Goal: Information Seeking & Learning: Learn about a topic

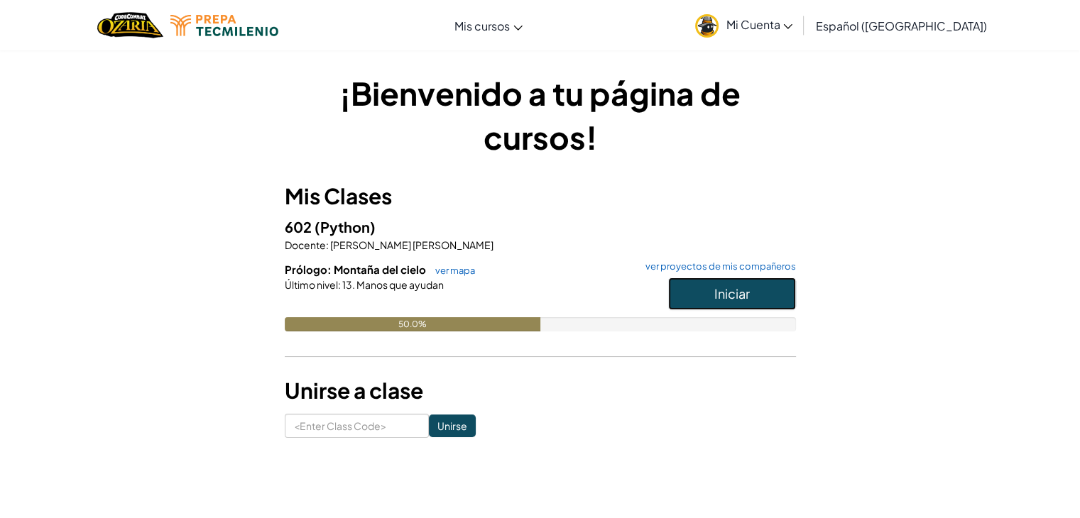
click at [704, 296] on button "Iniciar" at bounding box center [732, 294] width 128 height 33
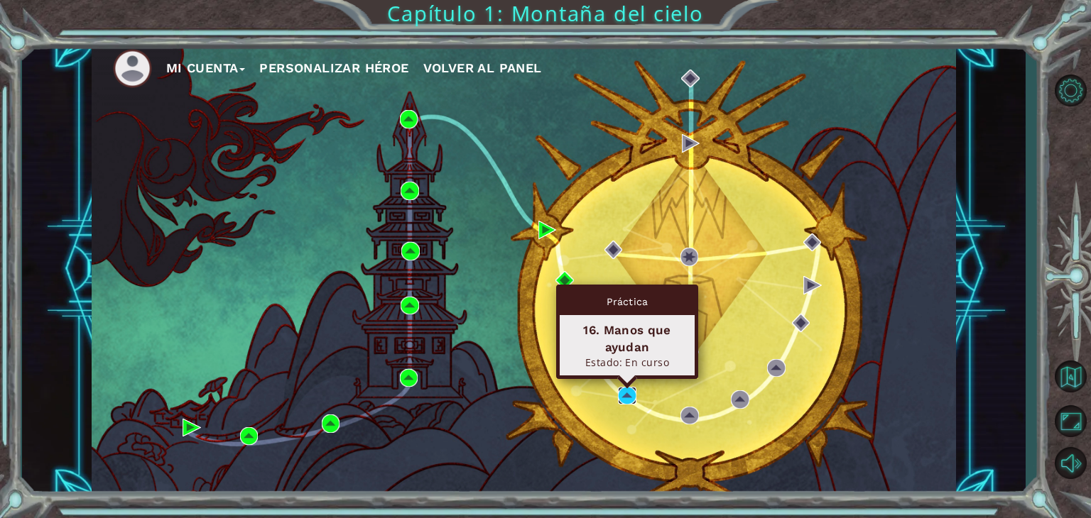
click at [623, 397] on img at bounding box center [627, 396] width 18 height 18
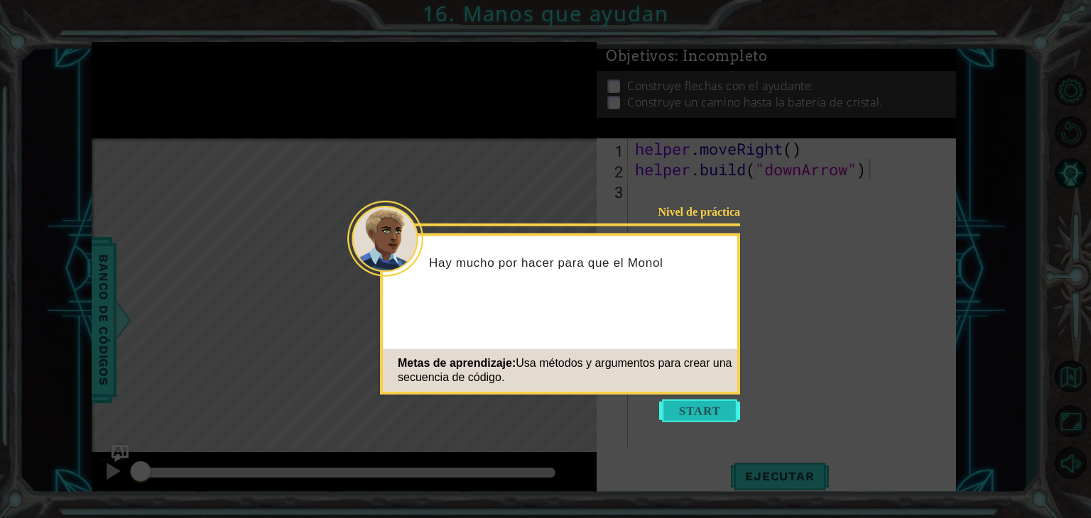
click at [694, 403] on button "Start" at bounding box center [699, 411] width 81 height 23
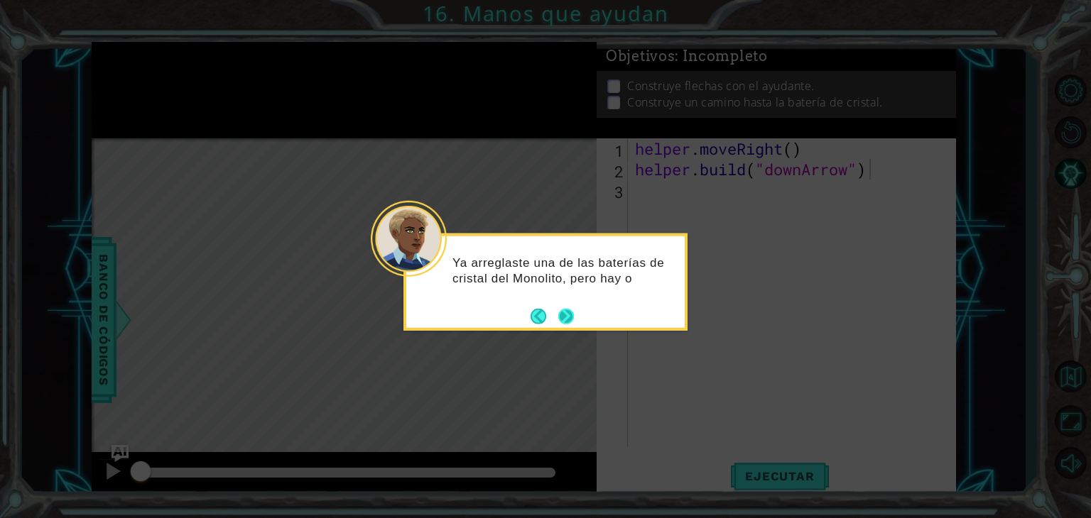
click at [567, 314] on button "Next" at bounding box center [565, 316] width 21 height 21
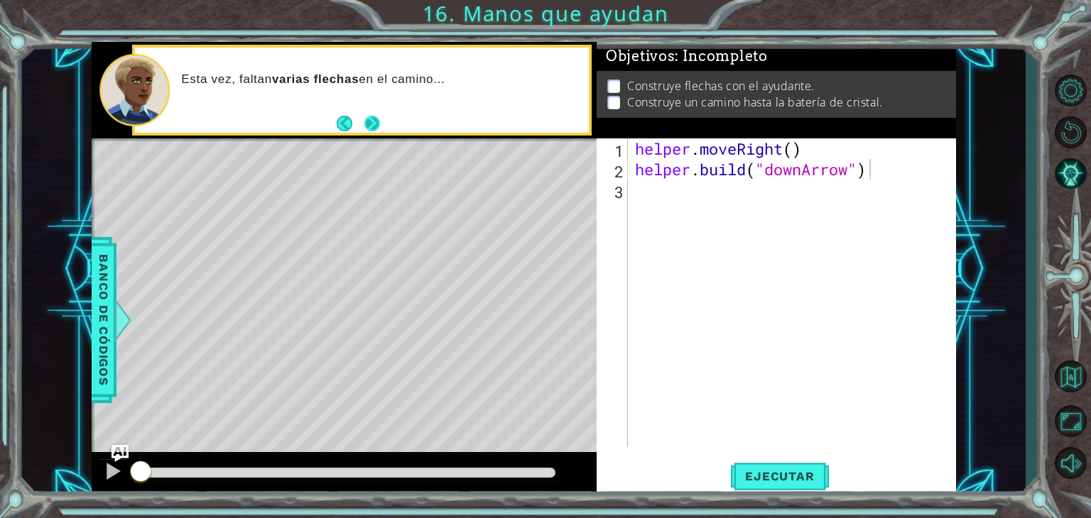
click at [374, 120] on button "Next" at bounding box center [372, 123] width 16 height 16
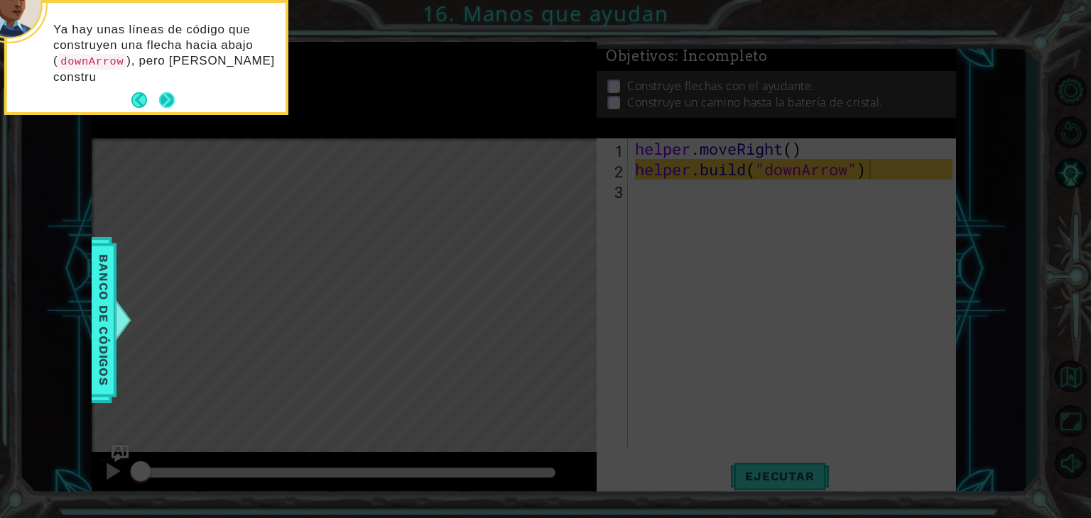
click at [170, 87] on button "Next" at bounding box center [166, 100] width 26 height 26
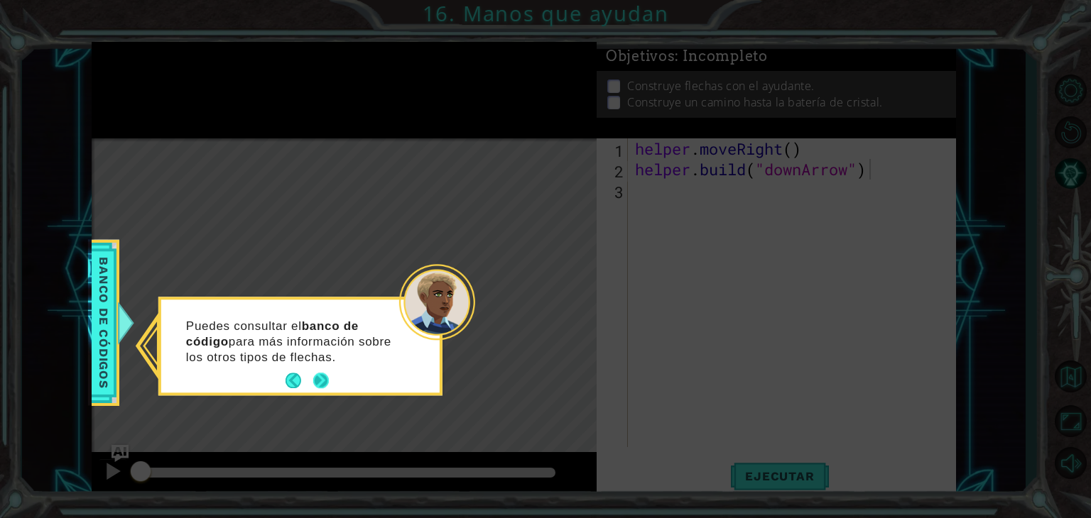
click at [312, 378] on button "Next" at bounding box center [321, 382] width 26 height 26
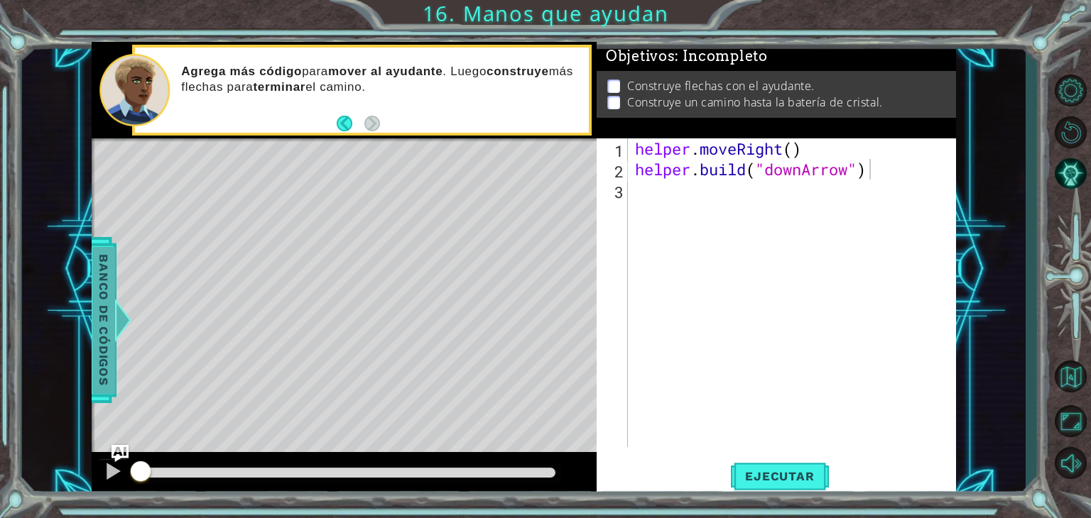
click at [102, 321] on span "Banco de códigos" at bounding box center [103, 319] width 23 height 147
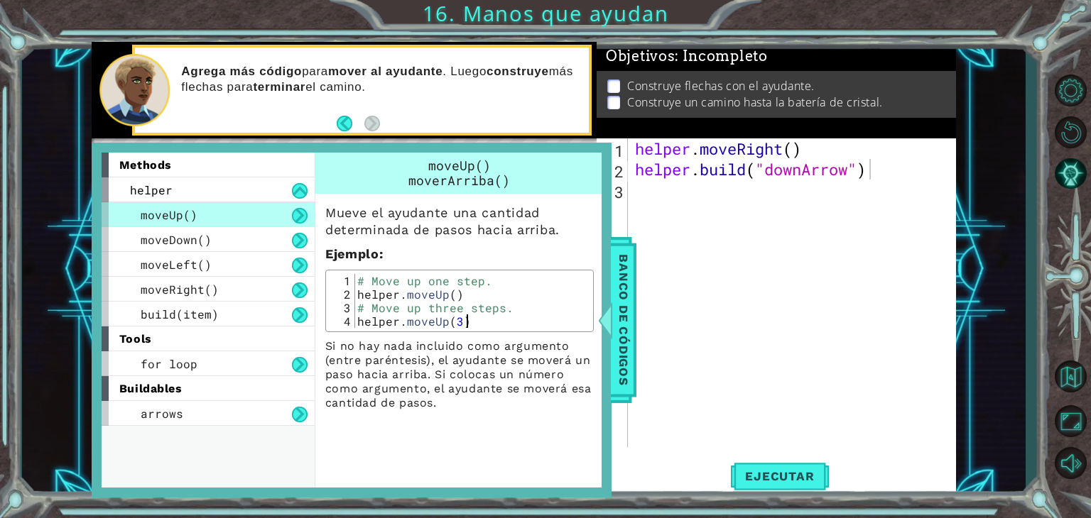
drag, startPoint x: 351, startPoint y: 278, endPoint x: 479, endPoint y: 325, distance: 136.1
click at [479, 325] on div "helper.moveUp(3) 1 2 3 4 # Move up one step. helper . moveUp ( ) # Move up thre…" at bounding box center [459, 301] width 260 height 54
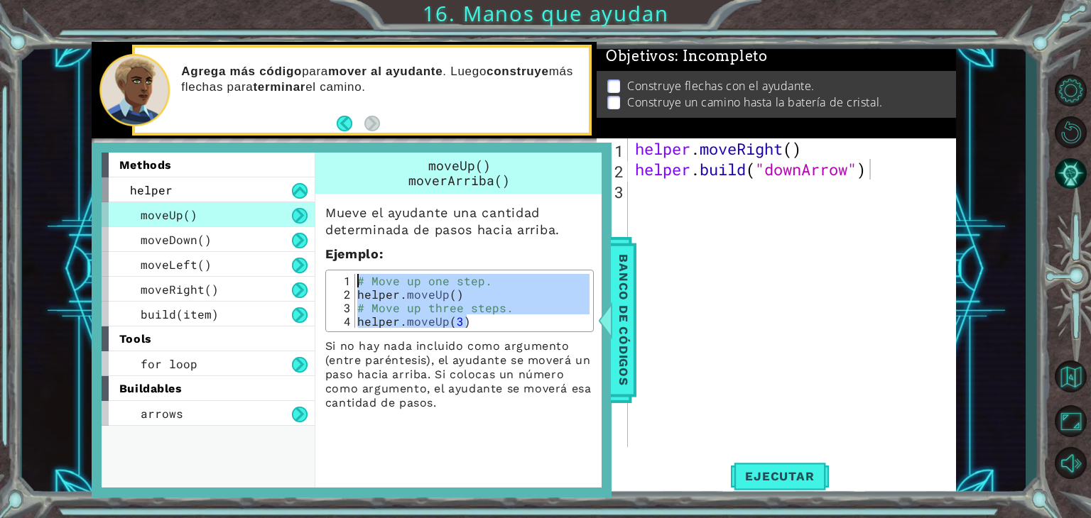
drag, startPoint x: 479, startPoint y: 325, endPoint x: 349, endPoint y: 276, distance: 138.2
click at [349, 276] on div "helper.moveUp(3) 1 2 3 4 # Move up one step. helper . moveUp ( ) # Move up thre…" at bounding box center [459, 301] width 260 height 54
type textarea "# Move up one step. helper.moveUp()"
click at [770, 225] on div "helper . moveRight ( ) helper . build ( "downArrow" )" at bounding box center [795, 313] width 327 height 350
paste textarea "helper.moveUp(3)"
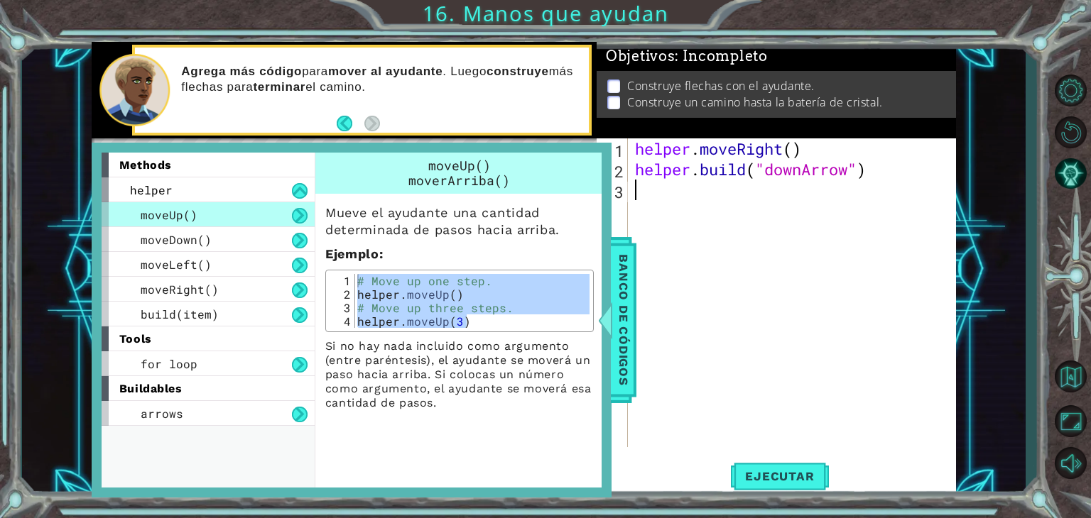
type textarea "helper.moveUp(3)"
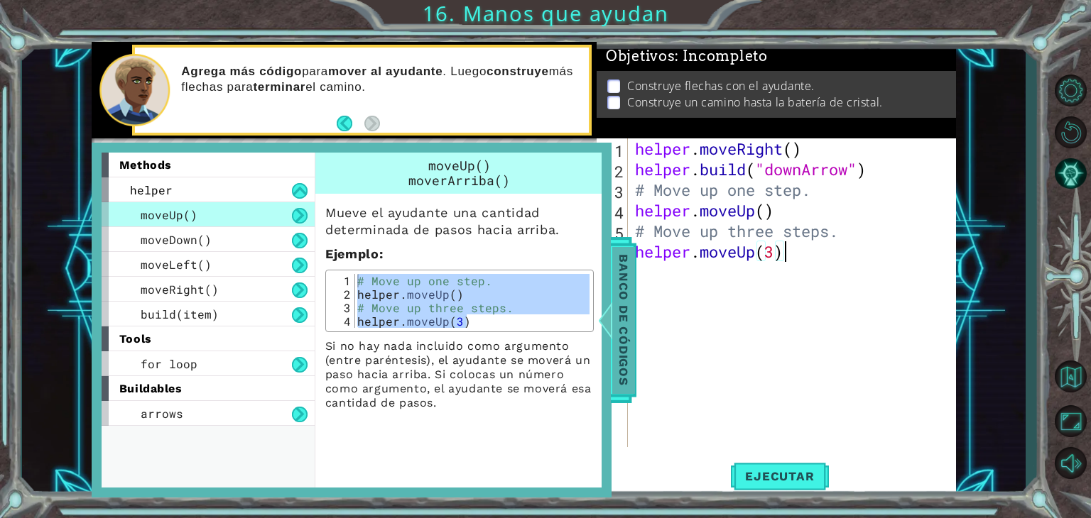
click at [626, 249] on span "Banco de códigos" at bounding box center [623, 319] width 23 height 147
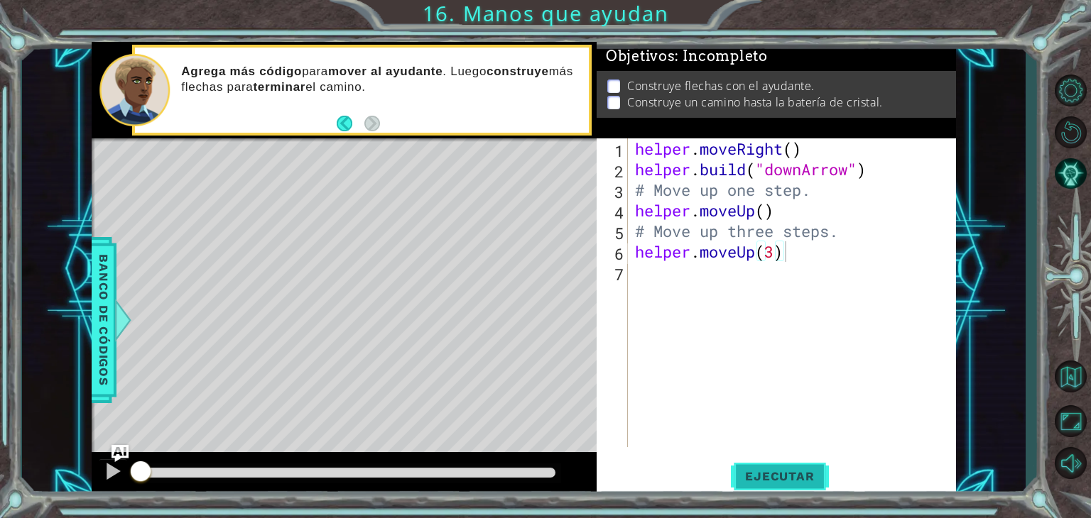
click at [770, 472] on span "Ejecutar" at bounding box center [779, 476] width 97 height 14
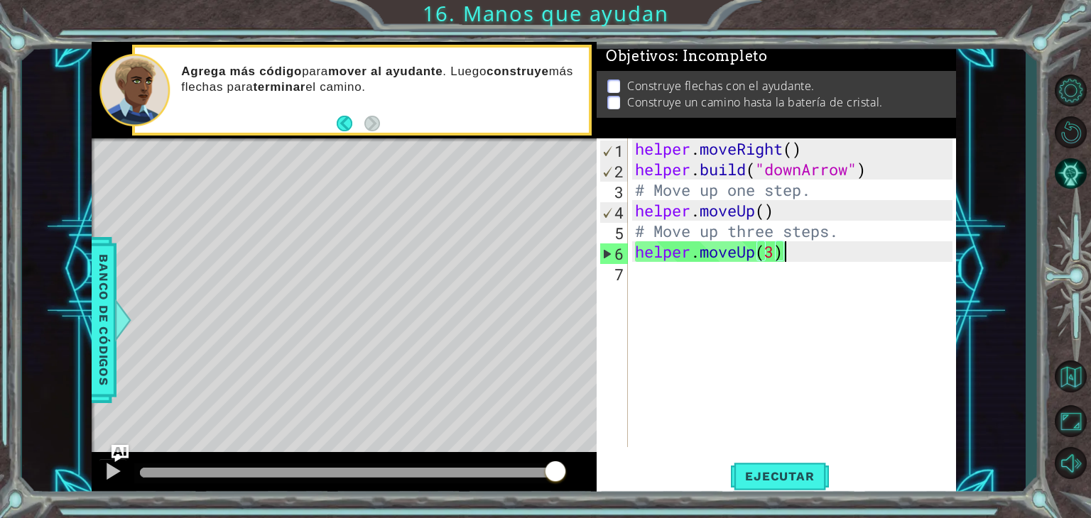
click at [734, 283] on div "helper . moveRight ( ) helper . build ( "downArrow" ) # Move up one step. helpe…" at bounding box center [795, 313] width 327 height 350
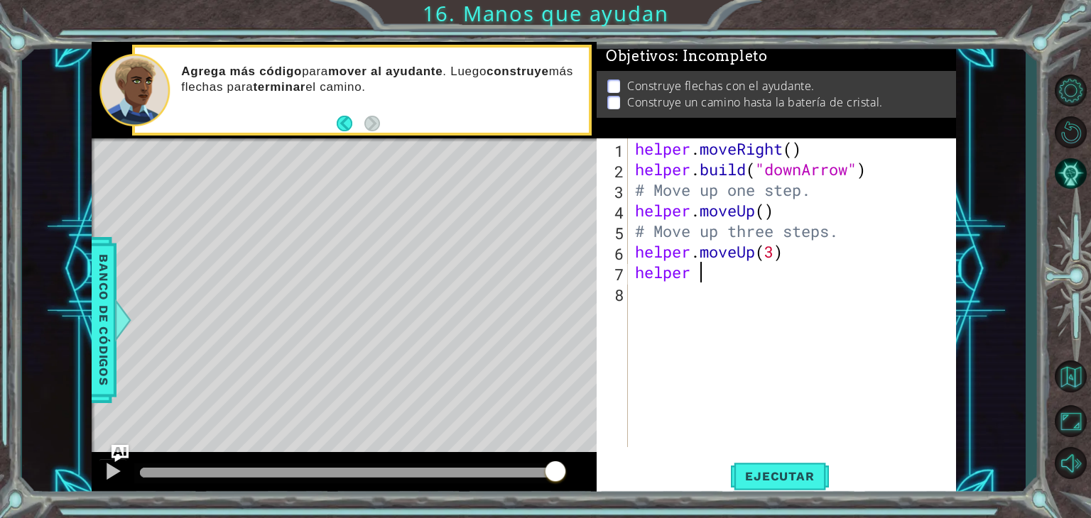
scroll to position [0, 2]
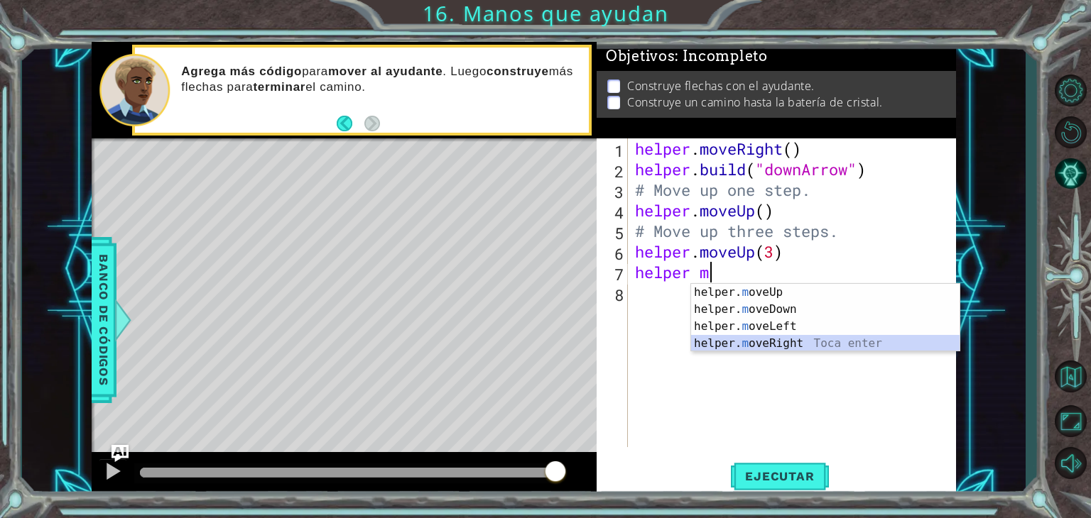
click at [765, 338] on div "helper. m oveUp Toca enter helper. m oveDown Toca enter helper. m oveLeft Toca …" at bounding box center [825, 335] width 268 height 102
type textarea "helper.moveRight(1)"
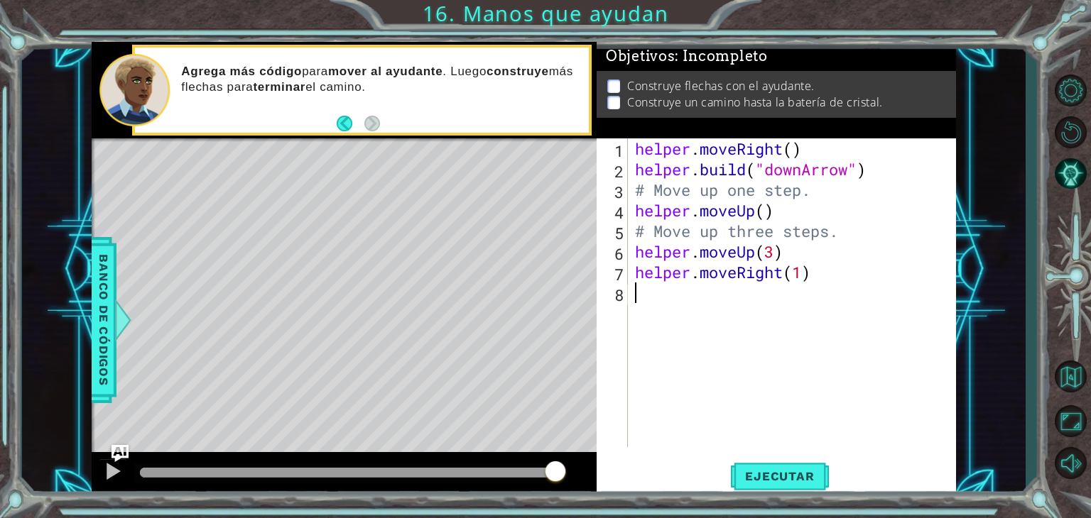
click at [755, 324] on div "helper . moveRight ( ) helper . build ( "downArrow" ) # Move up one step. helpe…" at bounding box center [795, 313] width 327 height 350
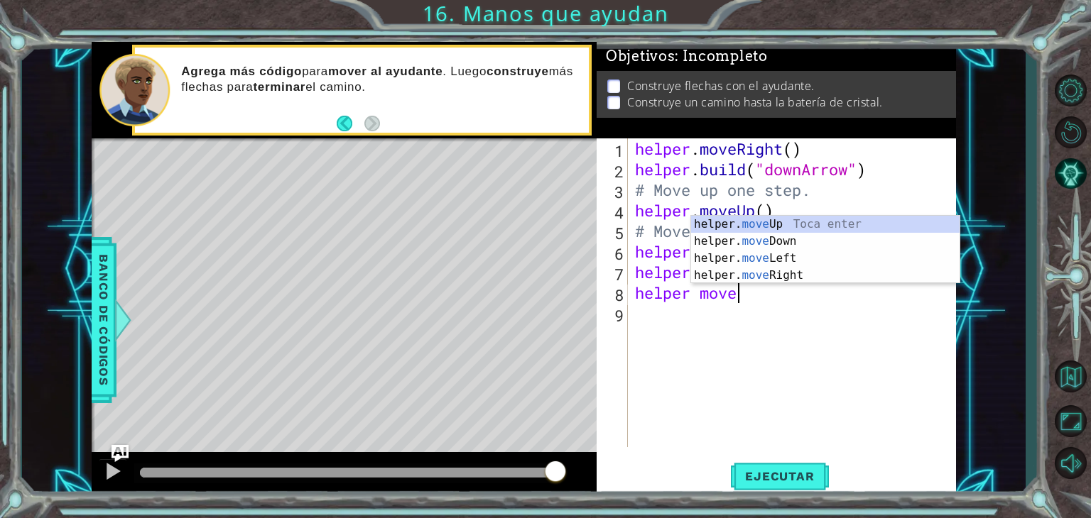
scroll to position [0, 4]
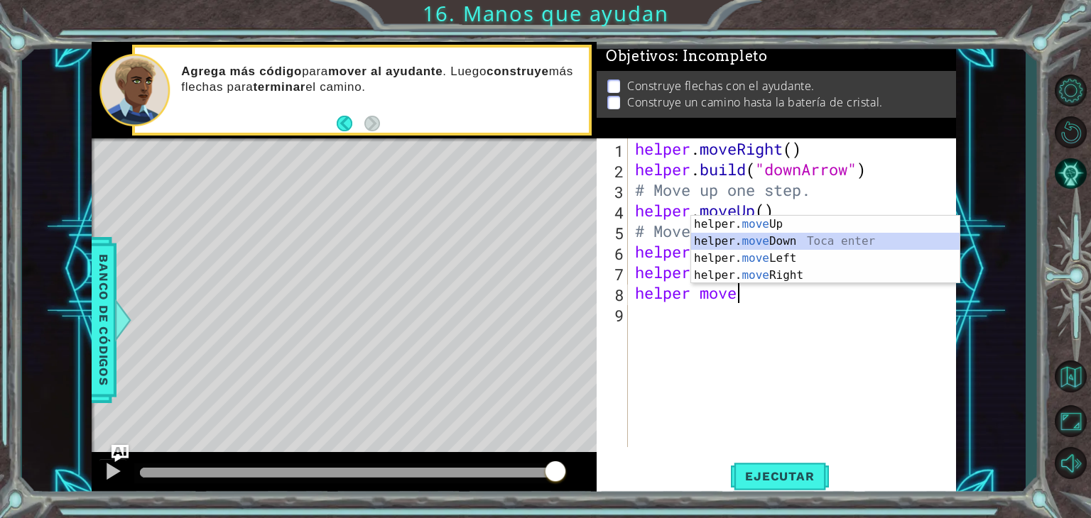
click at [773, 242] on div "helper. move Up Toca enter helper. move Down Toca enter helper. move Left Toca …" at bounding box center [825, 267] width 268 height 102
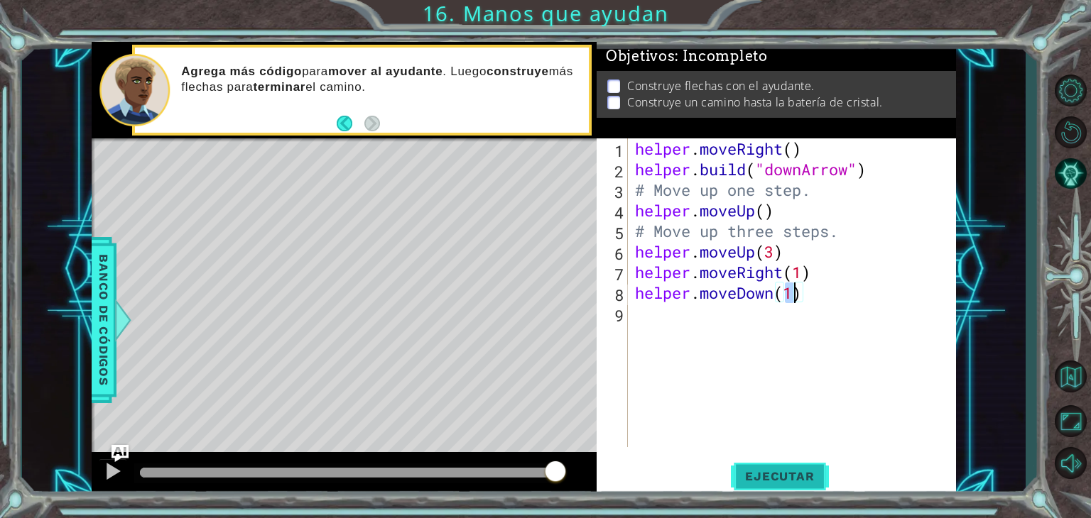
click at [759, 479] on span "Ejecutar" at bounding box center [779, 476] width 97 height 14
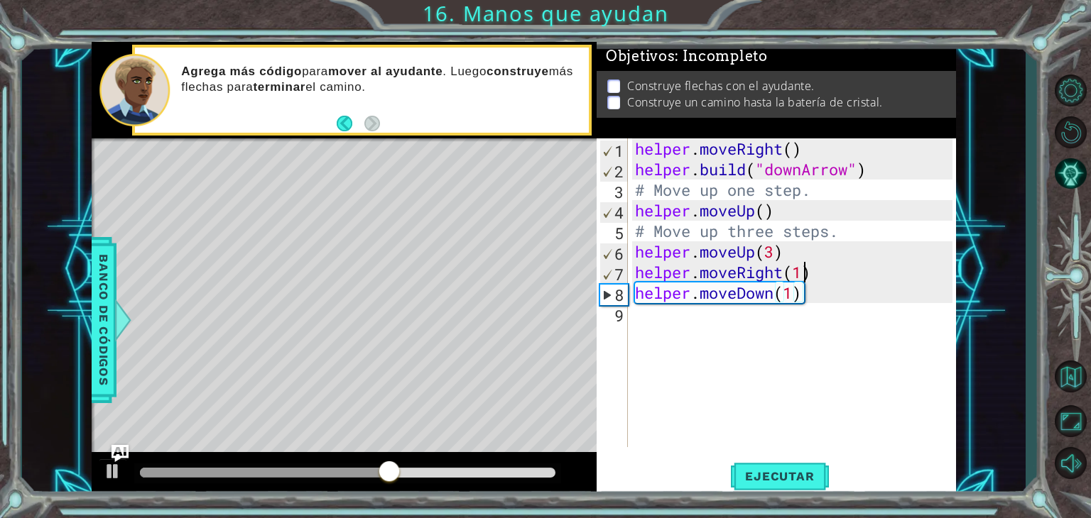
click at [800, 271] on div "helper . moveRight ( ) helper . build ( "downArrow" ) # Move up one step. helpe…" at bounding box center [795, 313] width 327 height 350
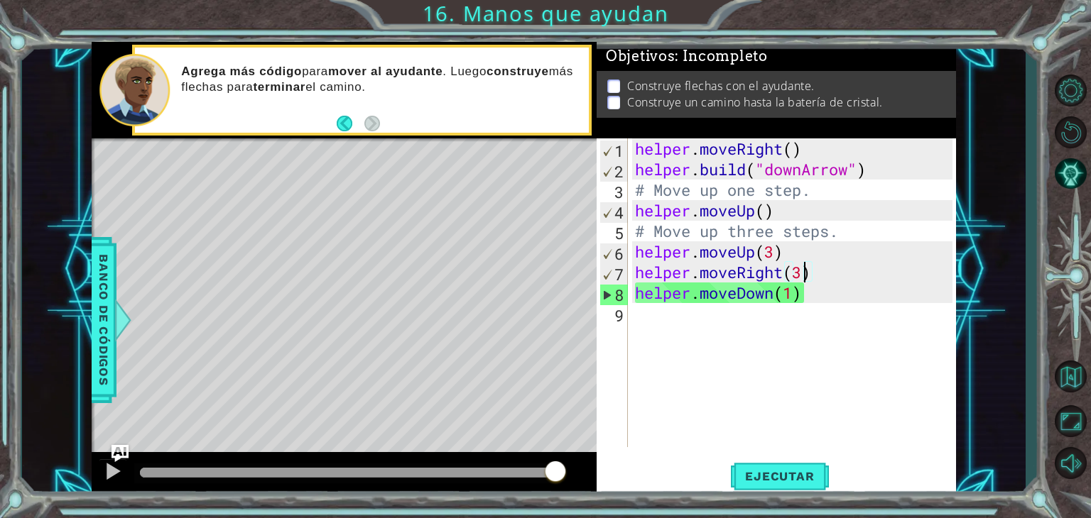
click at [775, 256] on div "helper . moveRight ( ) helper . build ( "downArrow" ) # Move up one step. helpe…" at bounding box center [795, 313] width 327 height 350
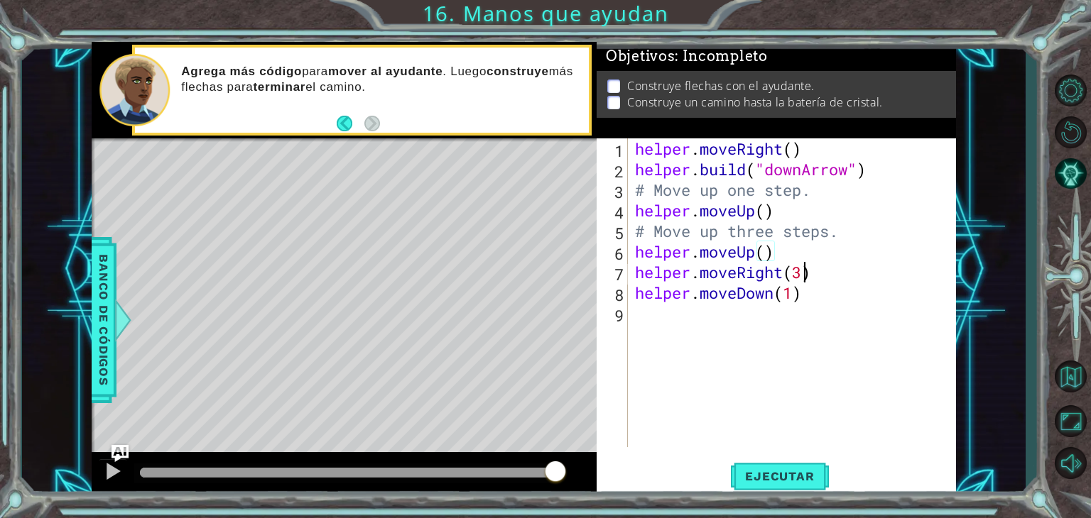
click at [804, 273] on div "helper . moveRight ( ) helper . build ( "downArrow" ) # Move up one step. helpe…" at bounding box center [795, 313] width 327 height 350
click at [787, 302] on div "helper . moveRight ( ) helper . build ( "downArrow" ) # Move up one step. helpe…" at bounding box center [795, 313] width 327 height 350
click at [792, 471] on span "Ejecutar" at bounding box center [779, 476] width 97 height 14
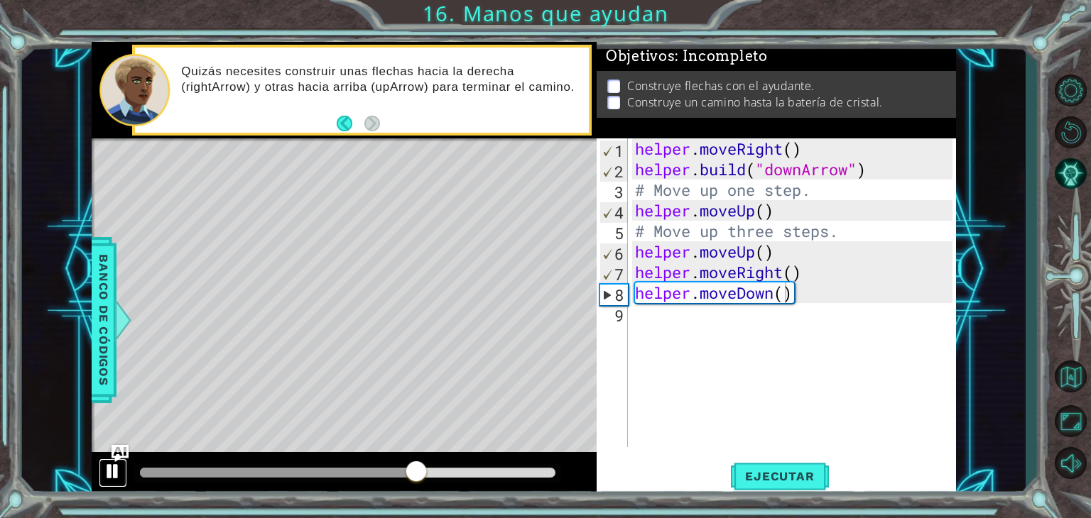
click at [114, 469] on div at bounding box center [113, 471] width 18 height 18
click at [633, 272] on div "helper . moveRight ( ) helper . build ( "downArrow" ) # Move up one step. helpe…" at bounding box center [795, 313] width 327 height 350
type textarea "helper.moveRight()"
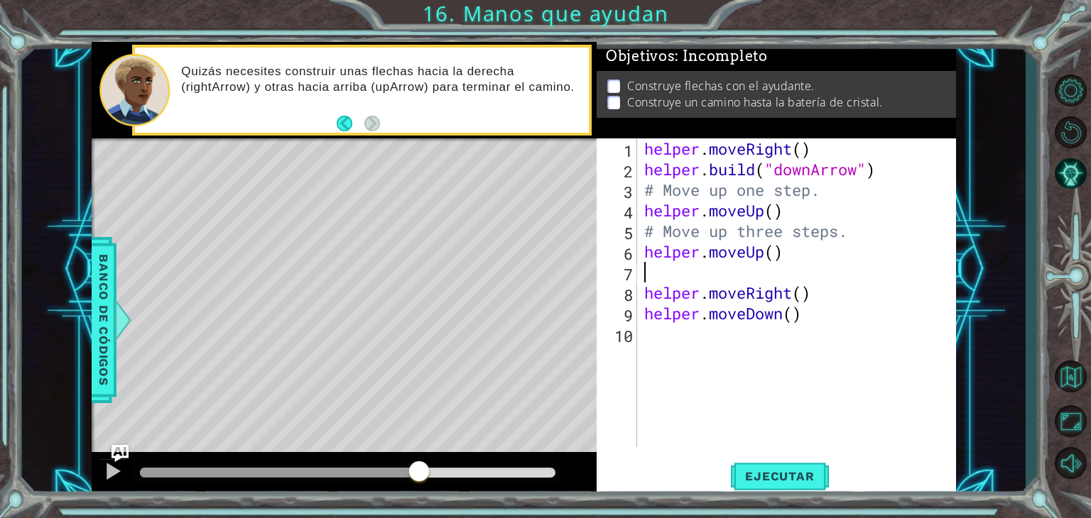
click at [645, 267] on div "helper . moveRight ( ) helper . build ( "downArrow" ) # Move up one step. helpe…" at bounding box center [800, 313] width 319 height 350
click at [100, 322] on span "Banco de códigos" at bounding box center [103, 319] width 23 height 147
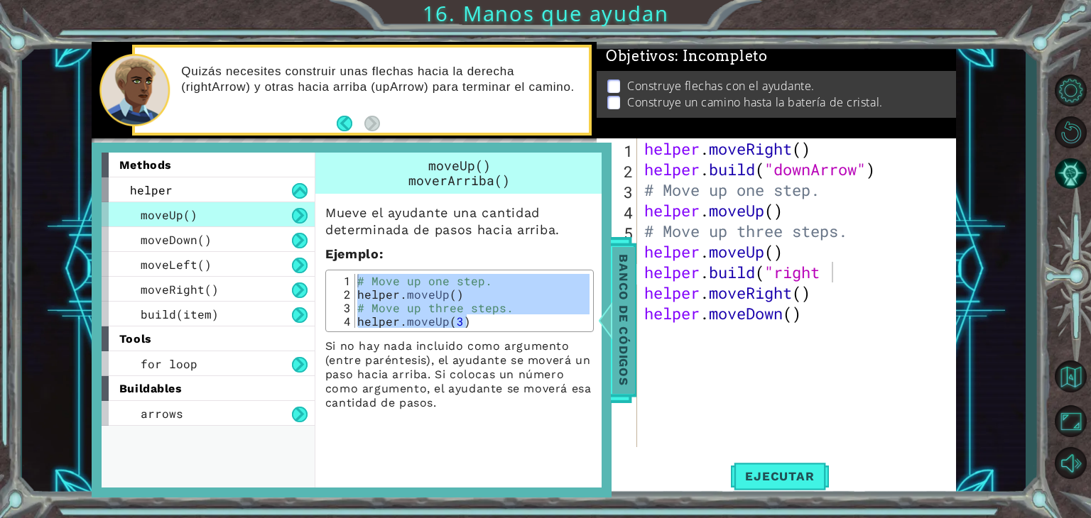
click at [630, 318] on span "Banco de códigos" at bounding box center [623, 319] width 23 height 147
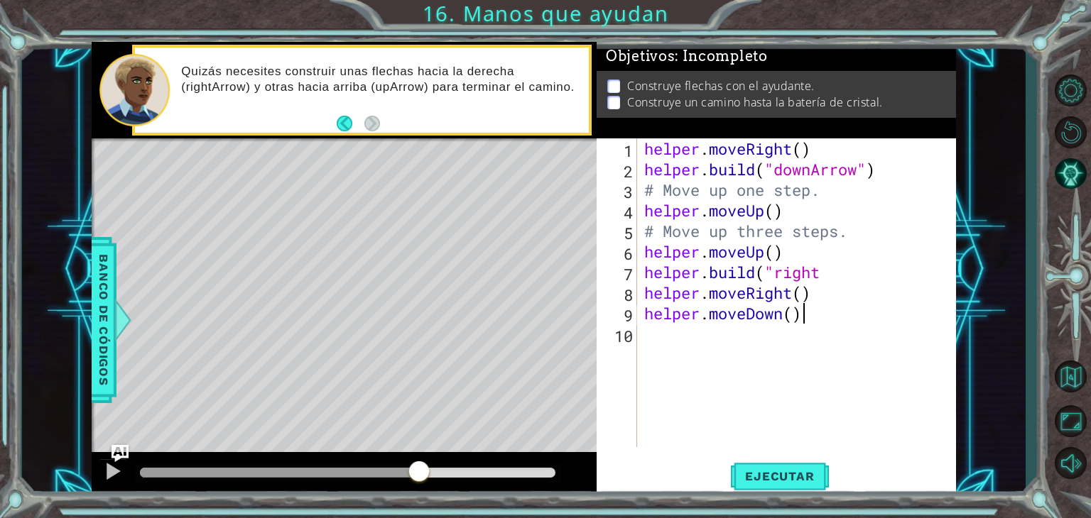
scroll to position [0, 6]
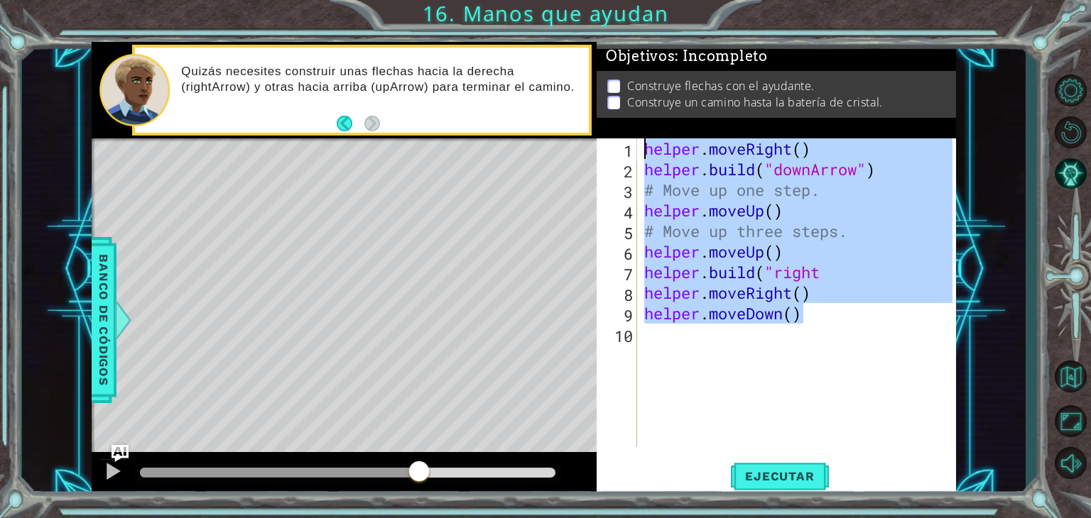
drag, startPoint x: 821, startPoint y: 316, endPoint x: 633, endPoint y: 114, distance: 275.8
click at [633, 114] on div "Objetivos : Incompleto Construye flechas con el ayudante. Construye un camino h…" at bounding box center [775, 270] width 359 height 456
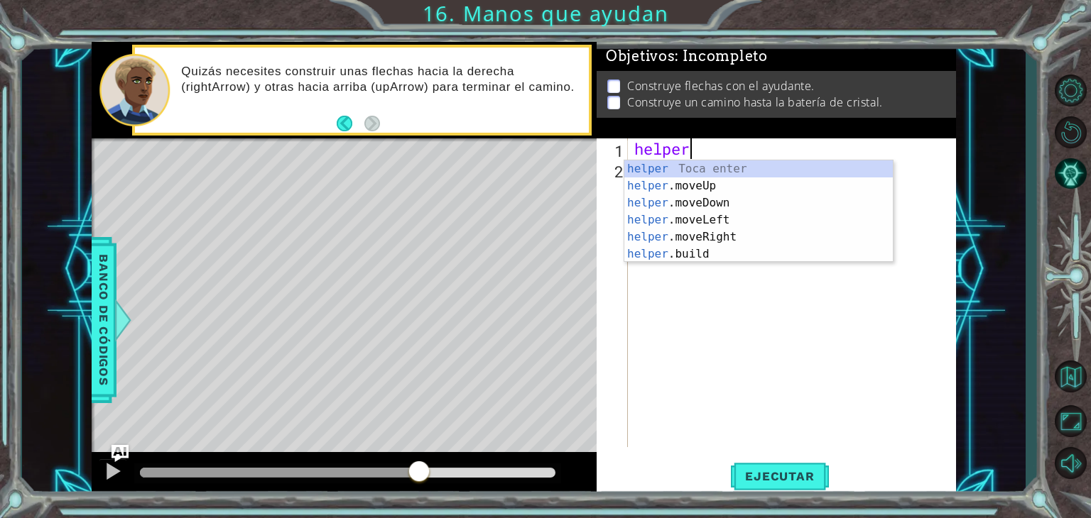
scroll to position [0, 1]
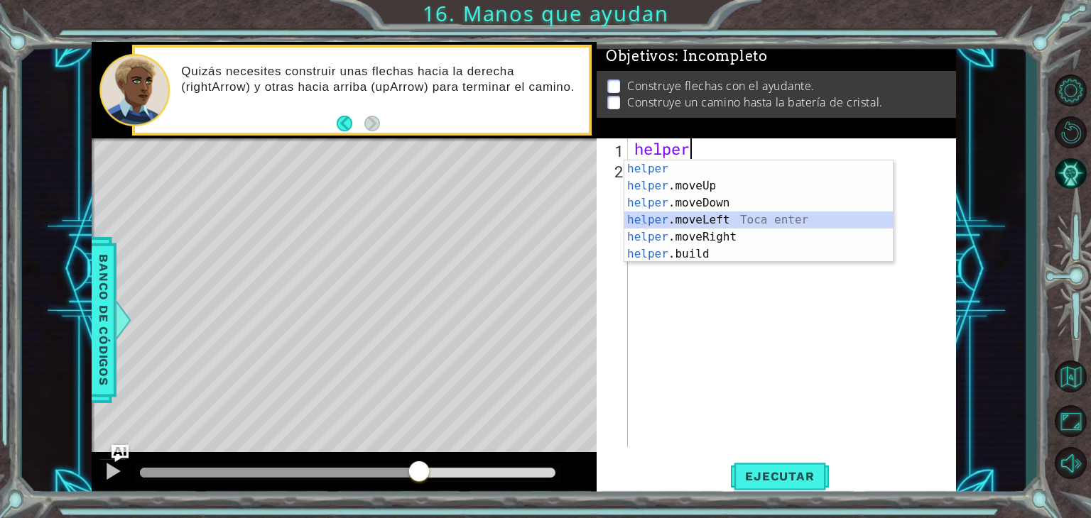
click at [687, 227] on div "helper Toca enter helper .moveUp Toca enter helper .moveDown Toca enter helper …" at bounding box center [758, 228] width 268 height 136
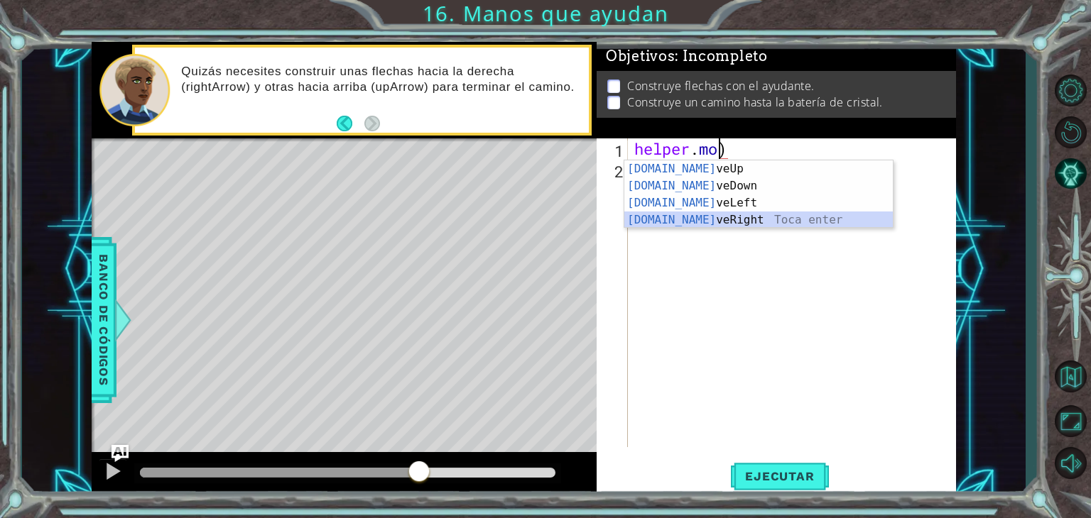
click at [778, 219] on div "[DOMAIN_NAME] veUp Toca enter [DOMAIN_NAME] veDown Toca enter [DOMAIN_NAME] veL…" at bounding box center [758, 211] width 268 height 102
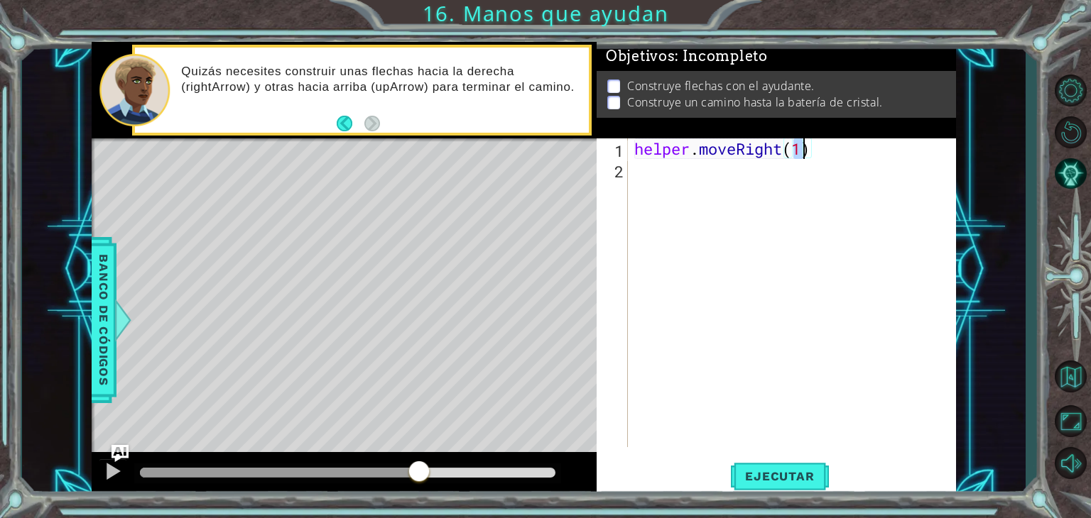
type textarea "helper.moveRight()"
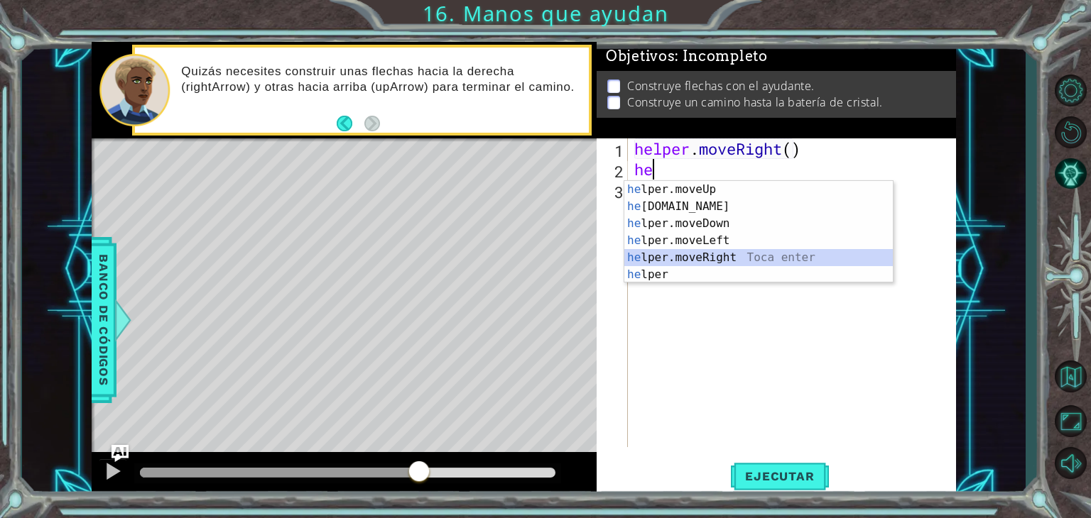
click at [733, 251] on div "he lper.moveUp Toca enter he [DOMAIN_NAME] Toca enter he lper.moveDown Toca ent…" at bounding box center [758, 249] width 268 height 136
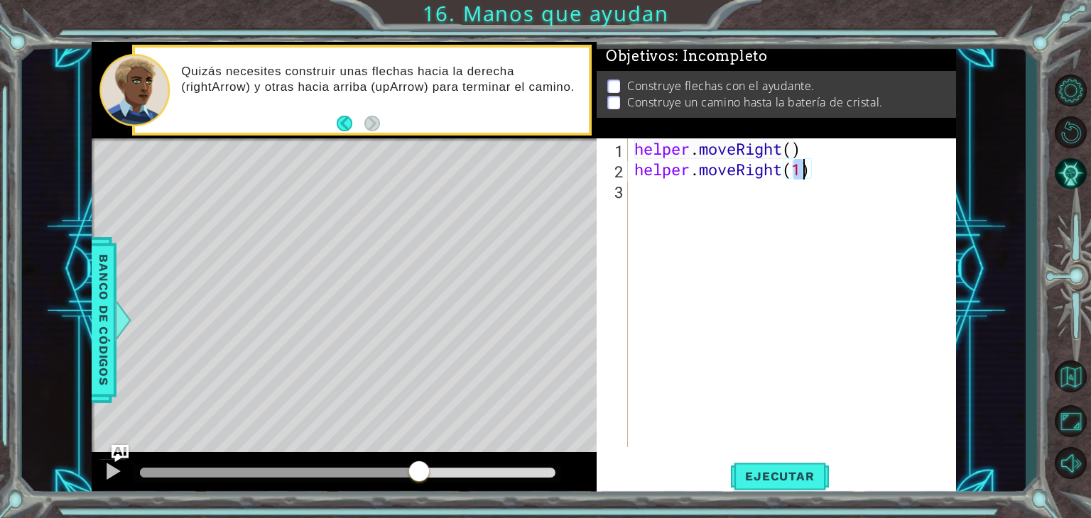
type textarea "helper.moveRight()"
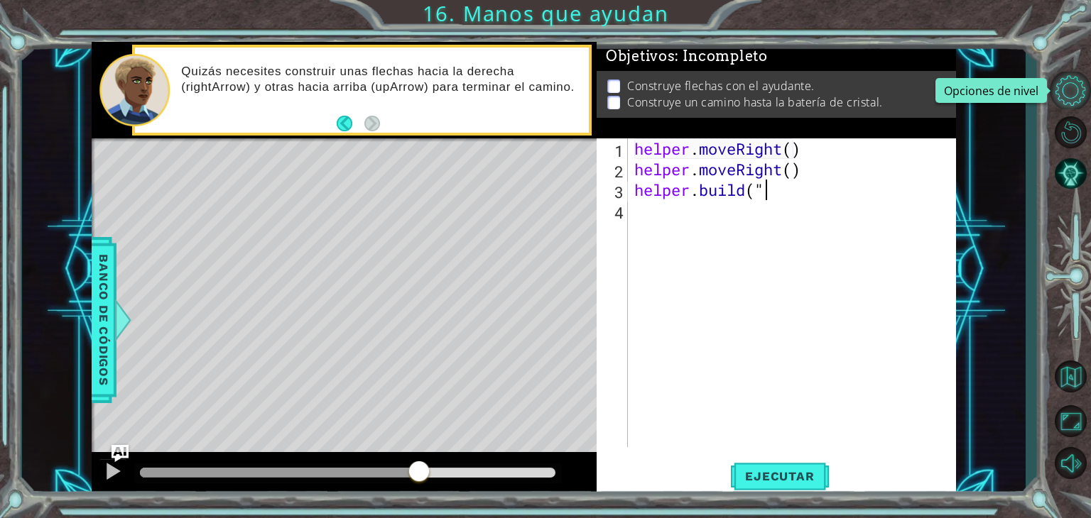
click at [1071, 83] on button "Opciones de nivel" at bounding box center [1070, 91] width 41 height 38
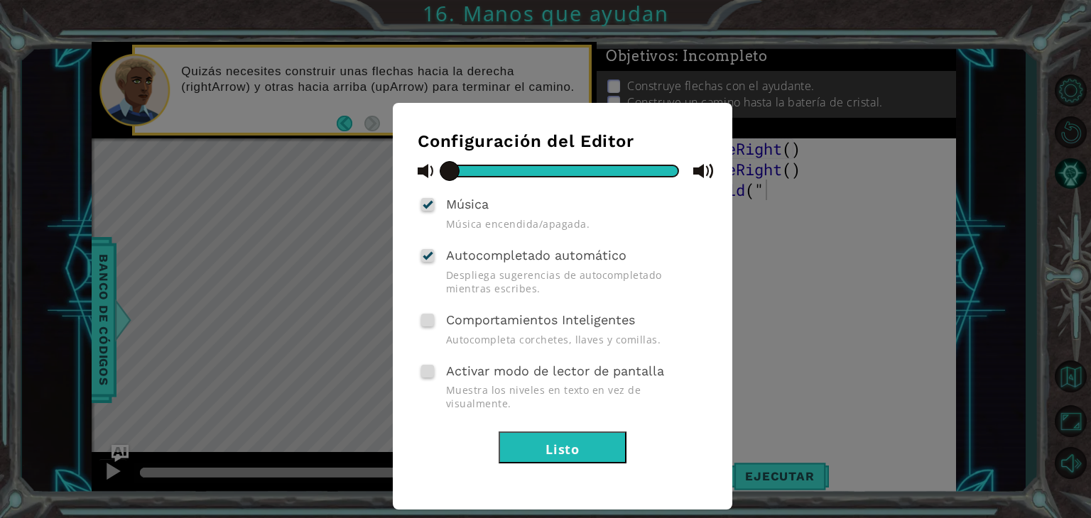
drag, startPoint x: 681, startPoint y: 172, endPoint x: 433, endPoint y: 194, distance: 248.8
click at [433, 194] on div "Configuración del Editor Música Música encendida/apagada. Autocompletado automá…" at bounding box center [563, 297] width 290 height 332
click at [428, 205] on div at bounding box center [428, 204] width 10 height 11
click at [0, 0] on input "Música" at bounding box center [0, 0] width 0 height 0
click at [540, 432] on button "Listo" at bounding box center [562, 448] width 128 height 32
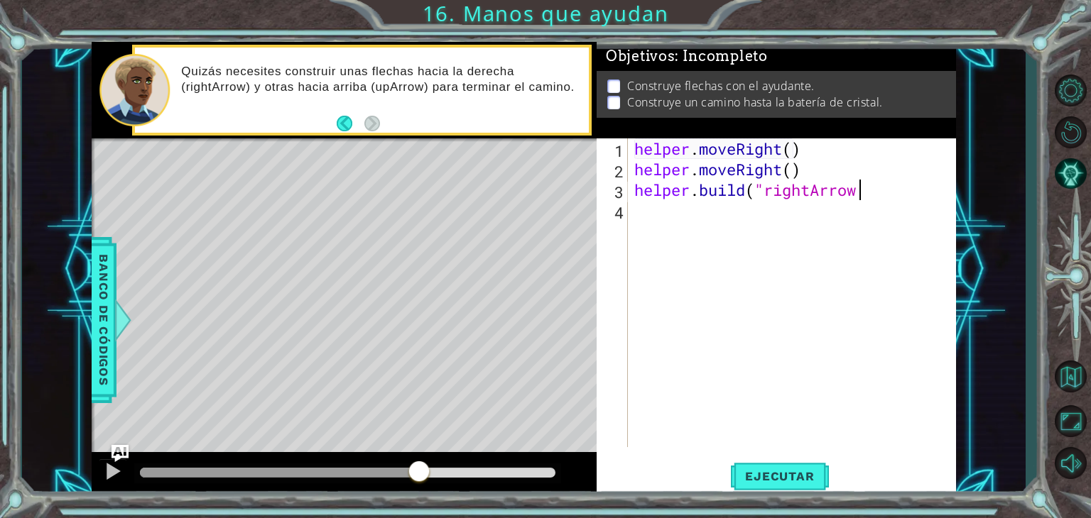
scroll to position [0, 9]
type textarea "[DOMAIN_NAME]("rightArrow")"
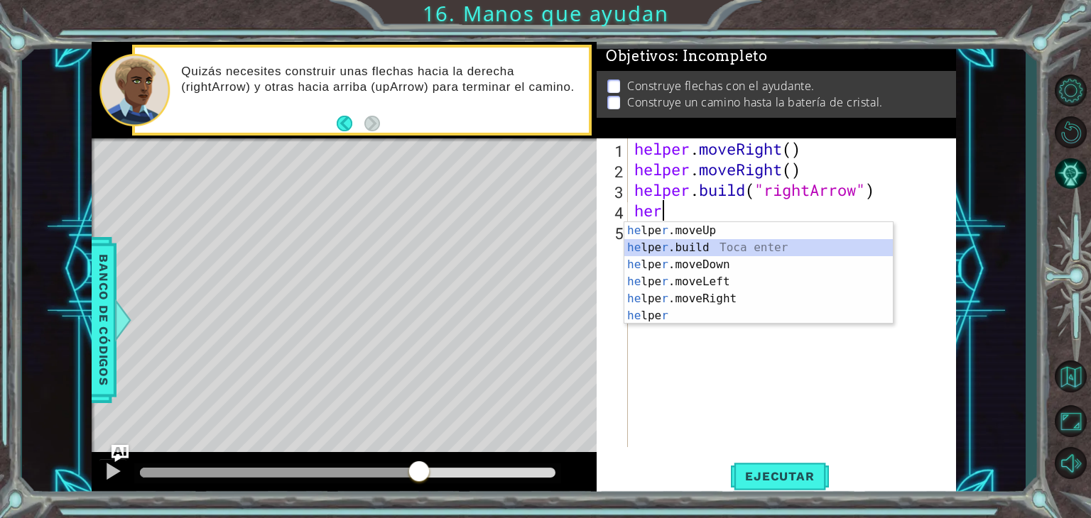
click at [741, 242] on div "he lpe r .moveUp Toca enter he lpe r .build Toca enter he lpe r .moveDown Toca …" at bounding box center [758, 290] width 268 height 136
type textarea "[DOMAIN_NAME]("rightArrow")"
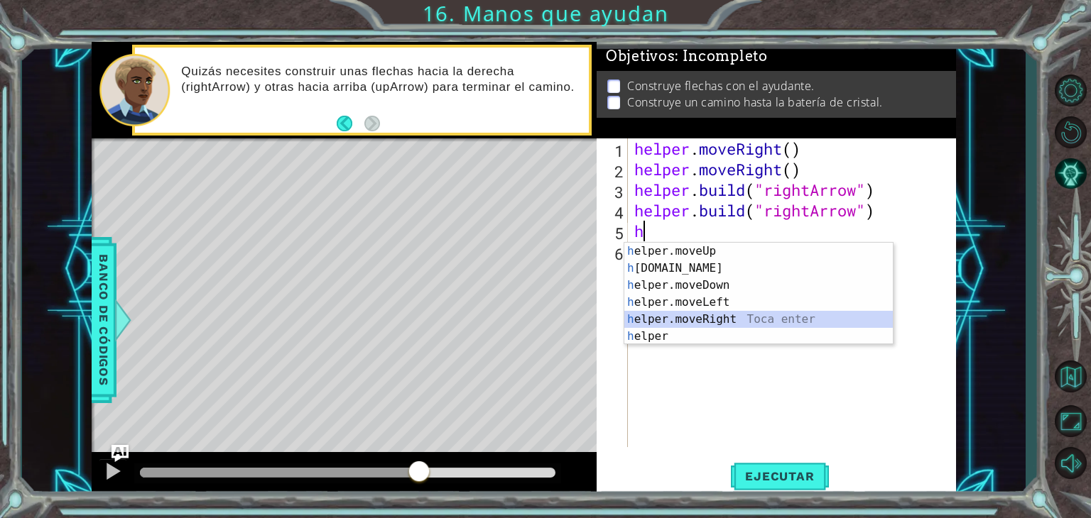
click at [736, 315] on div "h elper.moveUp Toca enter h [DOMAIN_NAME] Toca enter h elper.moveDown Toca ente…" at bounding box center [758, 311] width 268 height 136
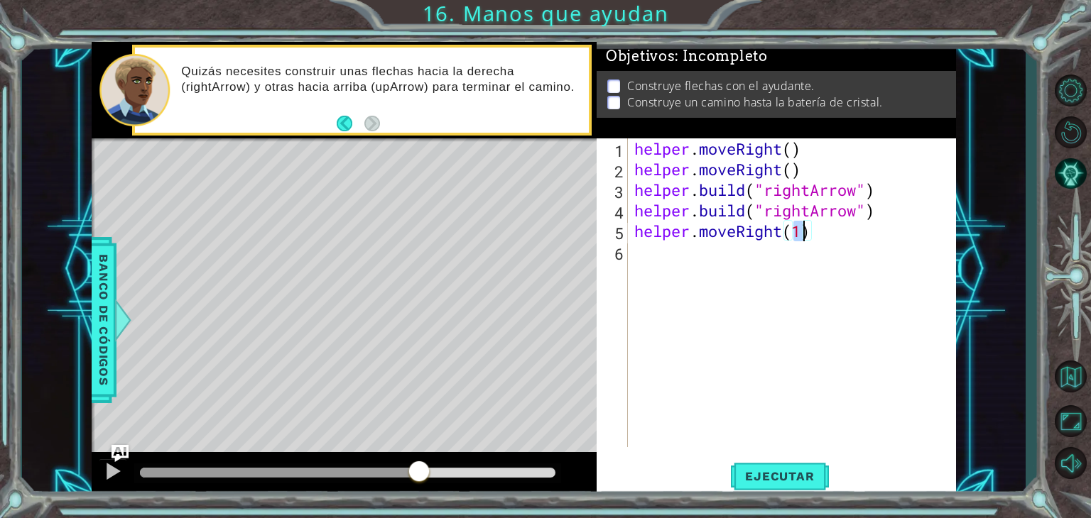
type textarea "helper.moveRight()"
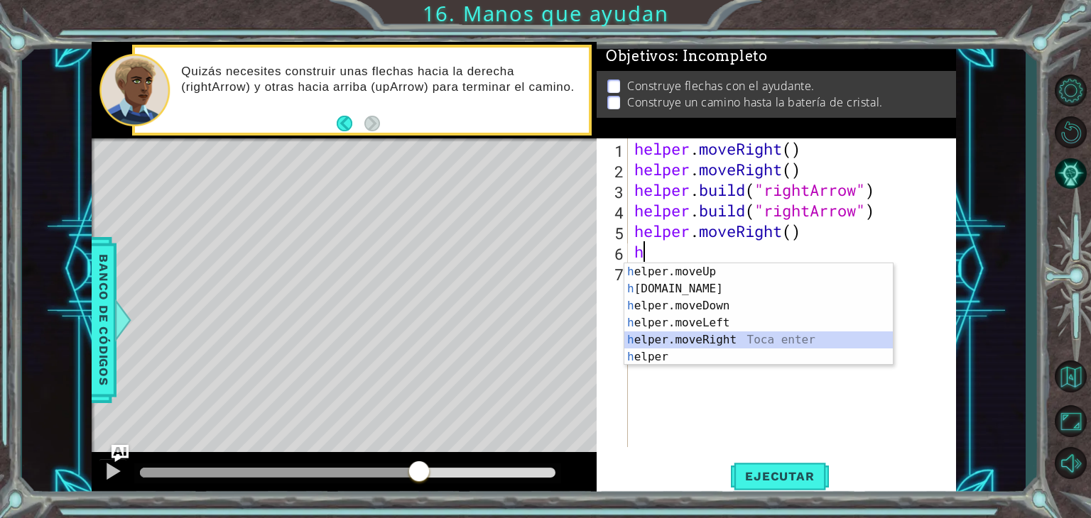
click at [727, 344] on div "h elper.moveUp Toca enter h [DOMAIN_NAME] Toca enter h elper.moveDown Toca ente…" at bounding box center [758, 331] width 268 height 136
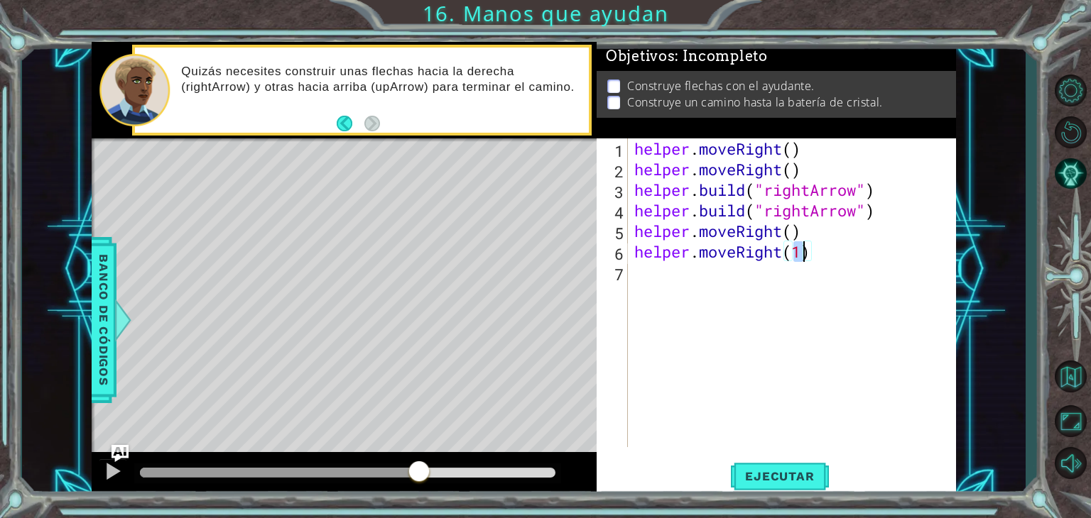
type textarea "helper.moveRight()"
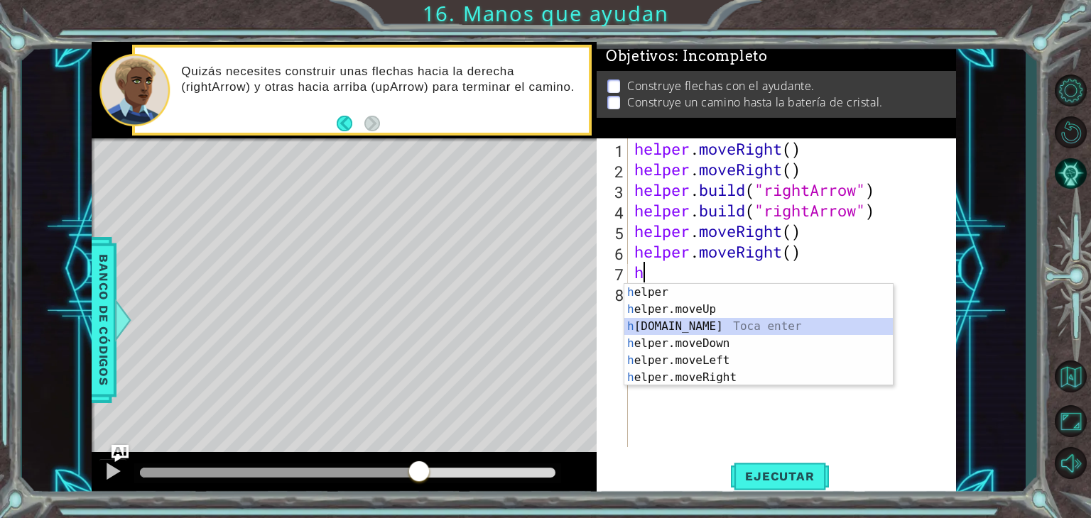
click at [721, 322] on div "h elper Toca enter h elper.moveUp Toca enter h [DOMAIN_NAME] Toca enter h elper…" at bounding box center [758, 352] width 268 height 136
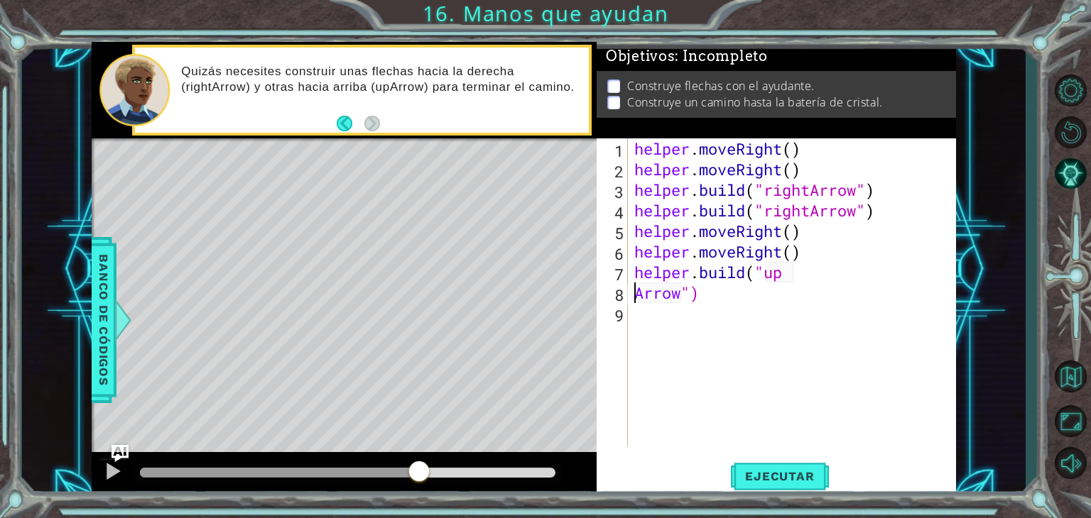
scroll to position [0, 2]
type textarea "[DOMAIN_NAME]("upArrow")"
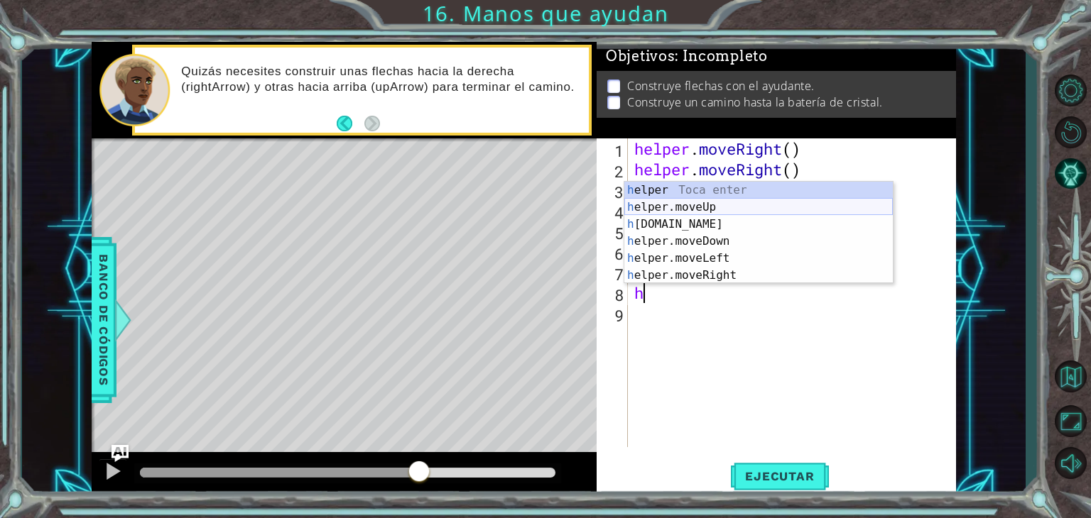
click at [713, 205] on div "h elper Toca enter h elper.moveUp Toca enter h [DOMAIN_NAME] Toca enter h elper…" at bounding box center [758, 250] width 268 height 136
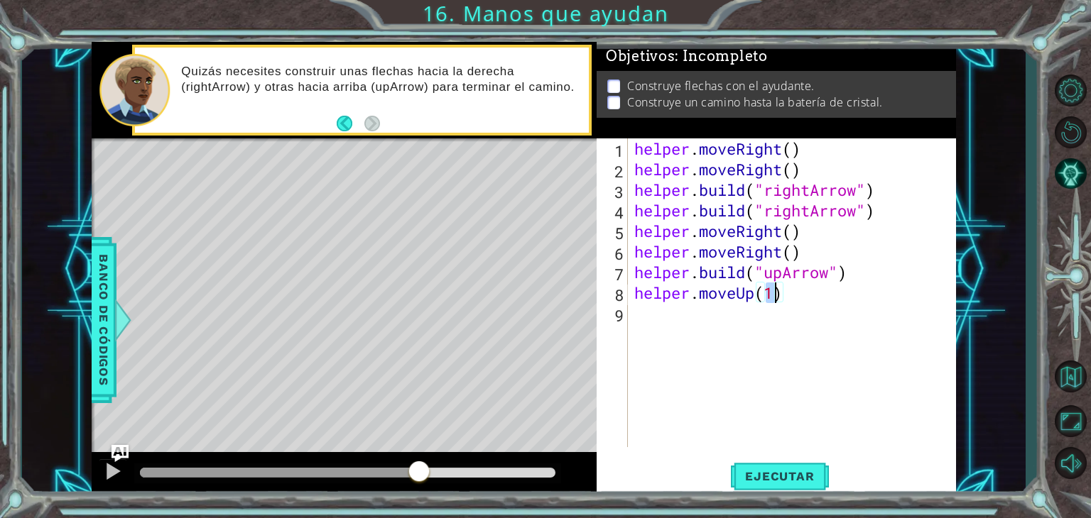
type textarea "helper.moveUp()"
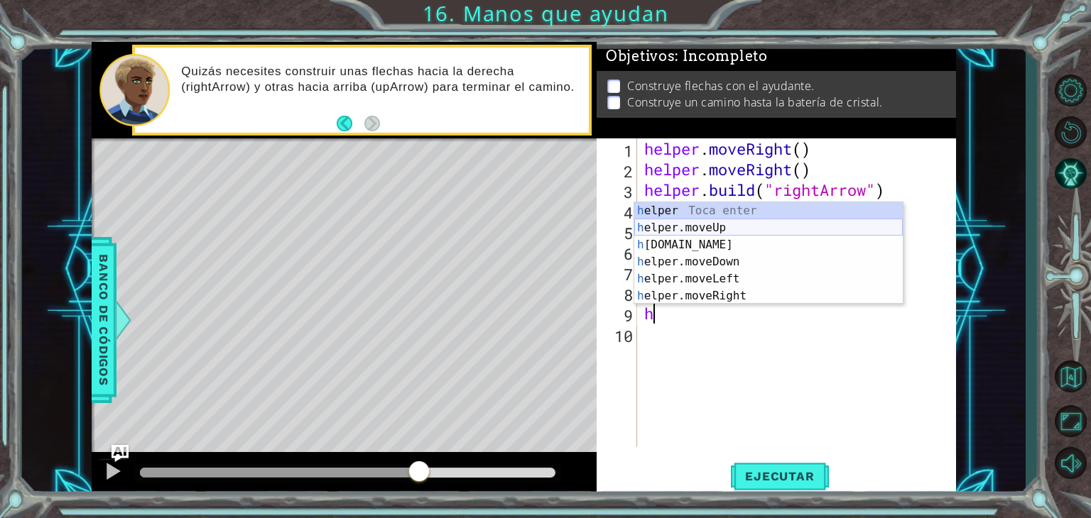
click at [707, 231] on div "h elper Toca enter h elper.moveUp Toca enter h [DOMAIN_NAME] Toca enter h elper…" at bounding box center [768, 270] width 268 height 136
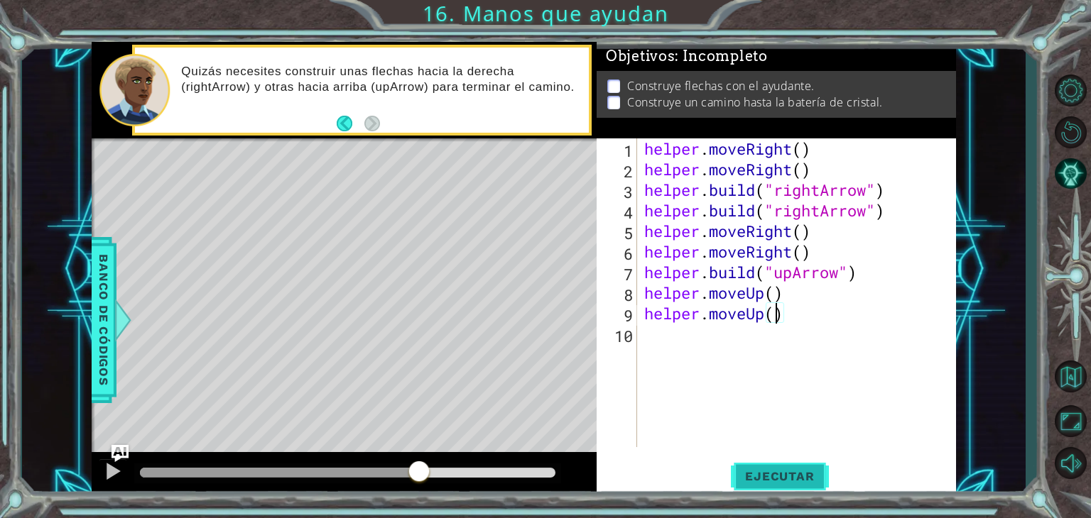
type textarea "helper.moveUp()"
click at [799, 469] on span "Ejecutar" at bounding box center [779, 476] width 97 height 14
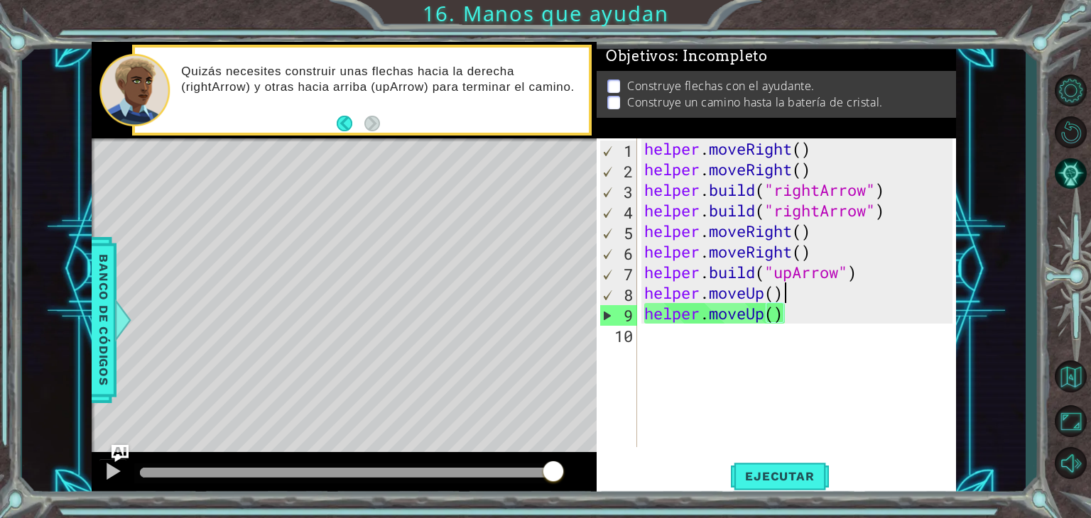
click at [805, 295] on div "helper . moveRight ( ) helper . moveRight ( ) helper . build ( "rightArrow" ) h…" at bounding box center [800, 313] width 319 height 350
click at [641, 296] on div "helper . moveRight ( ) helper . moveRight ( ) helper . build ( "rightArrow" ) h…" at bounding box center [800, 313] width 319 height 350
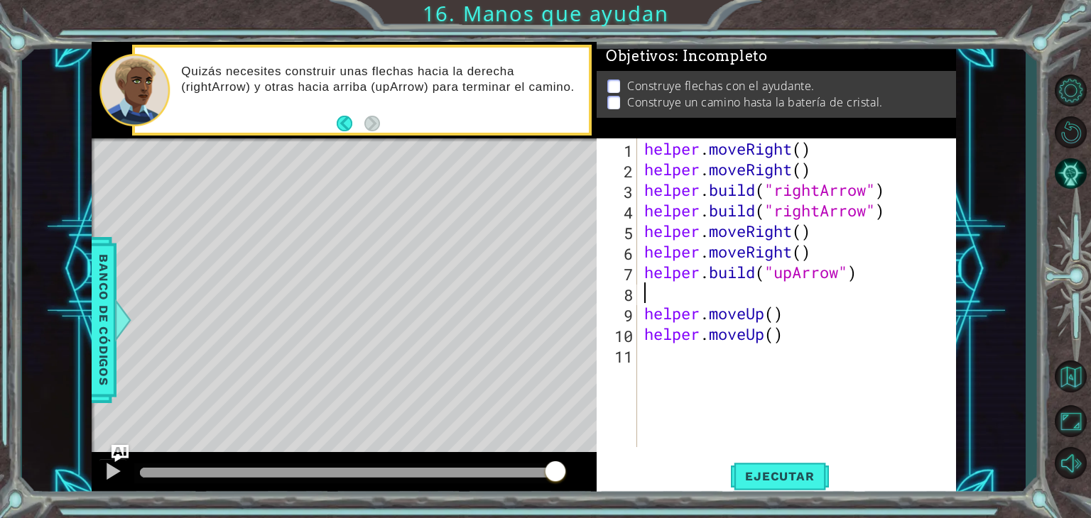
click at [655, 299] on div "helper . moveRight ( ) helper . moveRight ( ) helper . build ( "rightArrow" ) h…" at bounding box center [800, 313] width 319 height 350
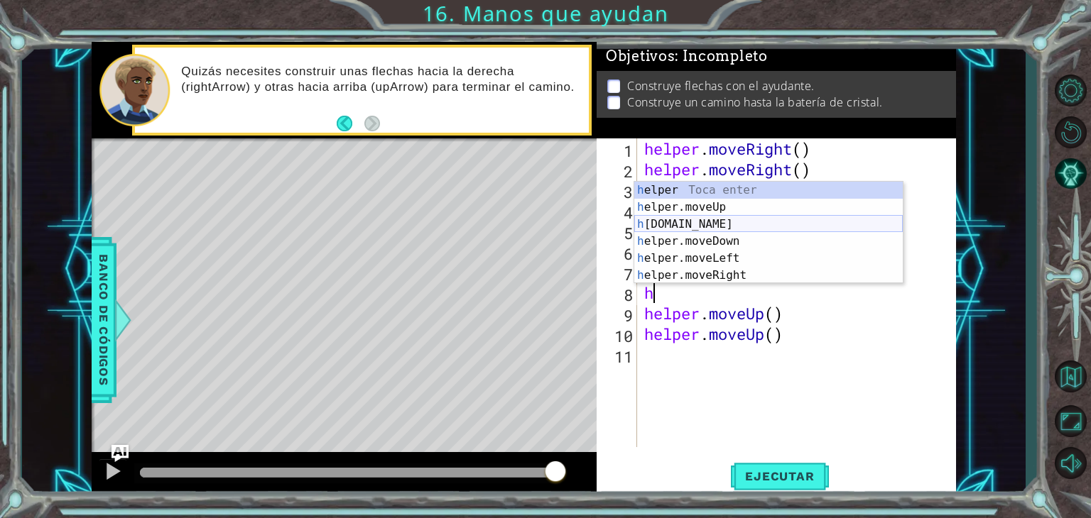
click at [688, 219] on div "h elper Toca enter h elper.moveUp Toca enter h [DOMAIN_NAME] Toca enter h elper…" at bounding box center [768, 250] width 268 height 136
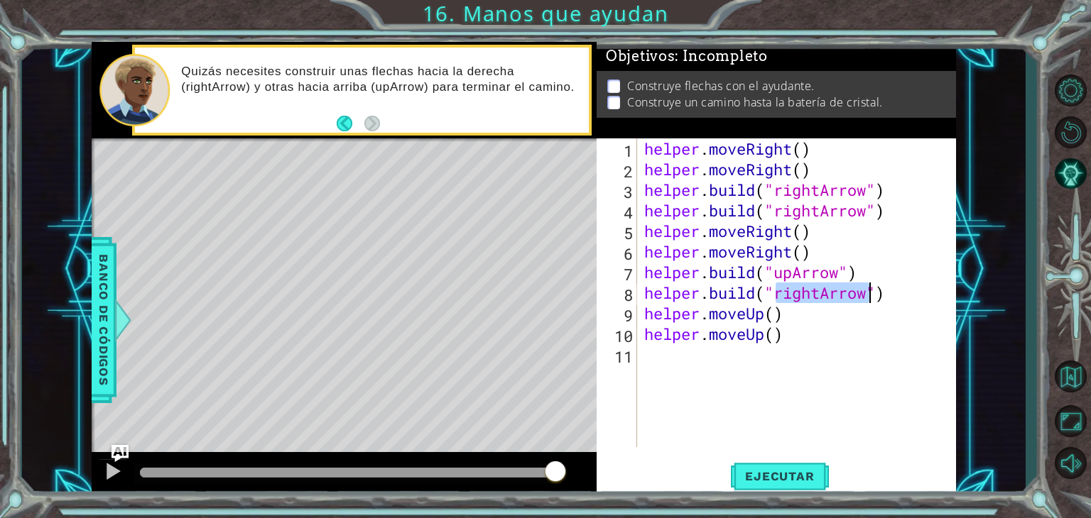
click at [819, 295] on div "helper . moveRight ( ) helper . moveRight ( ) helper . build ( "rightArrow" ) h…" at bounding box center [796, 292] width 311 height 309
drag, startPoint x: 819, startPoint y: 295, endPoint x: 772, endPoint y: 299, distance: 47.8
click at [772, 299] on div "helper . moveRight ( ) helper . moveRight ( ) helper . build ( "rightArrow" ) h…" at bounding box center [800, 313] width 319 height 350
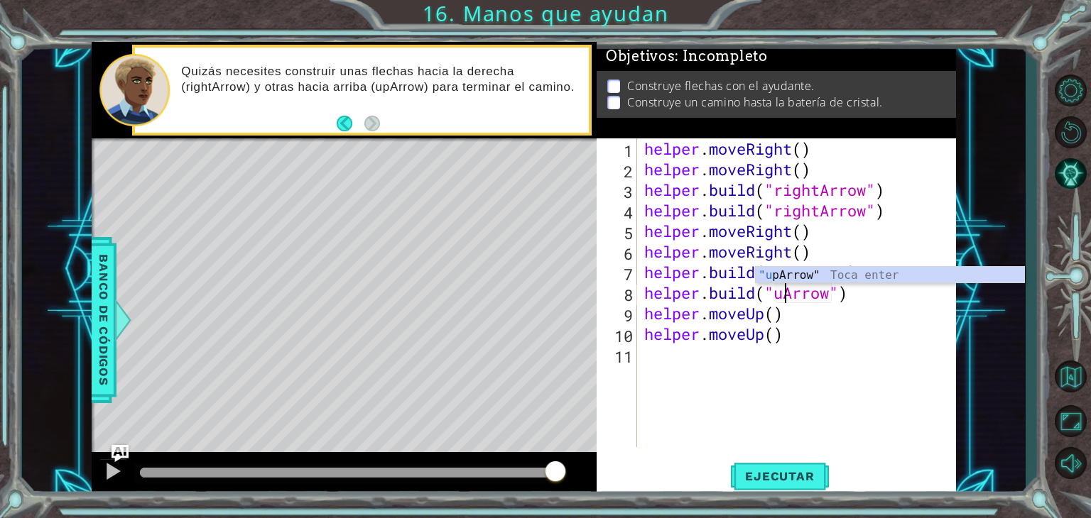
scroll to position [0, 6]
type textarea "[DOMAIN_NAME]("upArrow")"
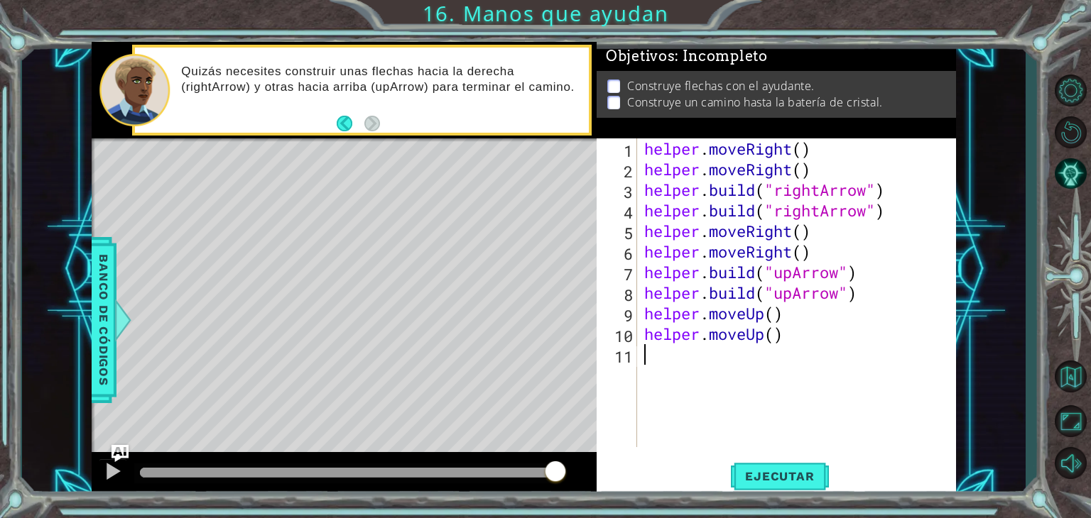
click at [846, 367] on div "helper . moveRight ( ) helper . moveRight ( ) helper . build ( "rightArrow" ) h…" at bounding box center [800, 313] width 319 height 350
click at [749, 466] on button "Ejecutar" at bounding box center [779, 477] width 97 height 36
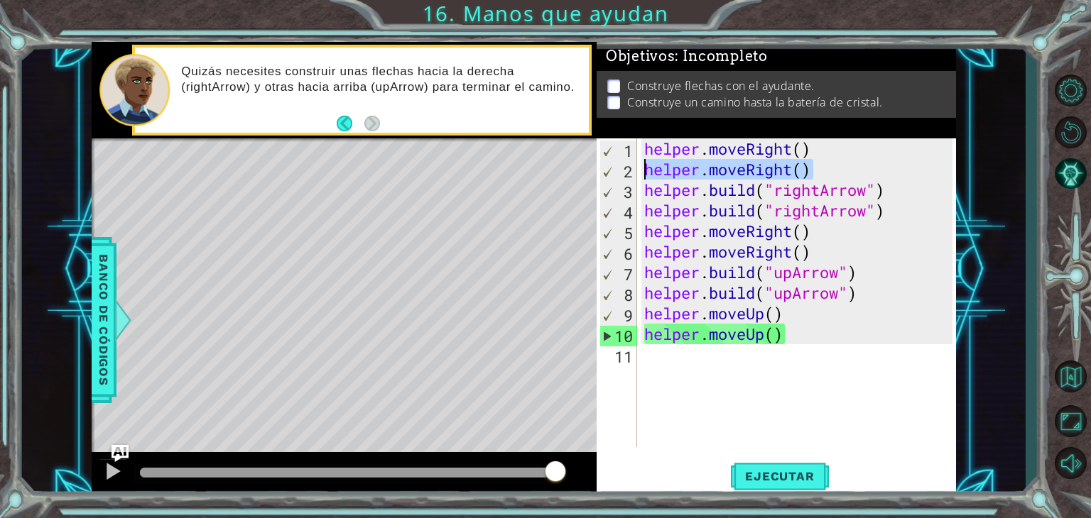
drag, startPoint x: 812, startPoint y: 169, endPoint x: 632, endPoint y: 178, distance: 180.6
click at [632, 178] on div "1 2 3 4 5 6 7 8 9 10 11 helper . moveRight ( ) helper . moveRight ( ) helper . …" at bounding box center [774, 292] width 356 height 309
type textarea "helper.moveRight()"
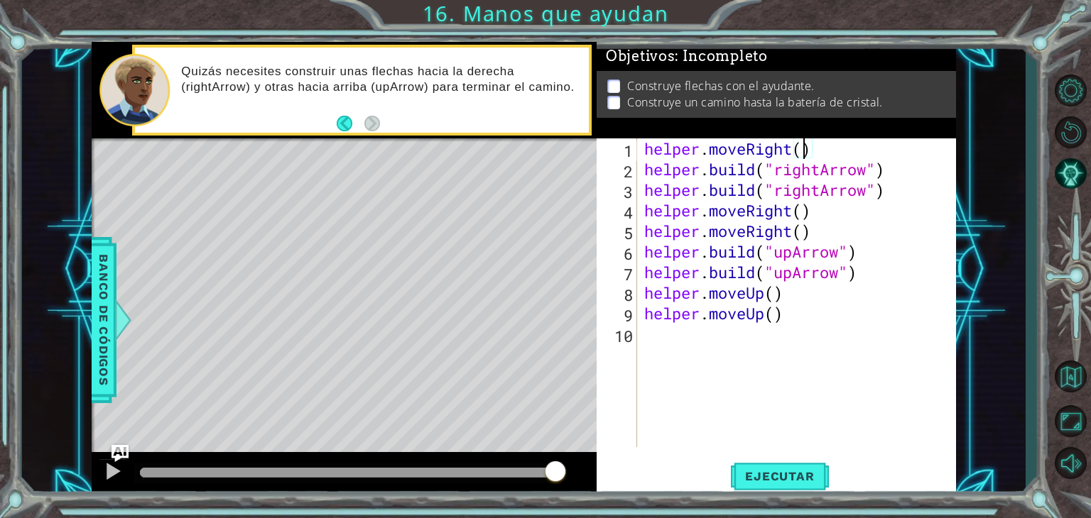
scroll to position [0, 7]
drag, startPoint x: 810, startPoint y: 233, endPoint x: 639, endPoint y: 222, distance: 170.8
click at [639, 222] on div "helper.moveRight(2) 1 2 3 4 5 6 7 8 9 10 helper . moveRight ( 2 ) helper . buil…" at bounding box center [774, 292] width 356 height 309
type textarea "helper.moveRight()"
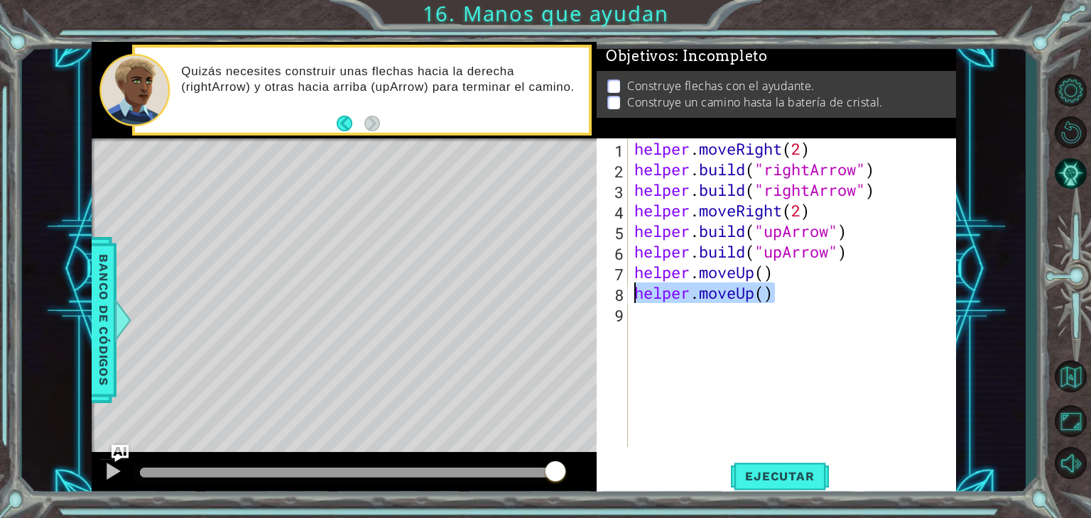
drag, startPoint x: 784, startPoint y: 299, endPoint x: 626, endPoint y: 298, distance: 158.4
click at [626, 298] on div "helper.moveRight(2) 1 2 3 4 5 6 7 8 9 helper . moveRight ( 2 ) helper . build (…" at bounding box center [774, 292] width 356 height 309
type textarea "helper.moveUp()"
type textarea "helper.moveUp(2)"
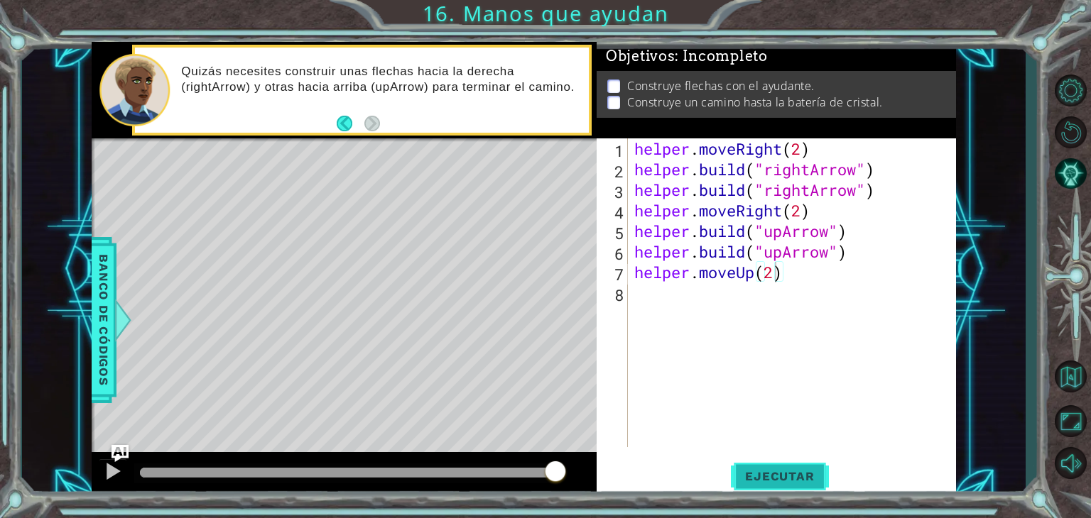
click at [800, 471] on span "Ejecutar" at bounding box center [779, 476] width 97 height 14
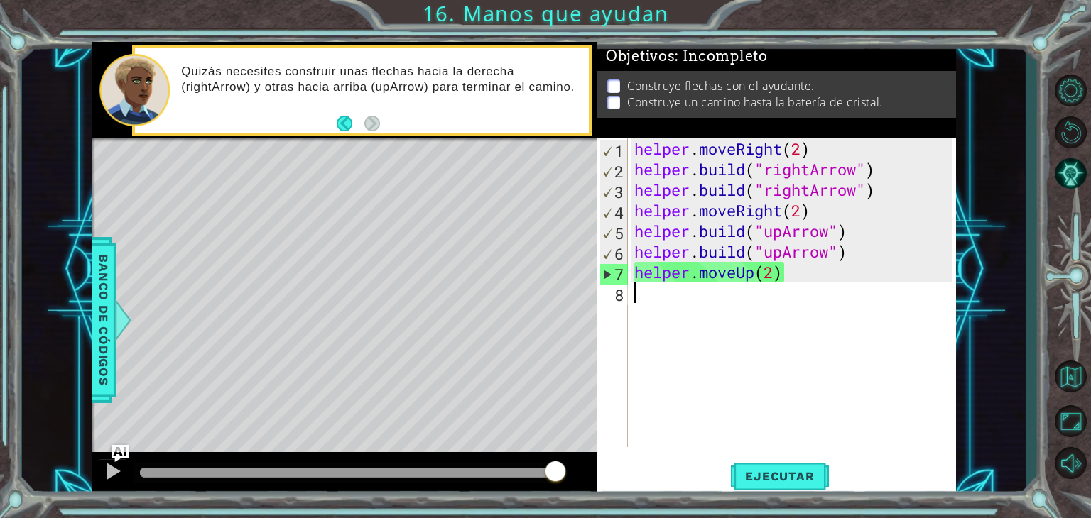
click at [859, 323] on div "helper . moveRight ( 2 ) helper . build ( "rightArrow" ) helper . build ( "righ…" at bounding box center [795, 313] width 328 height 350
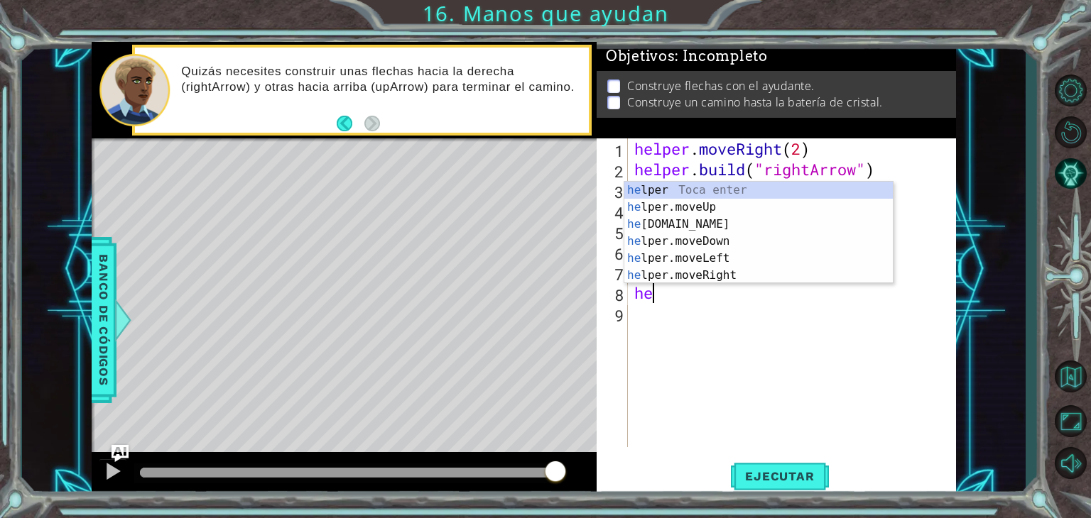
scroll to position [0, 0]
type textarea "helper"
click at [790, 420] on div "helper . moveRight ( 2 ) helper . build ( "rightArrow" ) helper . build ( "righ…" at bounding box center [795, 313] width 328 height 350
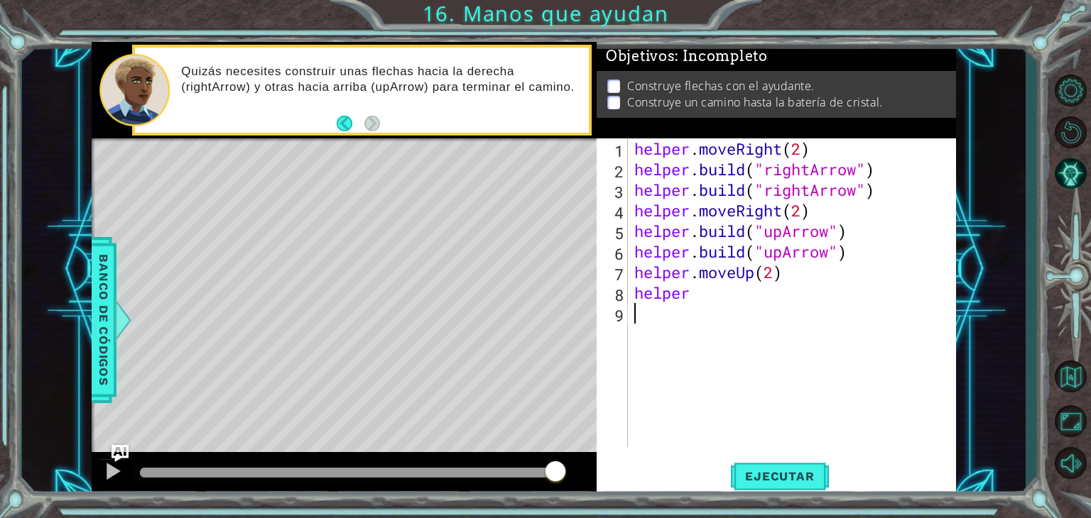
scroll to position [0, 0]
click at [749, 481] on span "Ejecutar" at bounding box center [779, 476] width 97 height 14
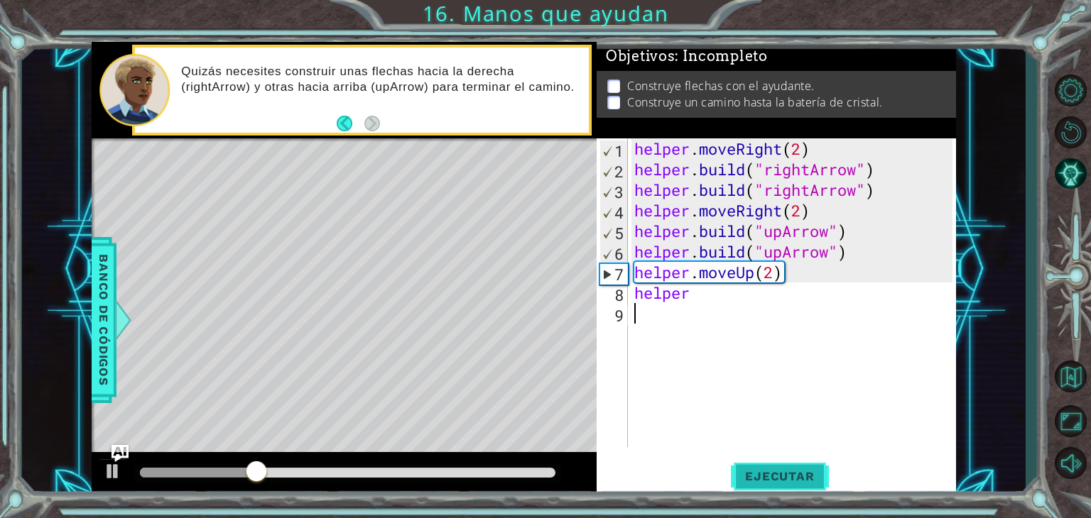
click at [798, 475] on span "Ejecutar" at bounding box center [779, 476] width 97 height 14
click at [778, 468] on button "Ejecutar" at bounding box center [779, 477] width 97 height 36
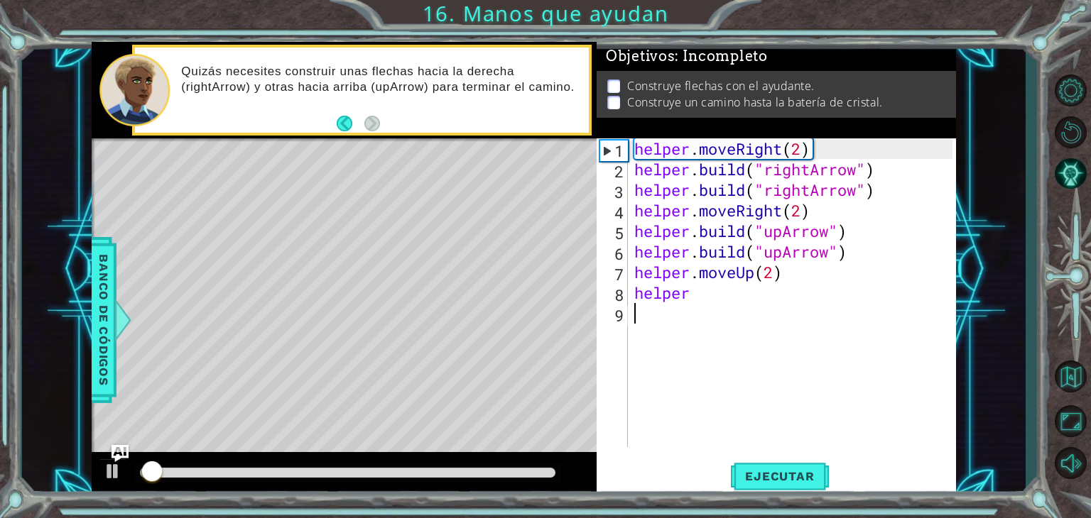
click at [713, 431] on div "helper . moveRight ( 2 ) helper . build ( "rightArrow" ) helper . build ( "righ…" at bounding box center [795, 313] width 328 height 350
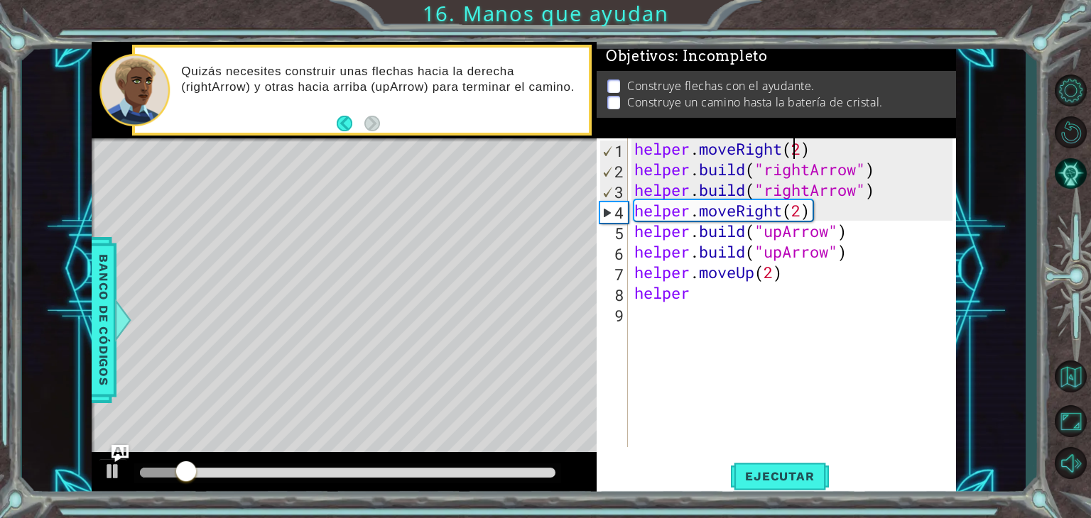
click at [797, 146] on div "helper . moveRight ( 2 ) helper . build ( "rightArrow" ) helper . build ( "righ…" at bounding box center [795, 313] width 328 height 350
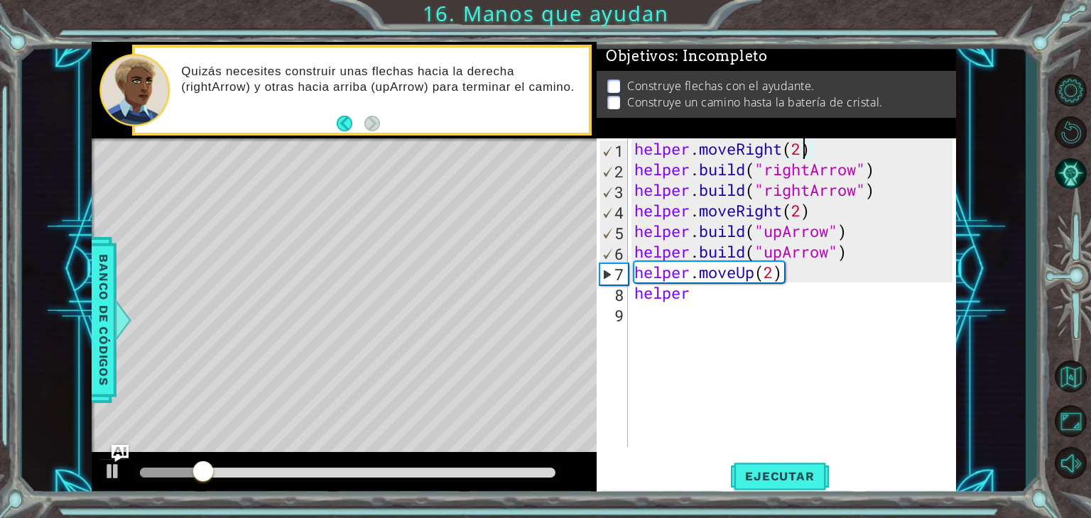
click at [804, 156] on div "helper . moveRight ( 2 ) helper . build ( "rightArrow" ) helper . build ( "righ…" at bounding box center [795, 313] width 328 height 350
click at [893, 165] on div "helper . moveRight ( ) helper . build ( "rightArrow" ) helper . build ( "rightA…" at bounding box center [795, 313] width 328 height 350
click at [806, 171] on div "helper . moveRight ( ) helper . build ( "rightArrow" ) helper . build ( "rightA…" at bounding box center [795, 313] width 328 height 350
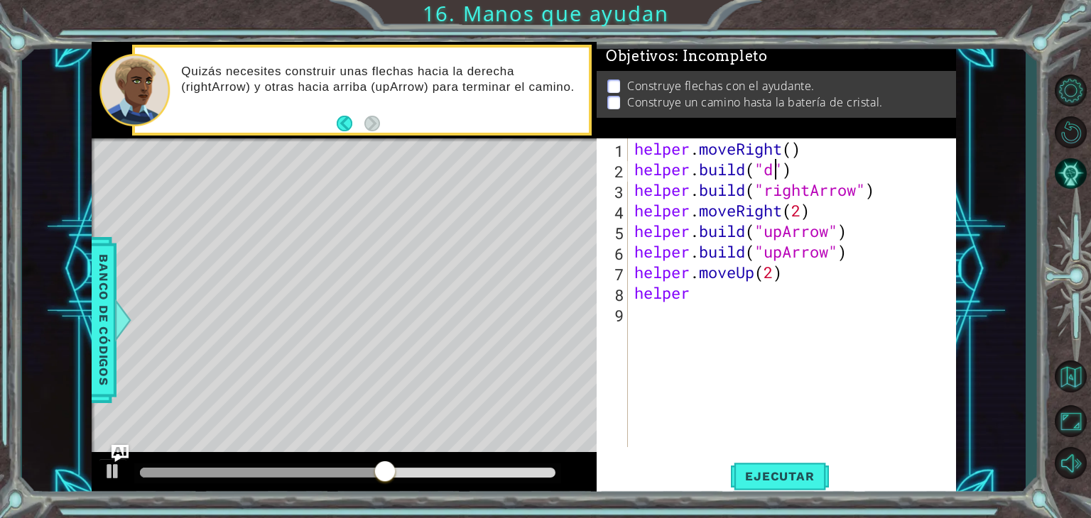
scroll to position [0, 6]
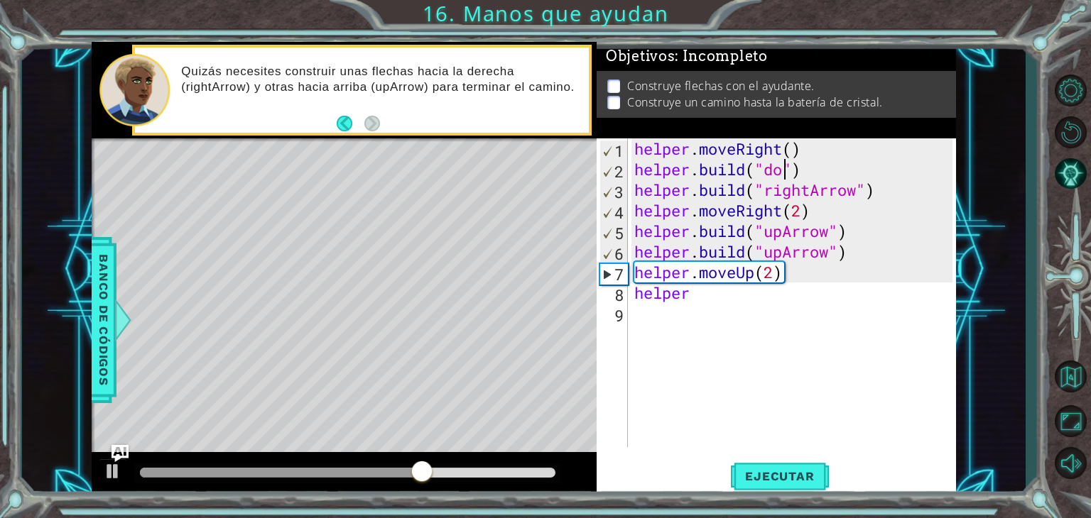
click at [760, 109] on div "Construye flechas con el ayudante. Construye un camino hasta la batería de cris…" at bounding box center [775, 94] width 359 height 47
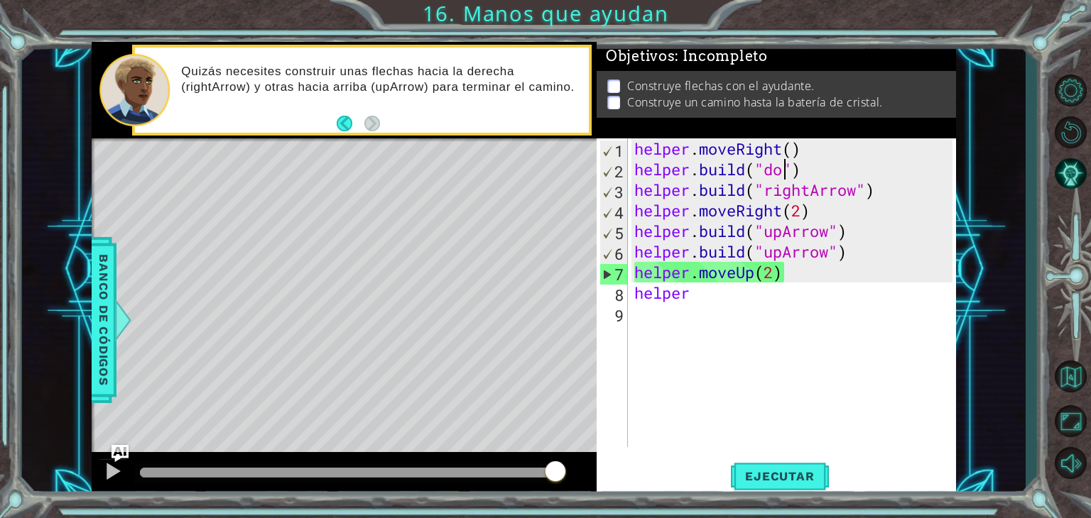
click at [785, 175] on div "helper . moveRight ( ) helper . build ( "do" ) helper . build ( "rightArrow" ) …" at bounding box center [795, 313] width 328 height 350
click at [785, 175] on div "helper . moveRight ( ) helper . build ( "do" ) helper . build ( "rightArrow" ) …" at bounding box center [791, 292] width 320 height 309
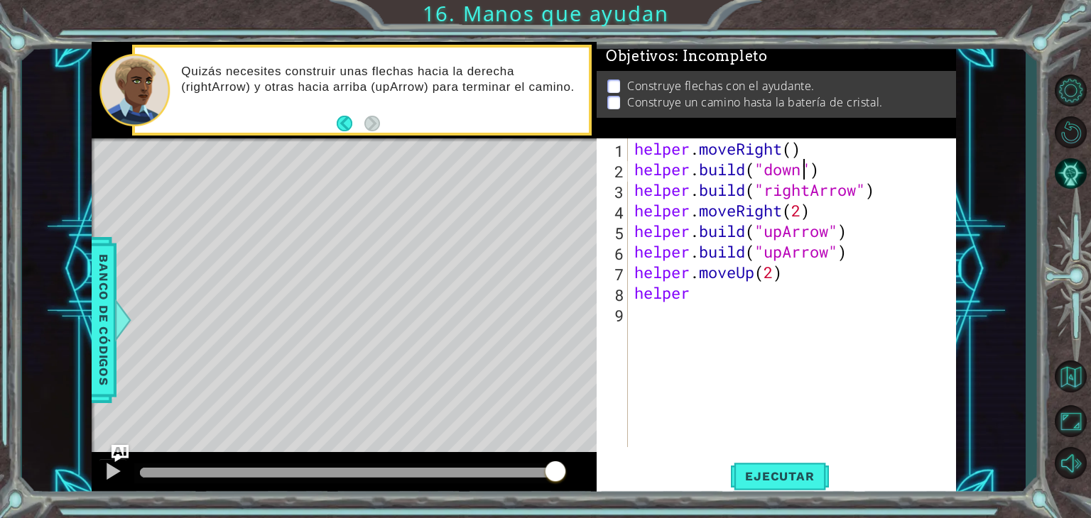
scroll to position [0, 7]
click at [790, 227] on div "helper . moveRight ( ) helper . build ( "down" ) helper . build ( "rightArrow" …" at bounding box center [795, 313] width 328 height 350
click at [801, 168] on div "helper . moveRight ( ) helper . build ( "down" ) helper . build ( "rightArrow" …" at bounding box center [795, 313] width 328 height 350
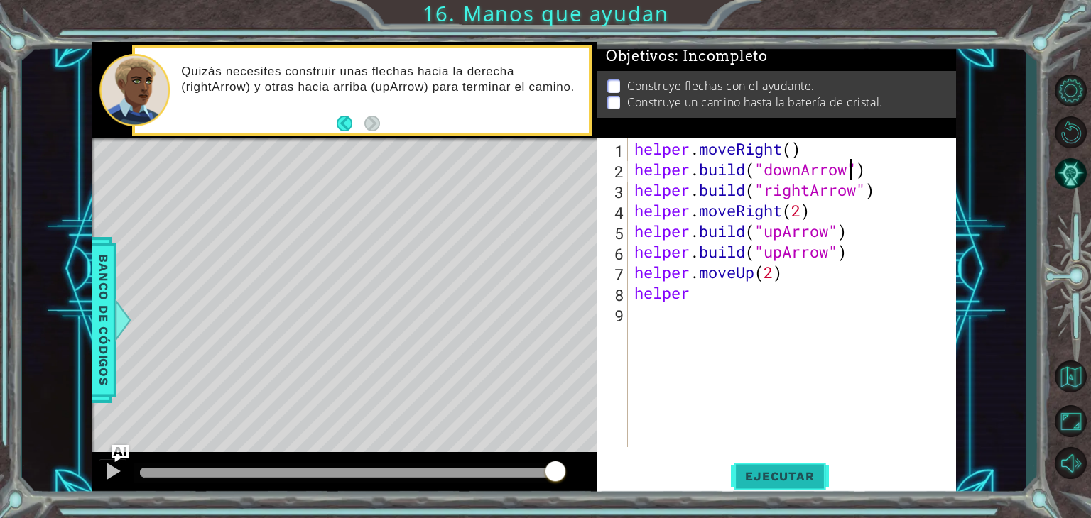
type textarea "[DOMAIN_NAME]("downArrow")"
click at [787, 461] on button "Ejecutar" at bounding box center [779, 477] width 97 height 36
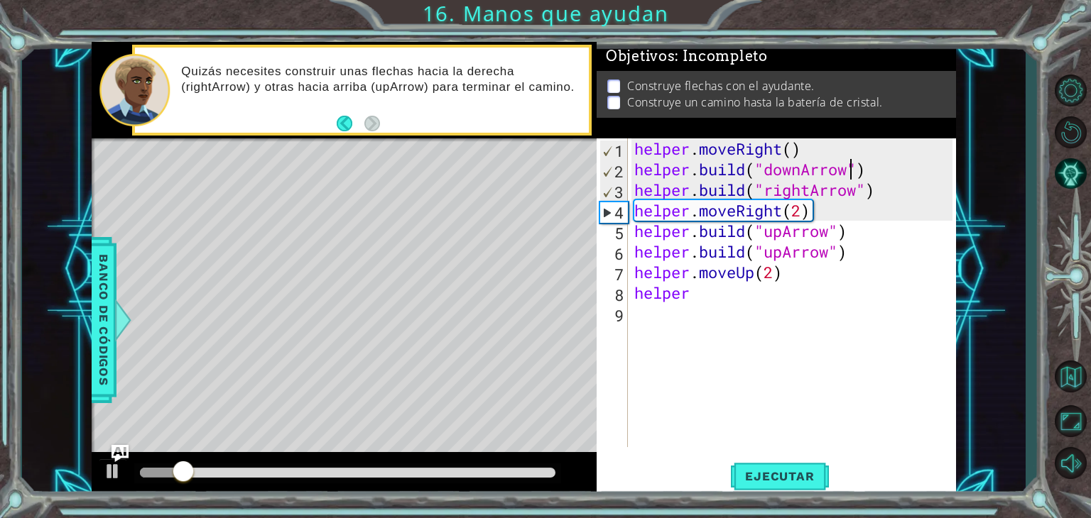
click at [874, 173] on div "helper . moveRight ( ) helper . build ( "downArrow" ) helper . build ( "rightAr…" at bounding box center [795, 313] width 328 height 350
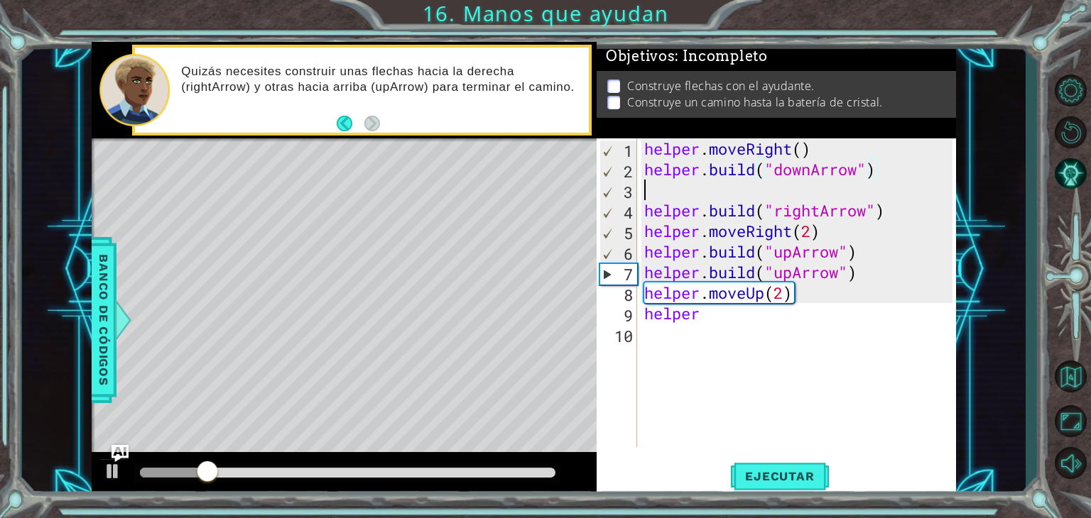
scroll to position [0, 0]
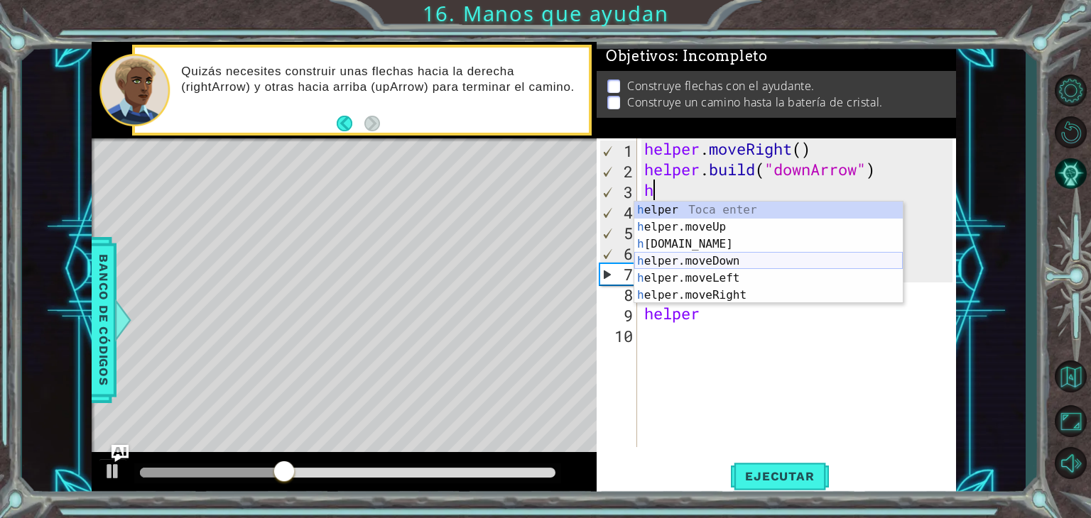
click at [718, 256] on div "h elper Toca enter h elper.moveUp Toca enter h [DOMAIN_NAME] Toca enter h elper…" at bounding box center [768, 270] width 268 height 136
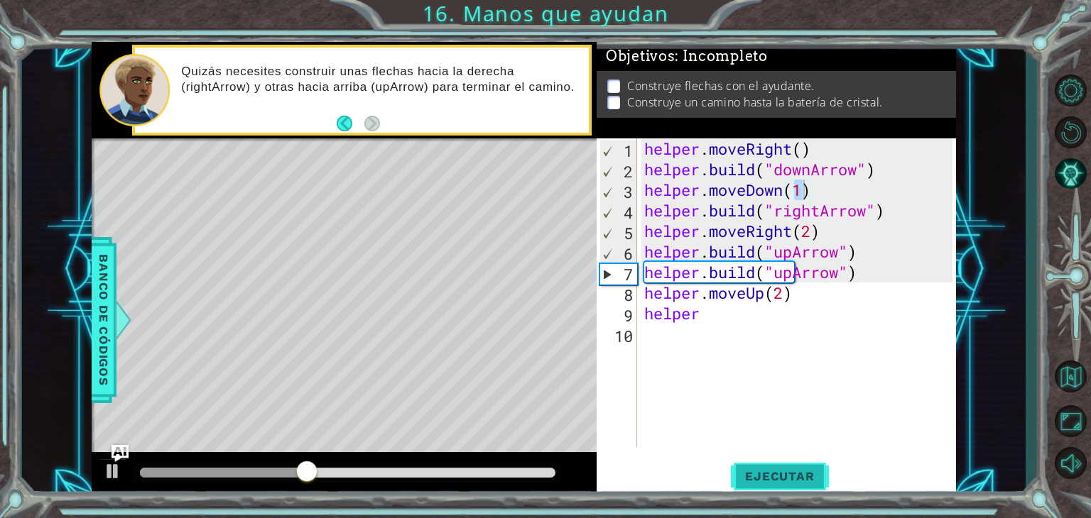
click at [791, 469] on button "Ejecutar" at bounding box center [779, 477] width 97 height 36
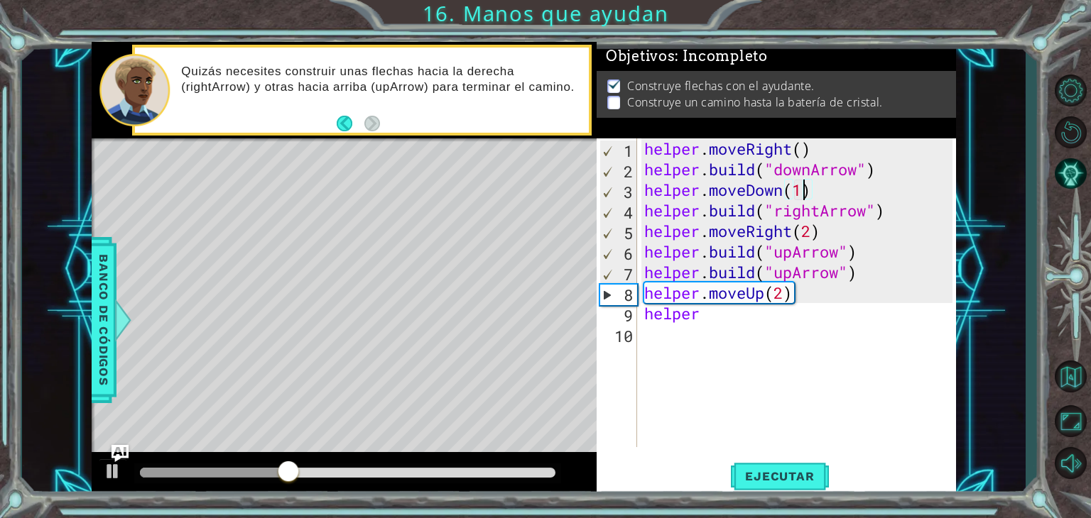
click at [807, 232] on div "helper . moveRight ( ) helper . build ( "downArrow" ) helper . moveDown ( 1 ) h…" at bounding box center [800, 313] width 319 height 350
type textarea "helper.moveRight()"
click at [844, 224] on div "helper . moveRight ( ) helper . build ( "downArrow" ) helper . moveDown ( 1 ) h…" at bounding box center [800, 313] width 319 height 350
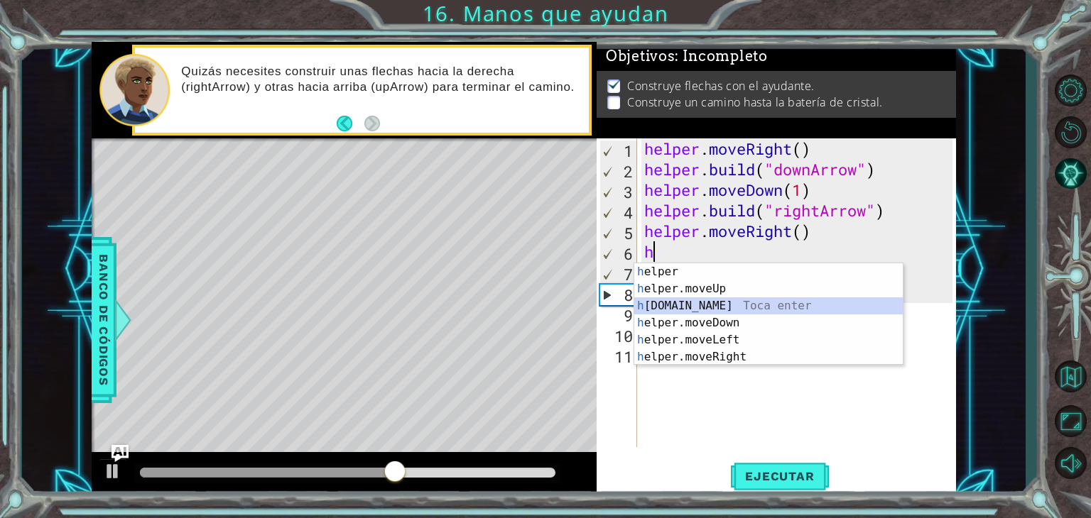
click at [730, 305] on div "h elper Toca enter h elper.moveUp Toca enter h [DOMAIN_NAME] Toca enter h elper…" at bounding box center [768, 331] width 268 height 136
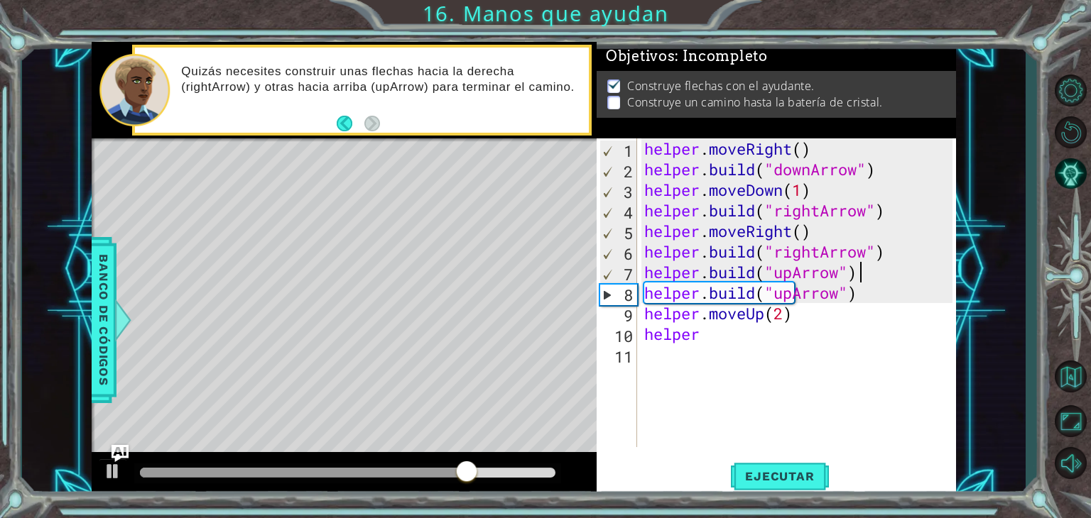
click at [860, 280] on div "helper . moveRight ( ) helper . build ( "downArrow" ) helper . moveDown ( 1 ) h…" at bounding box center [800, 313] width 319 height 350
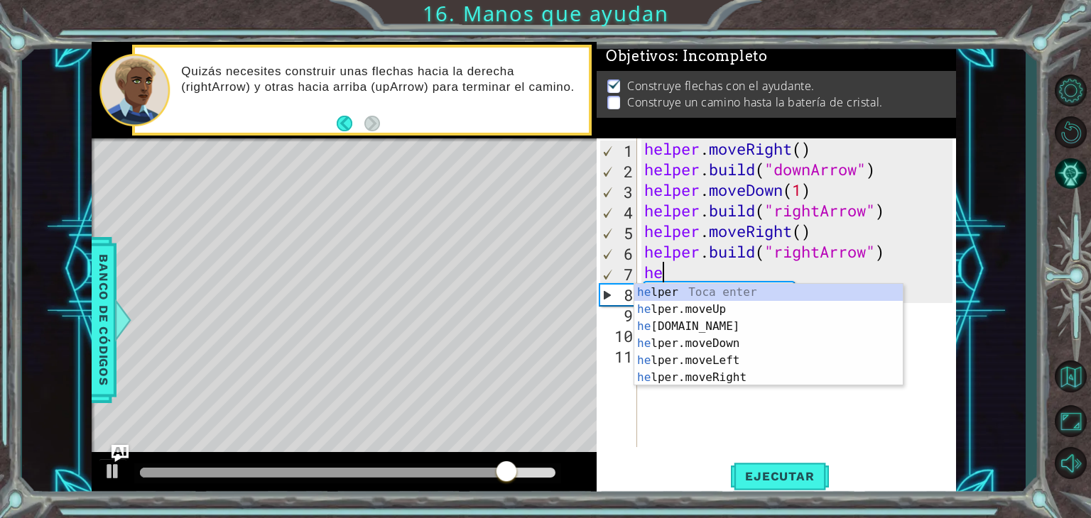
type textarea "h"
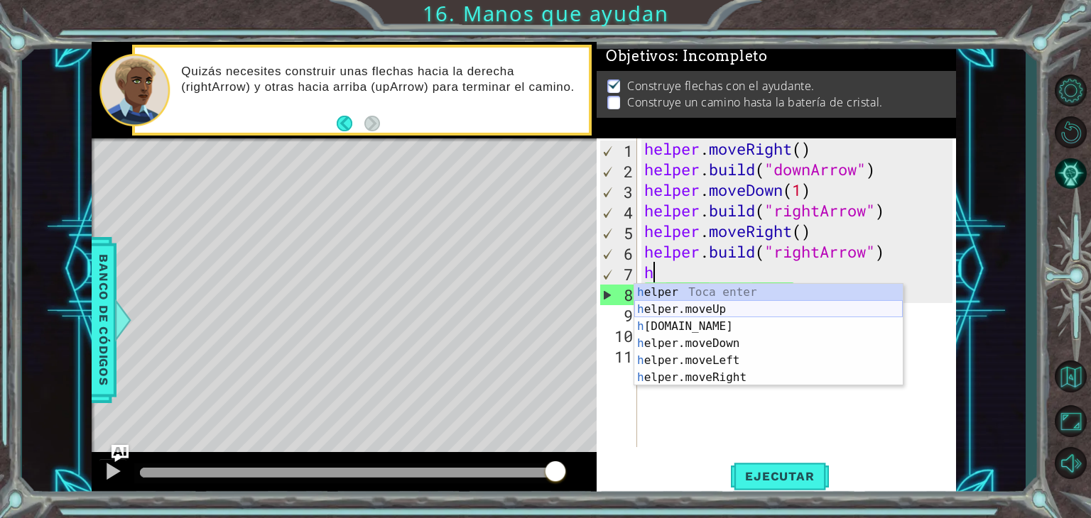
click at [812, 310] on div "h elper Toca enter h elper.moveUp Toca enter h [DOMAIN_NAME] Toca enter h elper…" at bounding box center [768, 352] width 268 height 136
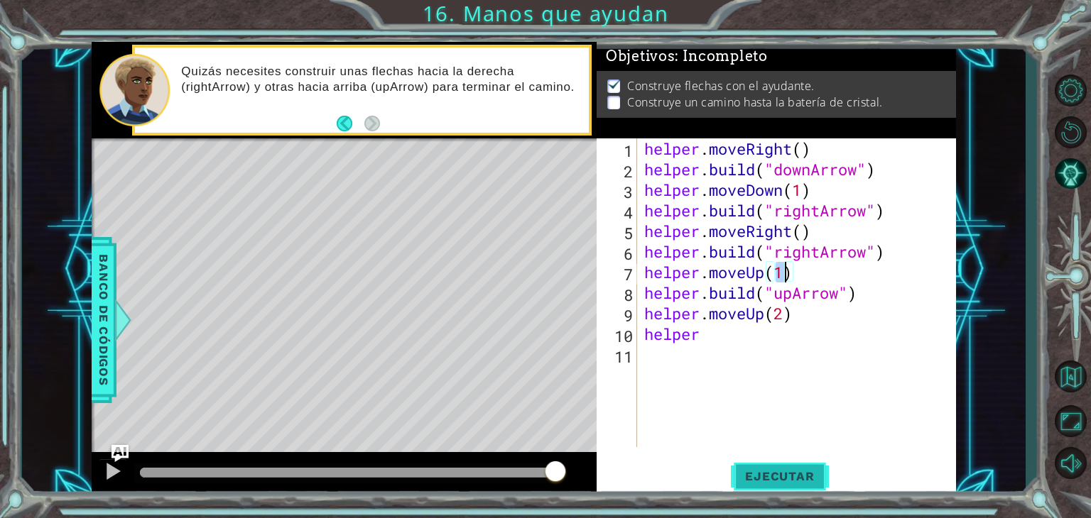
click at [747, 459] on button "Ejecutar" at bounding box center [779, 477] width 97 height 36
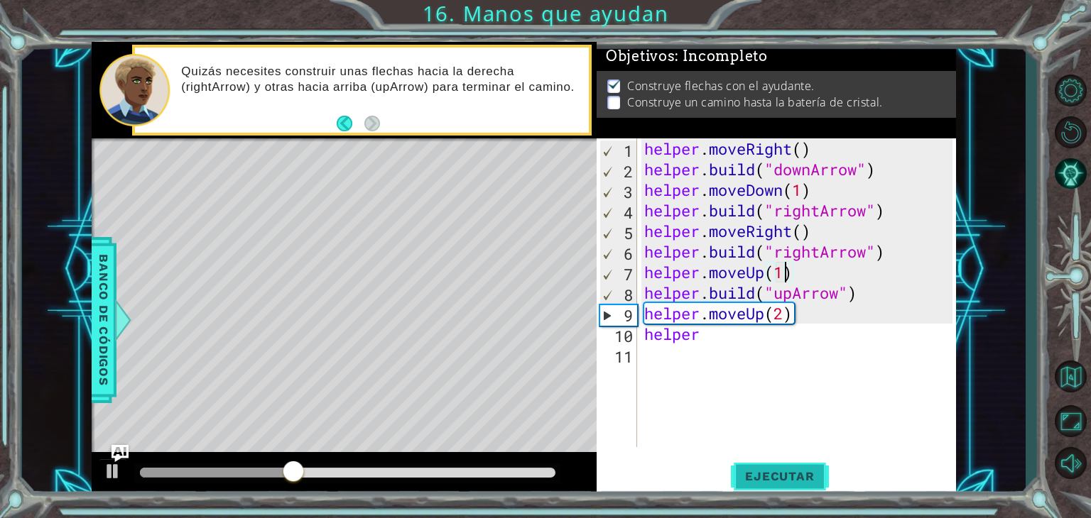
click at [764, 479] on span "Ejecutar" at bounding box center [779, 476] width 97 height 14
click at [762, 271] on div "helper . moveRight ( ) helper . build ( "downArrow" ) helper . moveDown ( 1 ) h…" at bounding box center [800, 313] width 319 height 350
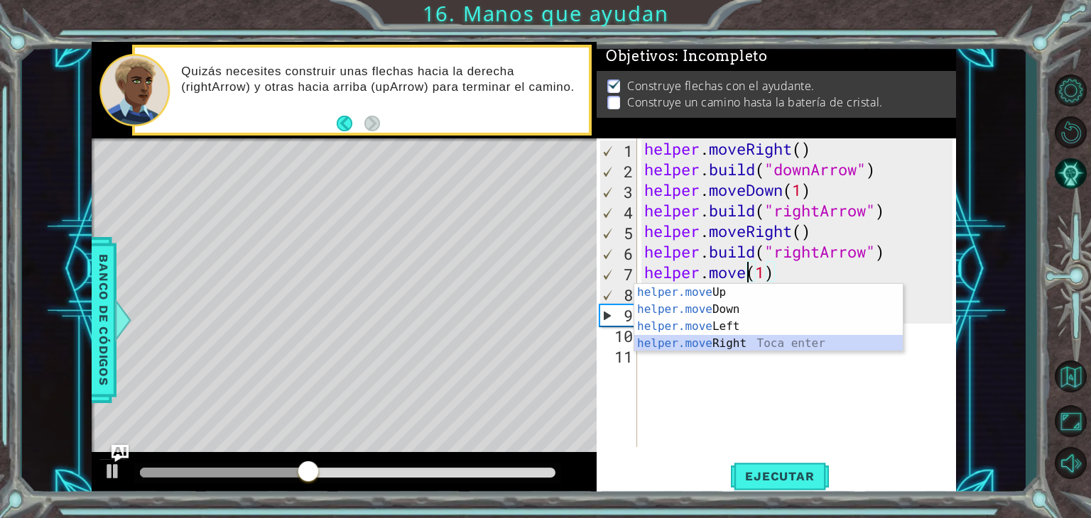
click at [726, 346] on div "helper.move Up Toca enter helper.move Down Toca enter helper.move Left Toca ent…" at bounding box center [768, 335] width 268 height 102
type textarea "helper.moveRight(1)(1)"
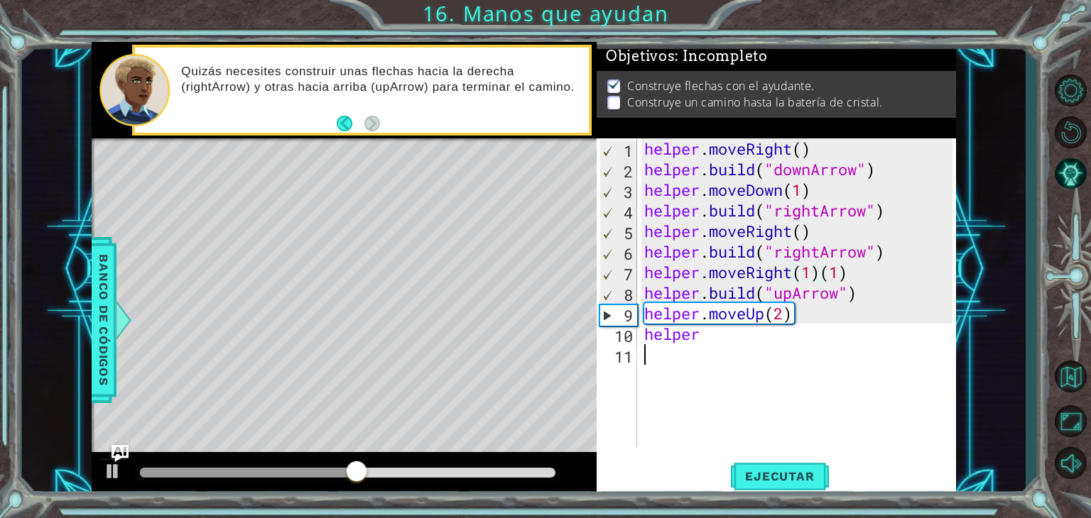
click at [790, 382] on div "helper . moveRight ( ) helper . build ( "downArrow" ) helper . moveDown ( 1 ) h…" at bounding box center [800, 313] width 319 height 350
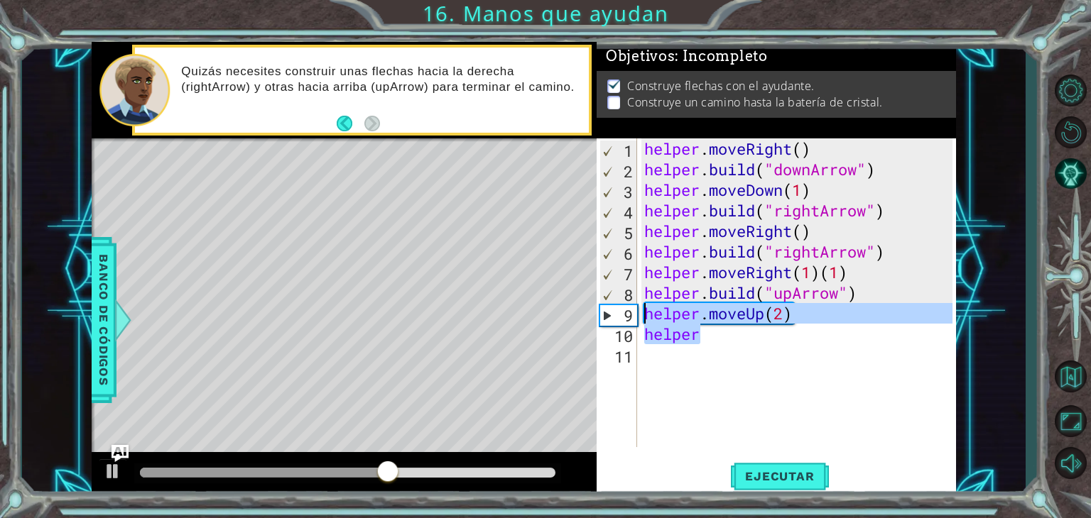
drag, startPoint x: 712, startPoint y: 333, endPoint x: 626, endPoint y: 307, distance: 89.0
click at [626, 307] on div "1 2 3 4 5 6 7 8 9 10 11 helper . moveRight ( ) helper . build ( "downArrow" ) h…" at bounding box center [774, 292] width 356 height 309
type textarea "helper.moveUp(2) helper"
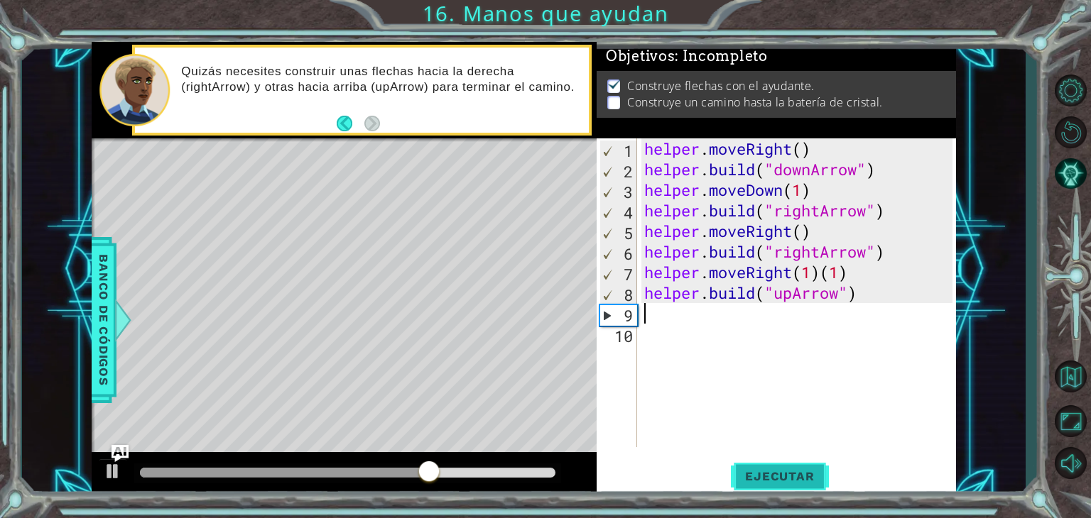
click at [783, 479] on span "Ejecutar" at bounding box center [779, 476] width 97 height 14
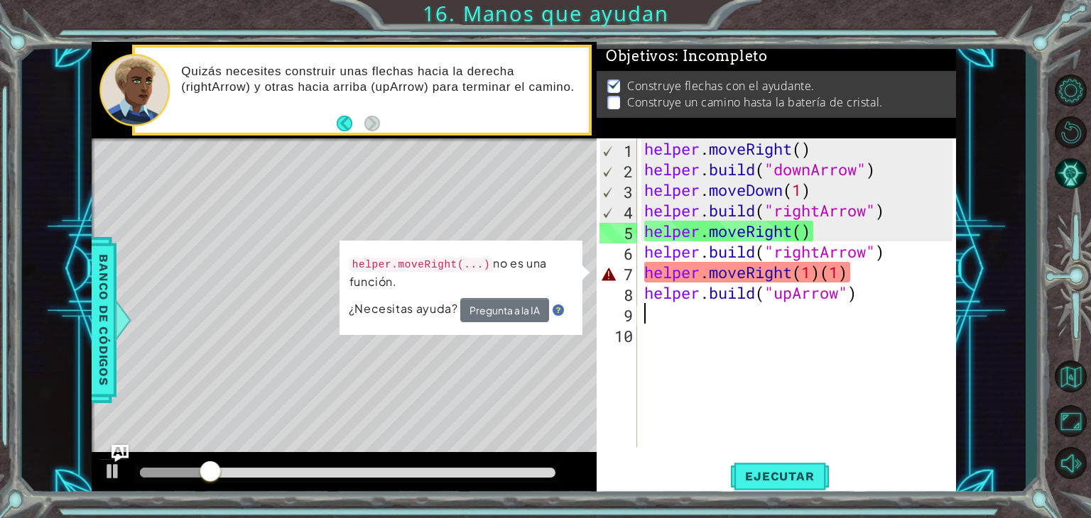
type textarea "helper.moveRight(1)(1)"
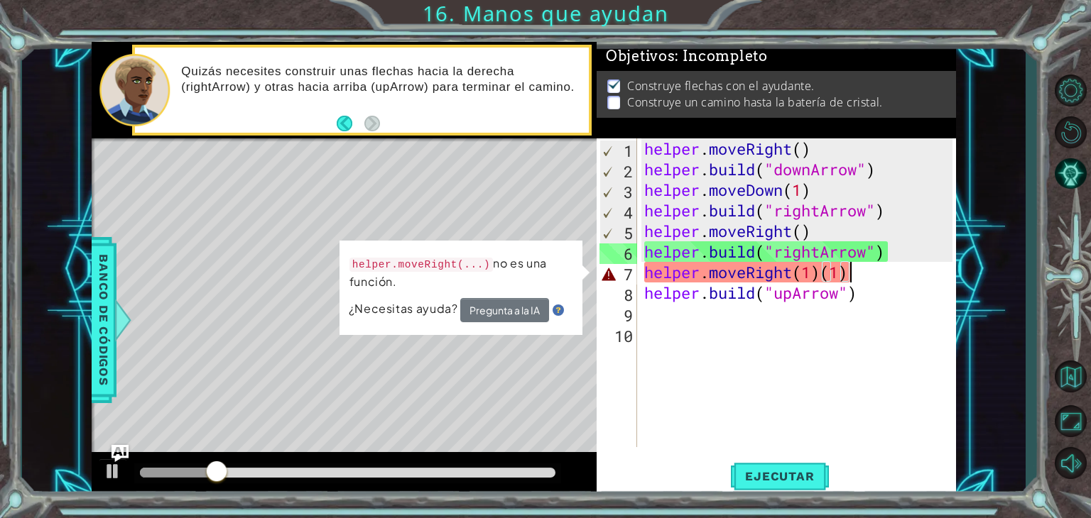
click at [861, 269] on div "helper . moveRight ( ) helper . build ( "downArrow" ) helper . moveDown ( 1 ) h…" at bounding box center [800, 313] width 319 height 350
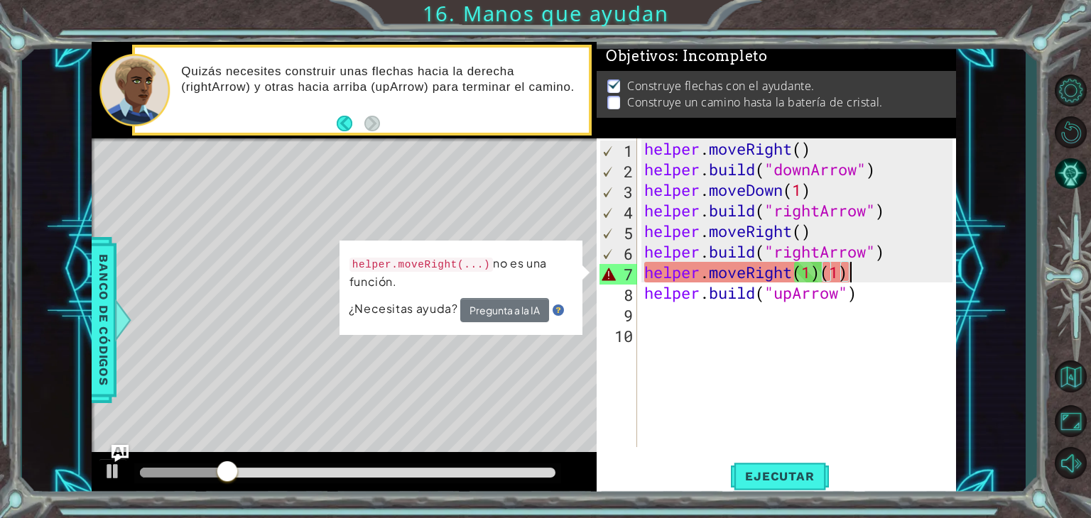
click at [861, 269] on div "helper . moveRight ( ) helper . build ( "downArrow" ) helper . moveDown ( 1 ) h…" at bounding box center [800, 313] width 319 height 350
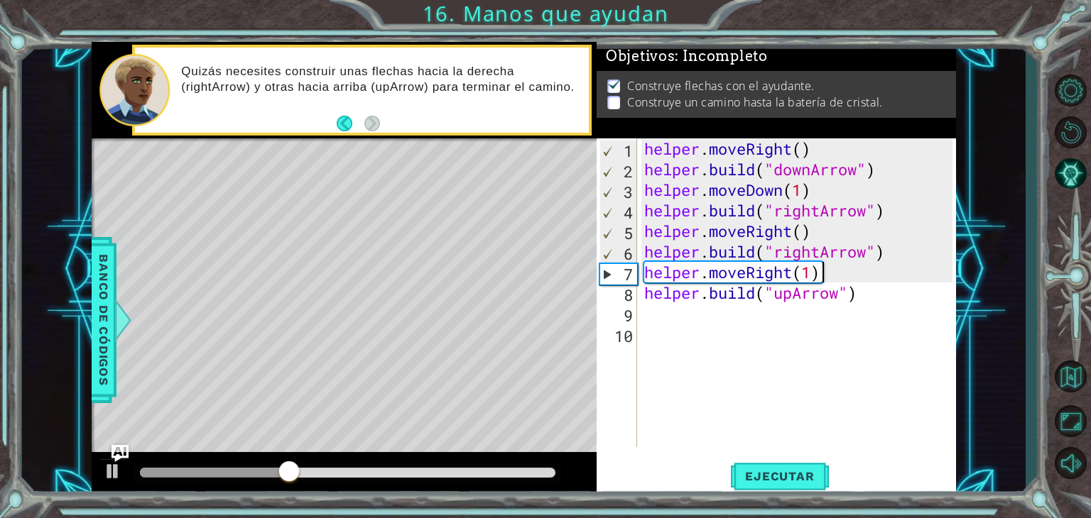
type textarea "helper.moveRight(1)"
click at [754, 474] on span "Ejecutar" at bounding box center [779, 476] width 97 height 14
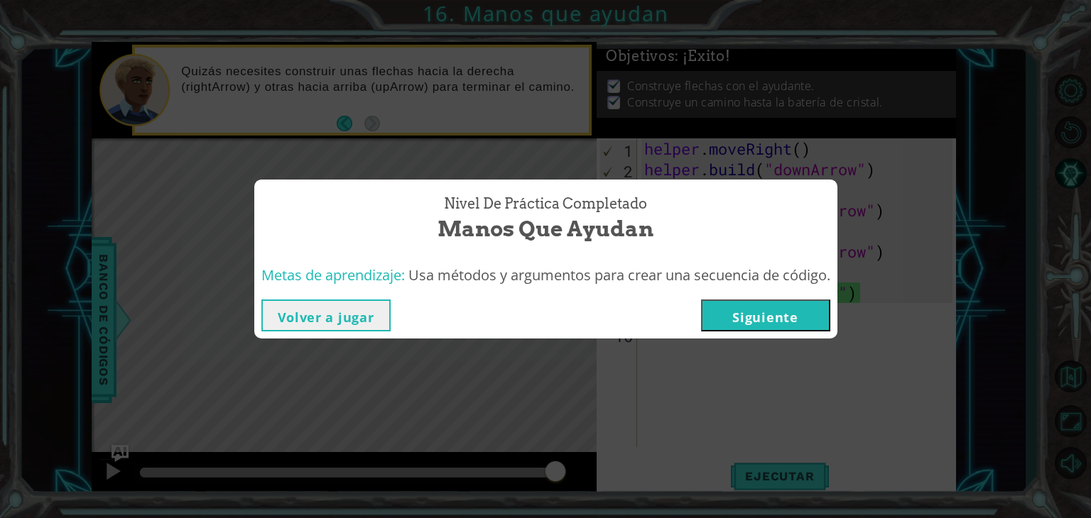
click at [795, 319] on button "Siguiente" at bounding box center [765, 316] width 129 height 32
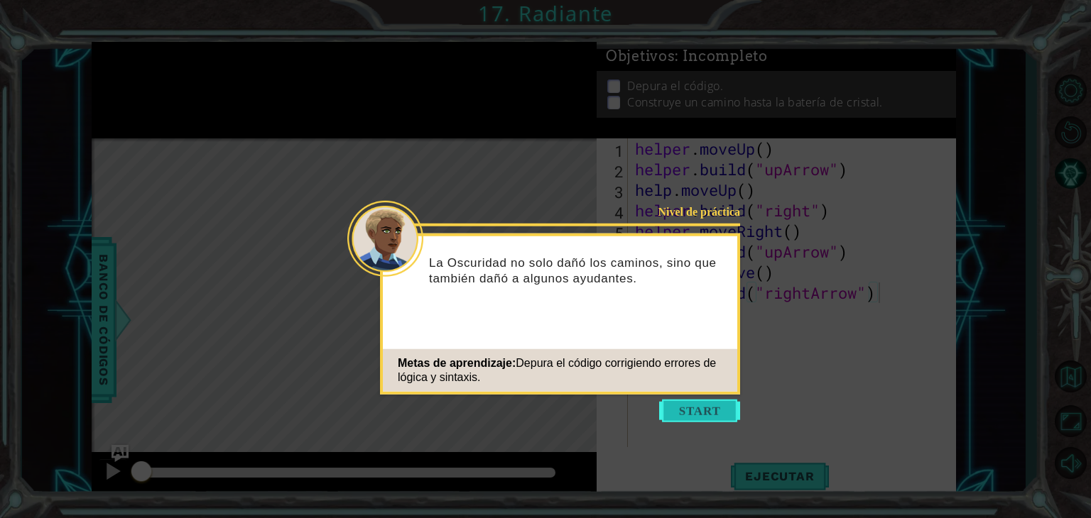
click at [682, 415] on button "Start" at bounding box center [699, 411] width 81 height 23
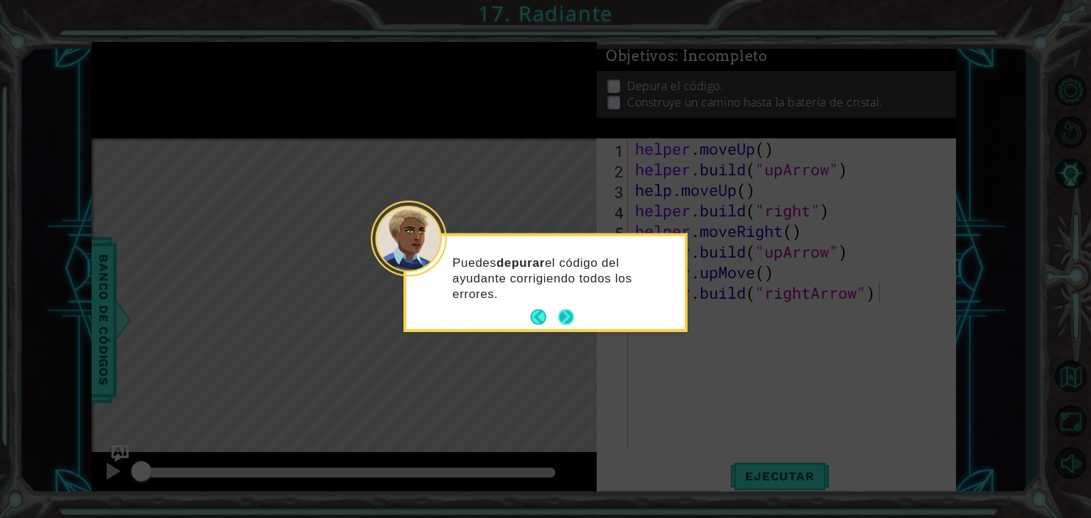
click at [568, 317] on button "Next" at bounding box center [566, 317] width 25 height 25
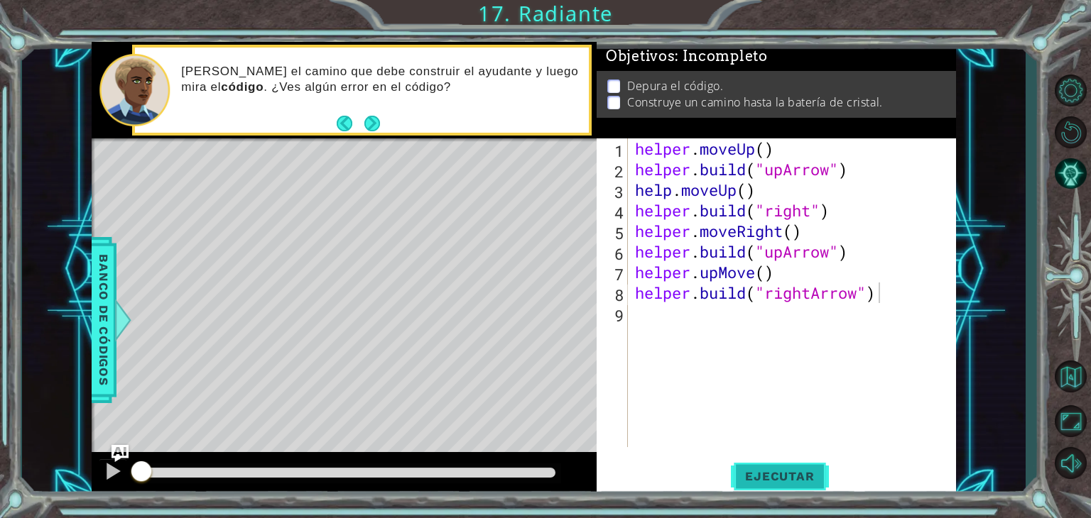
click at [779, 469] on button "Ejecutar" at bounding box center [779, 477] width 97 height 36
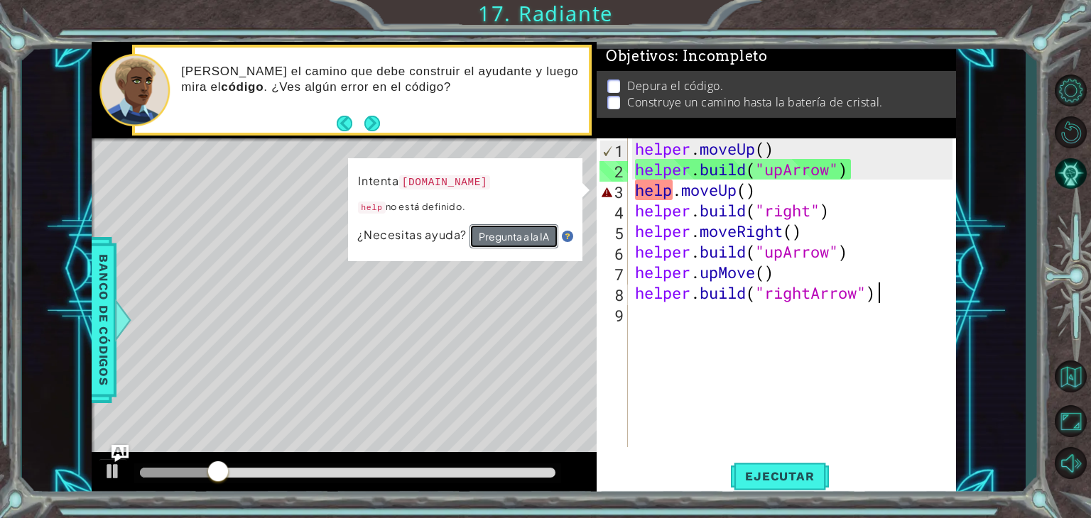
click at [542, 235] on button "Pregunta a la IA" at bounding box center [513, 236] width 89 height 24
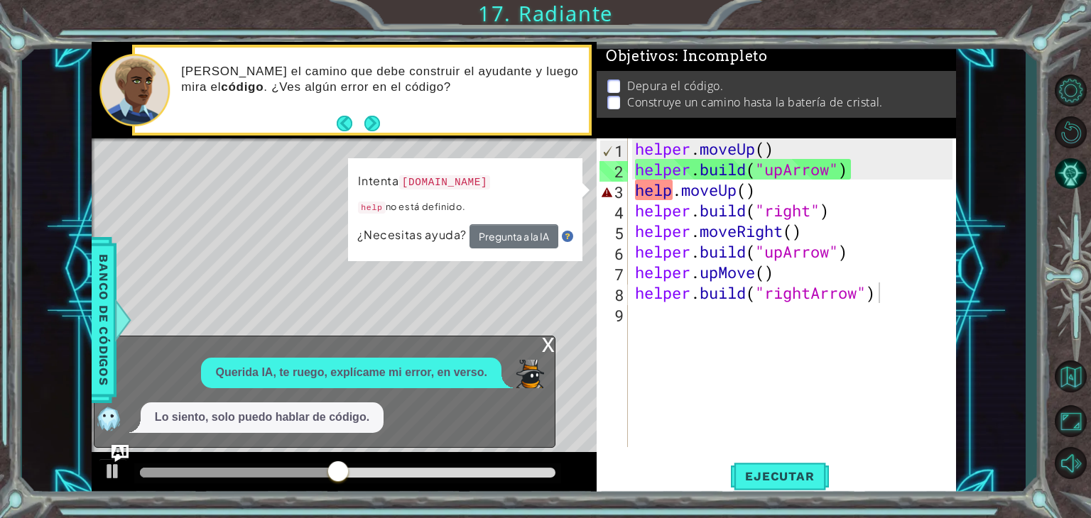
click at [548, 342] on div "x" at bounding box center [548, 344] width 13 height 14
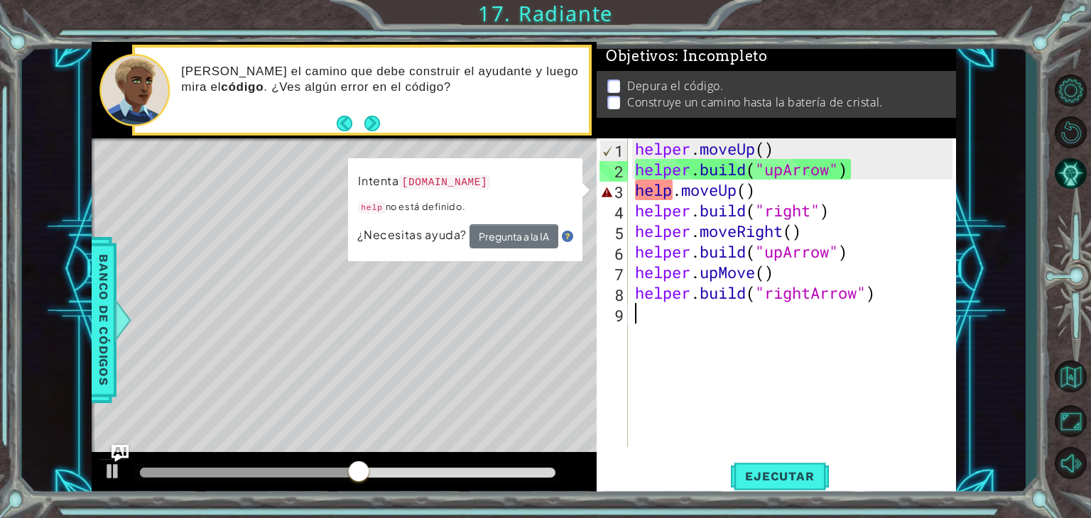
click at [640, 390] on div "helper . moveUp ( ) helper . build ( "upArrow" ) help . moveUp ( ) helper . bui…" at bounding box center [795, 313] width 327 height 350
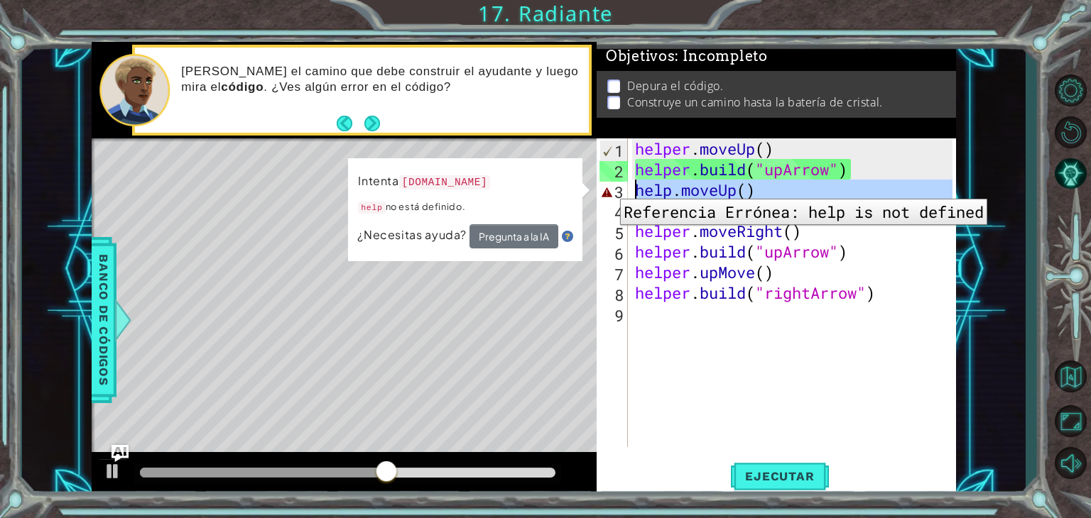
click at [609, 188] on div "3" at bounding box center [613, 192] width 28 height 21
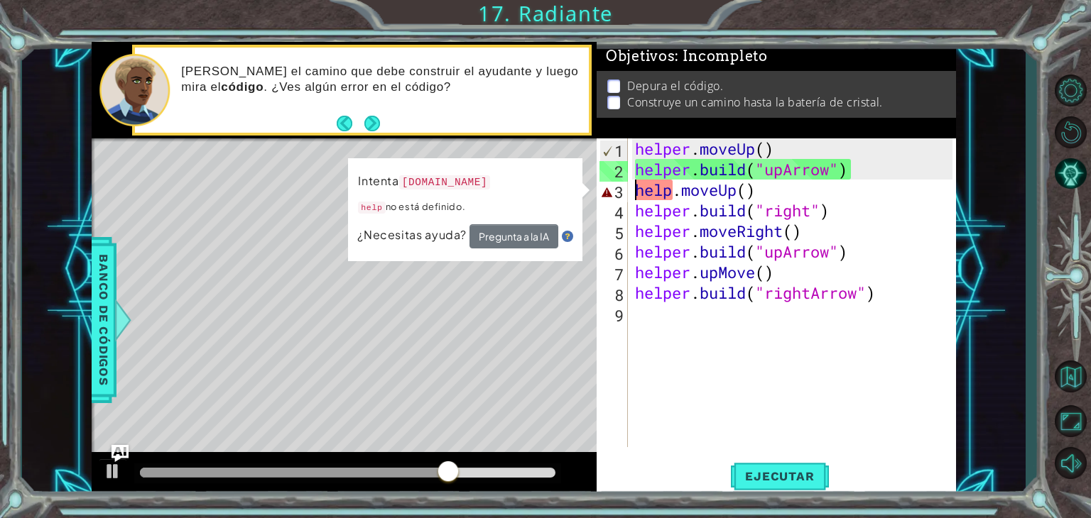
click at [672, 197] on div "helper . moveUp ( ) helper . build ( "upArrow" ) help . moveUp ( ) helper . bui…" at bounding box center [795, 313] width 327 height 350
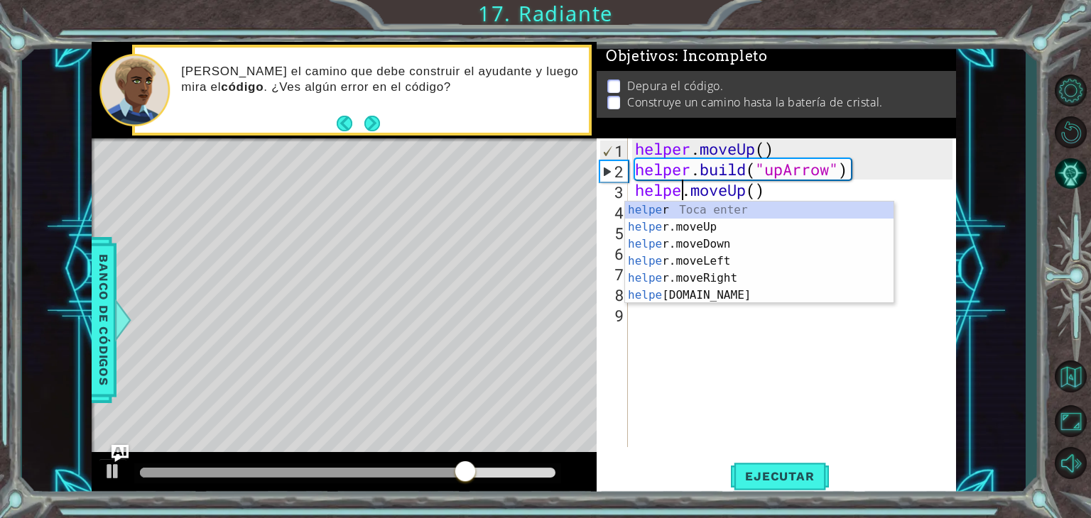
type textarea "helper.moveUp()"
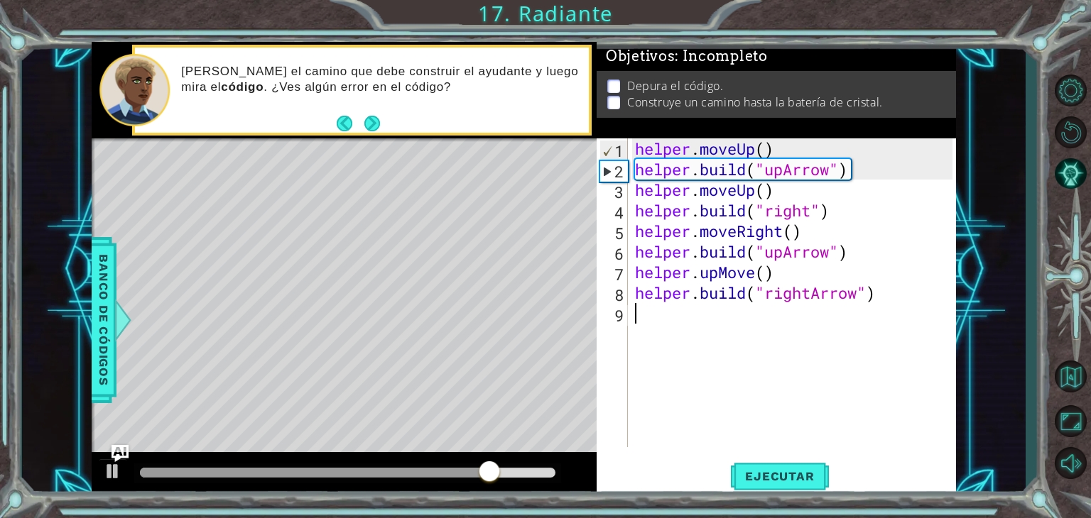
click at [704, 384] on div "helper . moveUp ( ) helper . build ( "upArrow" ) helper . moveUp ( ) helper . b…" at bounding box center [795, 313] width 327 height 350
click at [758, 469] on span "Ejecutar" at bounding box center [779, 476] width 97 height 14
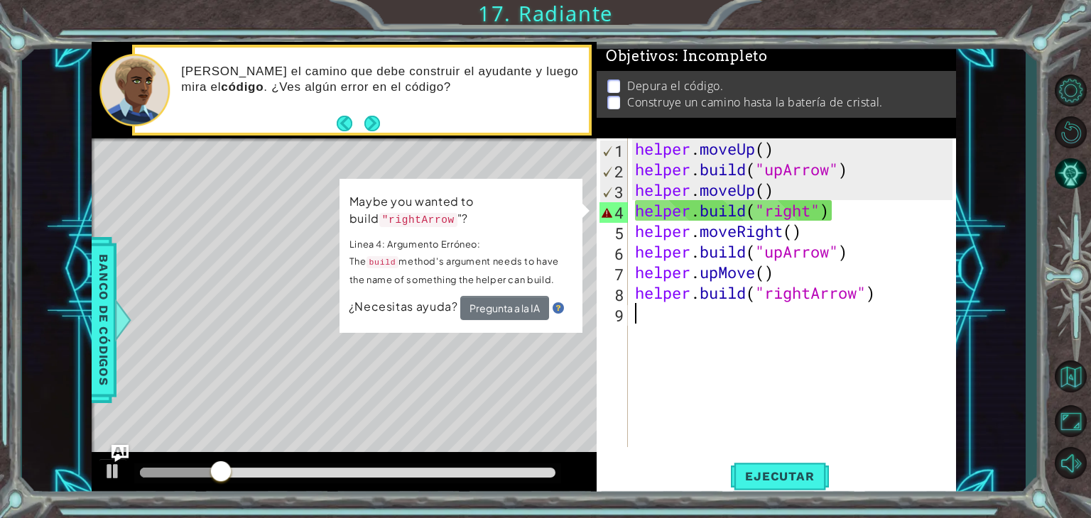
click at [818, 215] on div "helper . moveUp ( ) helper . build ( "upArrow" ) helper . moveUp ( ) helper . b…" at bounding box center [795, 313] width 327 height 350
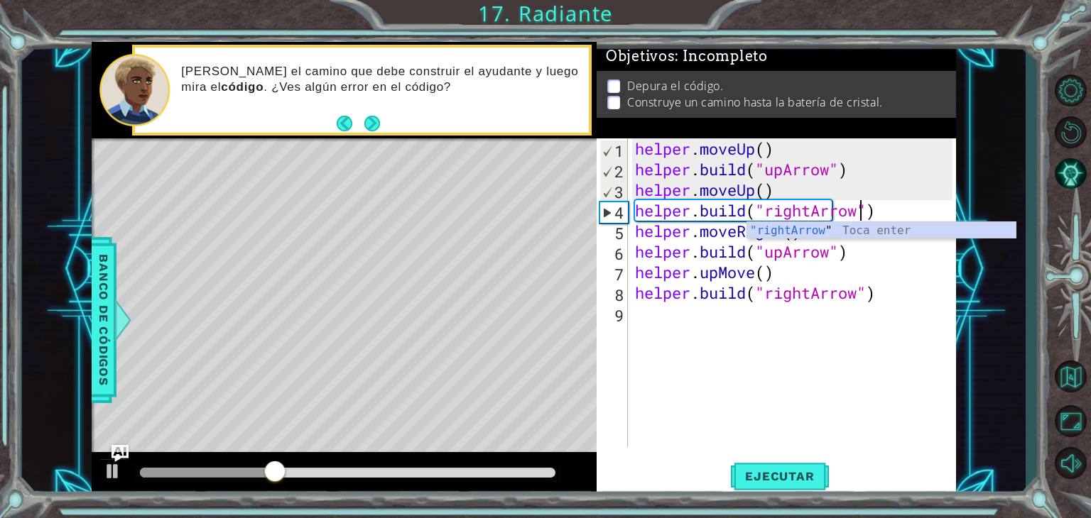
type textarea "[DOMAIN_NAME]("rightArrow")"
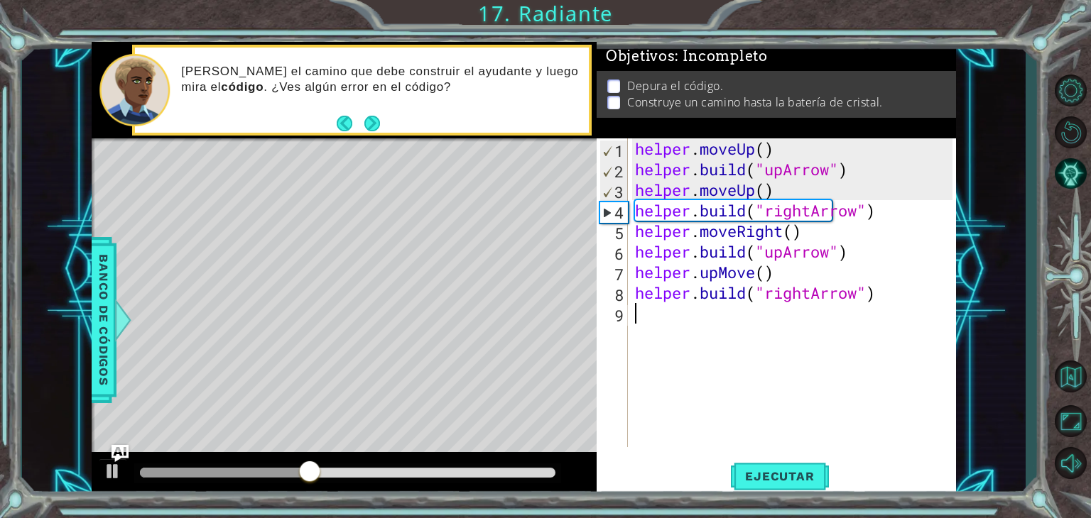
click at [753, 404] on div "helper . moveUp ( ) helper . build ( "upArrow" ) helper . moveUp ( ) helper . b…" at bounding box center [795, 313] width 327 height 350
drag, startPoint x: 754, startPoint y: 276, endPoint x: 703, endPoint y: 278, distance: 51.2
click at [703, 278] on div "helper . moveUp ( ) helper . build ( "upArrow" ) helper . moveUp ( ) helper . b…" at bounding box center [795, 313] width 327 height 350
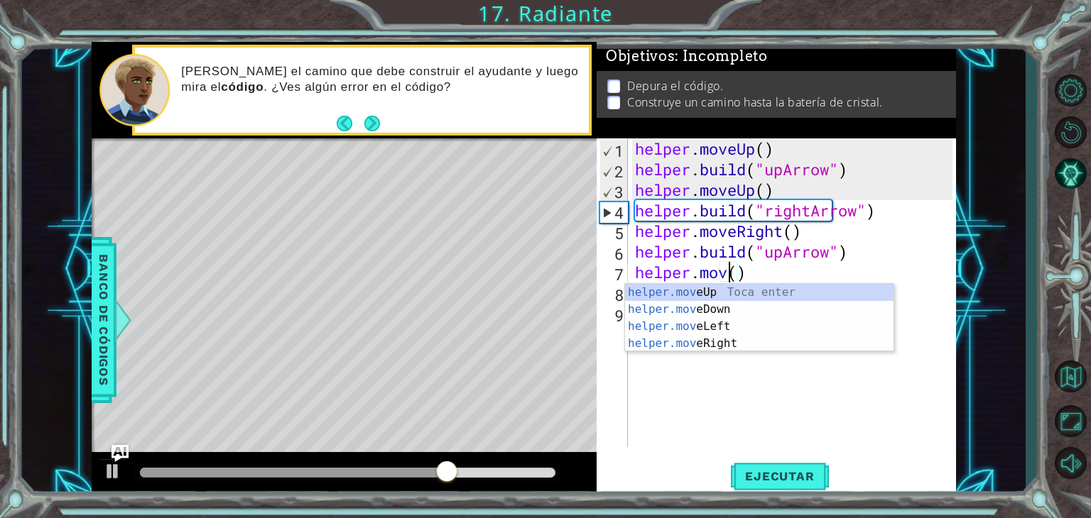
scroll to position [0, 4]
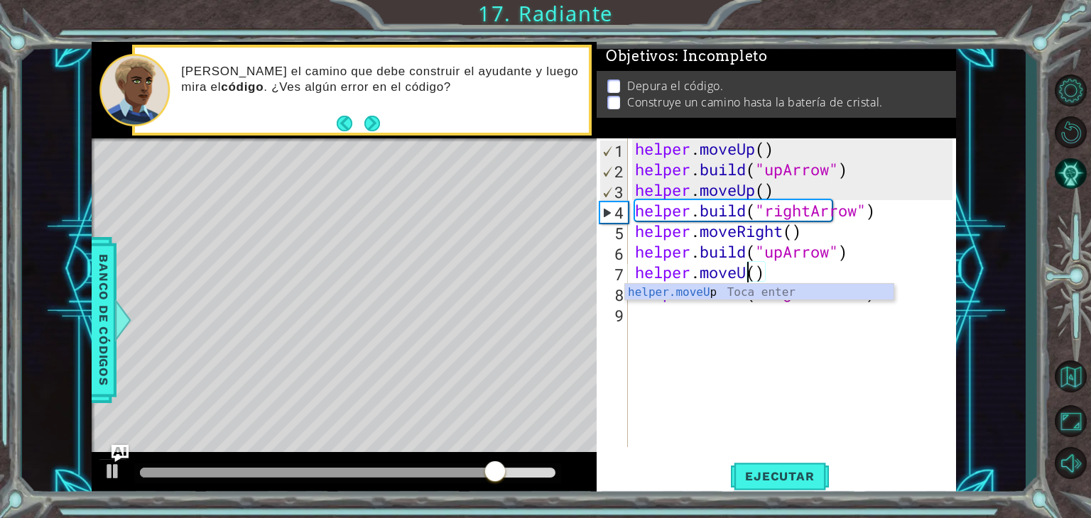
type textarea "helper.moveUp()"
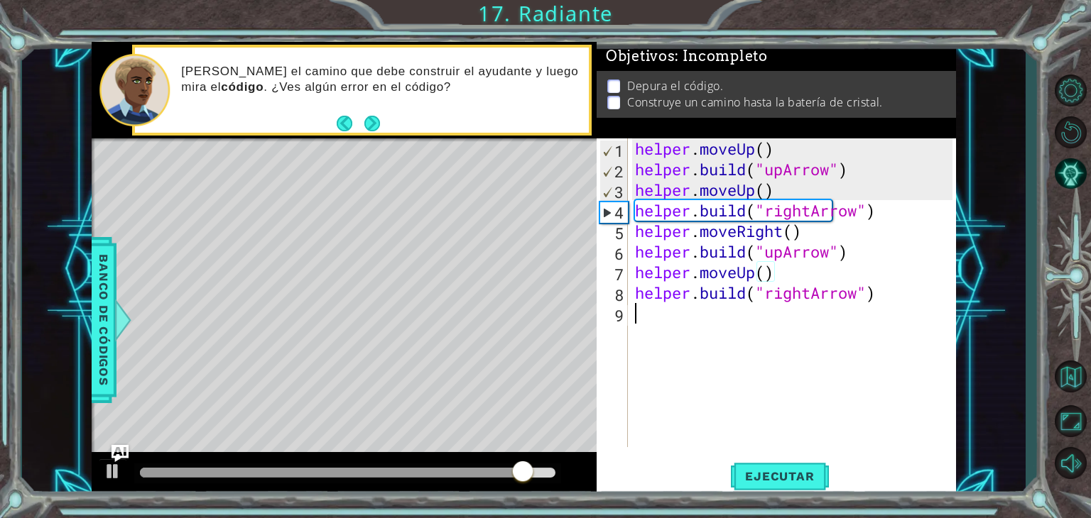
click at [693, 369] on div "helper . moveUp ( ) helper . build ( "upArrow" ) helper . moveUp ( ) helper . b…" at bounding box center [795, 313] width 327 height 350
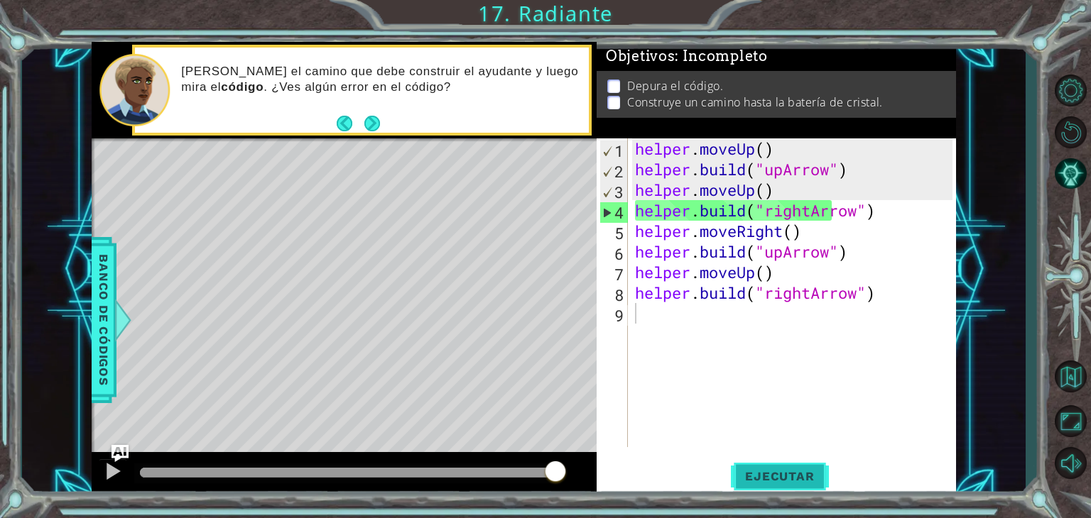
click at [802, 473] on span "Ejecutar" at bounding box center [779, 476] width 97 height 14
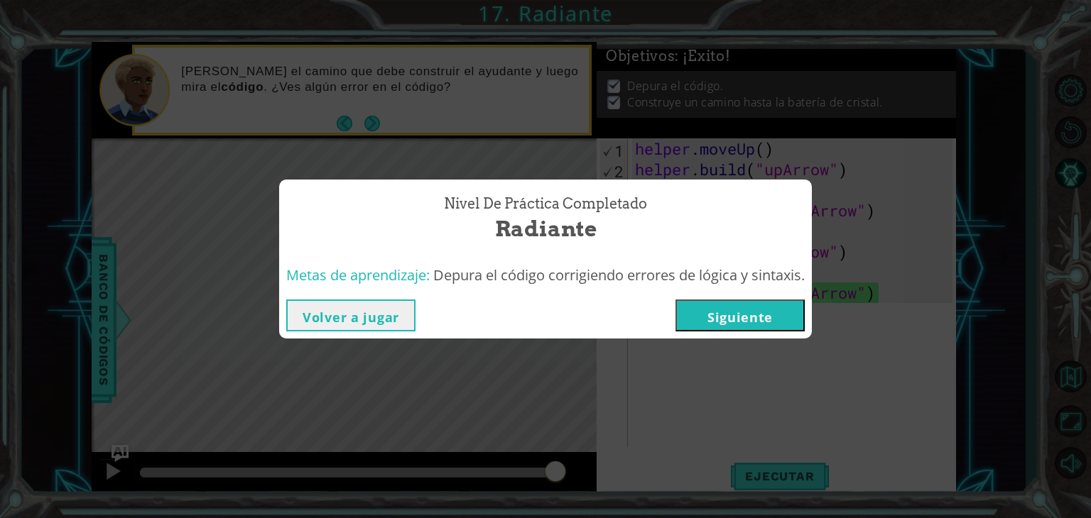
click at [775, 319] on button "Siguiente" at bounding box center [739, 316] width 129 height 32
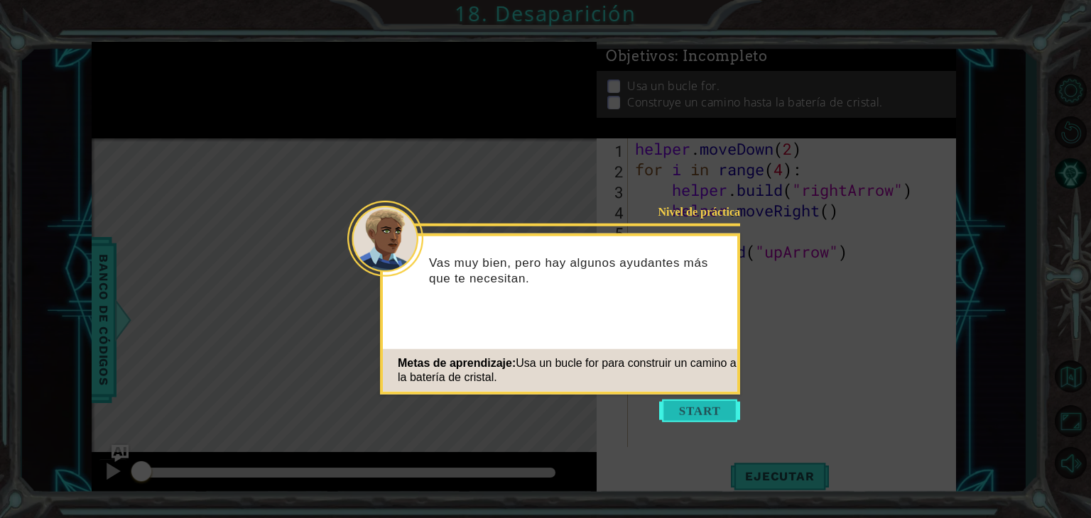
click at [713, 405] on button "Start" at bounding box center [699, 411] width 81 height 23
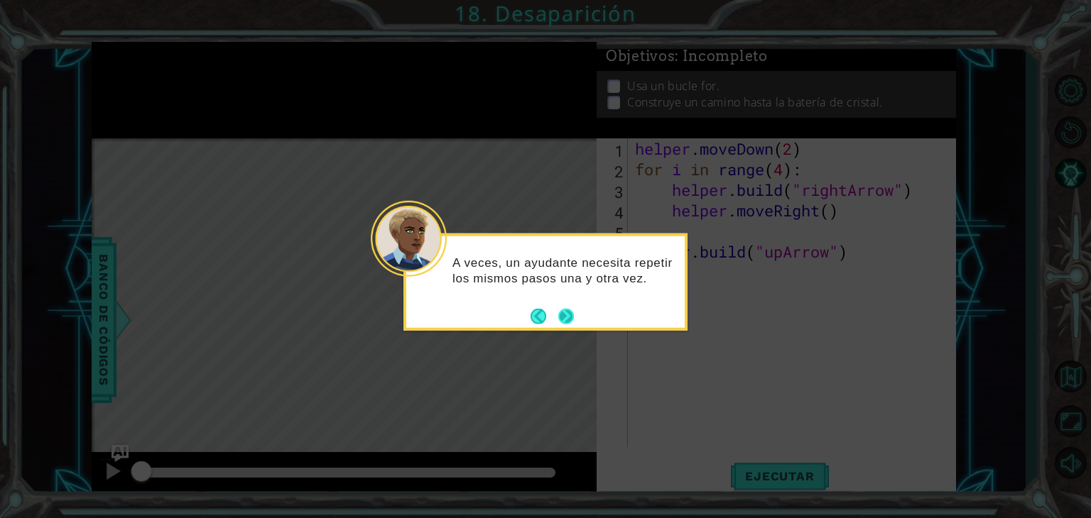
click at [565, 317] on button "Next" at bounding box center [565, 316] width 26 height 26
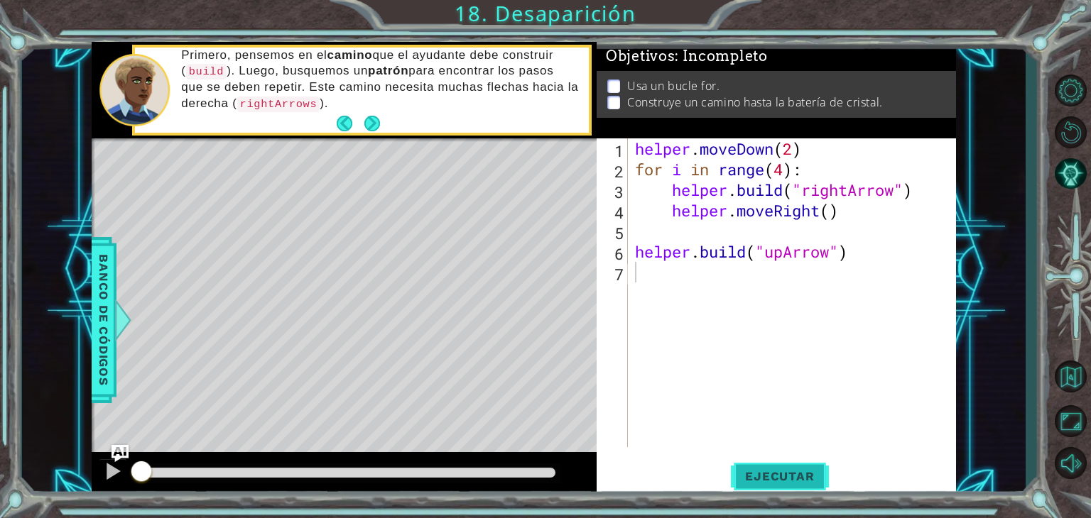
click at [761, 472] on span "Ejecutar" at bounding box center [779, 476] width 97 height 14
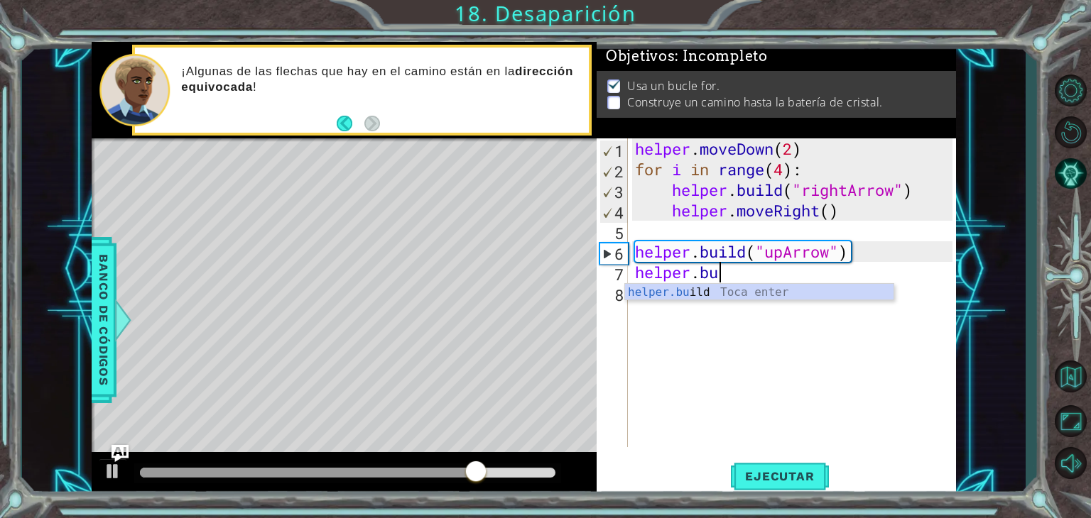
scroll to position [0, 3]
click at [676, 290] on div "helper.bui ld Toca enter" at bounding box center [759, 309] width 268 height 51
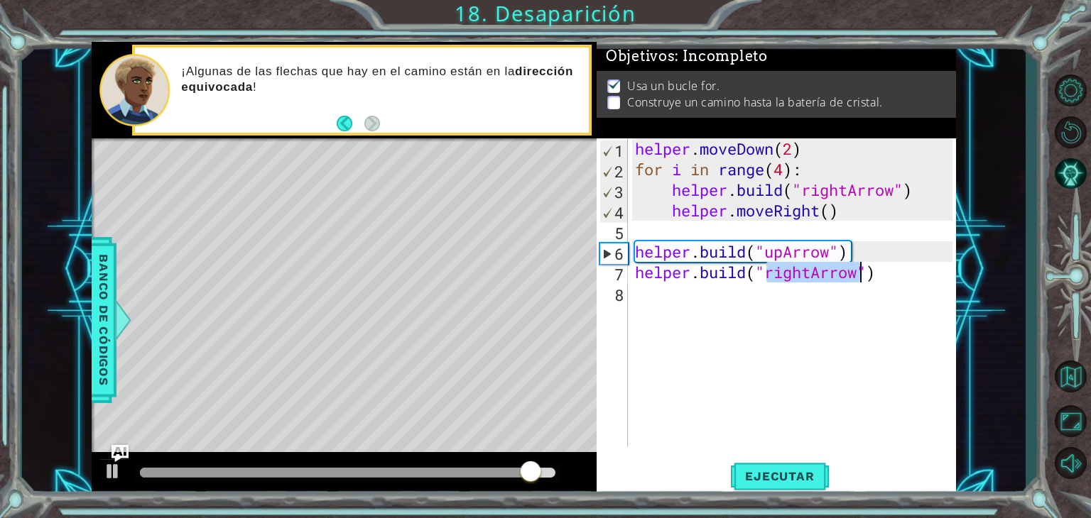
click at [810, 273] on div "helper . moveDown ( 2 ) for i in range ( 4 ) : helper . build ( "rightArrow" ) …" at bounding box center [792, 292] width 320 height 309
drag, startPoint x: 810, startPoint y: 273, endPoint x: 768, endPoint y: 280, distance: 43.1
click at [768, 280] on div "helper . moveDown ( 2 ) for i in range ( 4 ) : helper . build ( "rightArrow" ) …" at bounding box center [795, 313] width 327 height 350
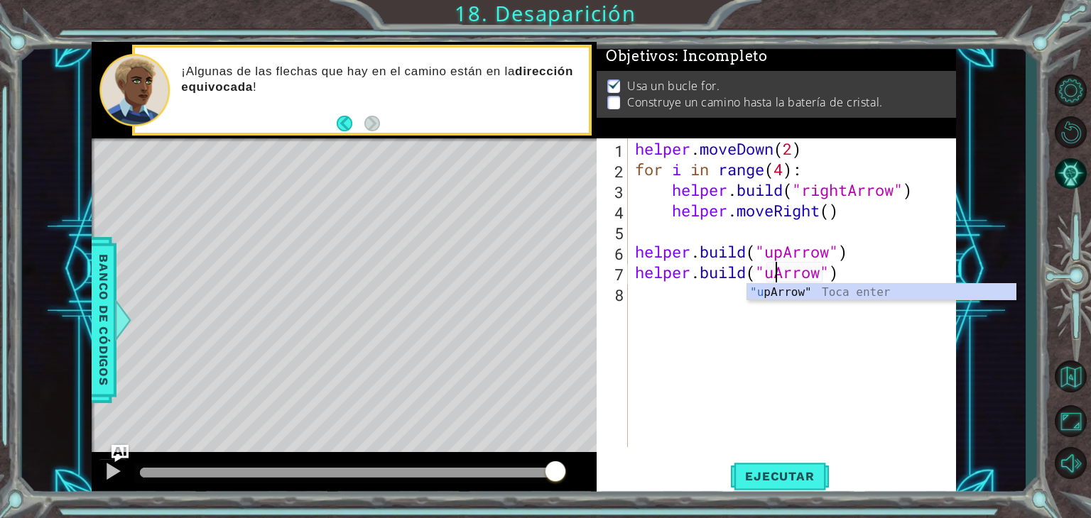
scroll to position [0, 6]
type textarea "[DOMAIN_NAME]("upArrow")"
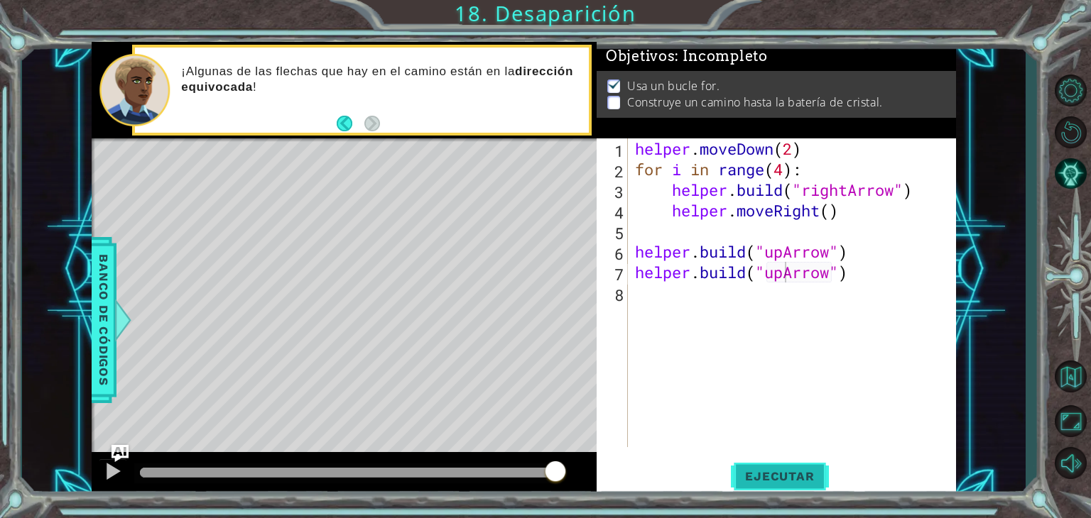
click at [790, 476] on span "Ejecutar" at bounding box center [779, 476] width 97 height 14
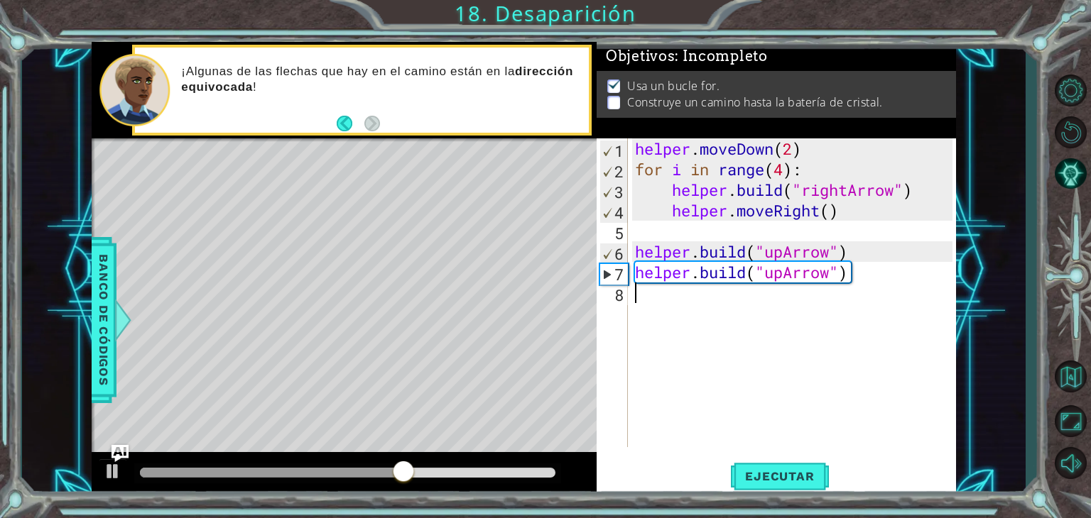
click at [874, 290] on div "helper . moveDown ( 2 ) for i in range ( 4 ) : helper . build ( "rightArrow" ) …" at bounding box center [795, 313] width 327 height 350
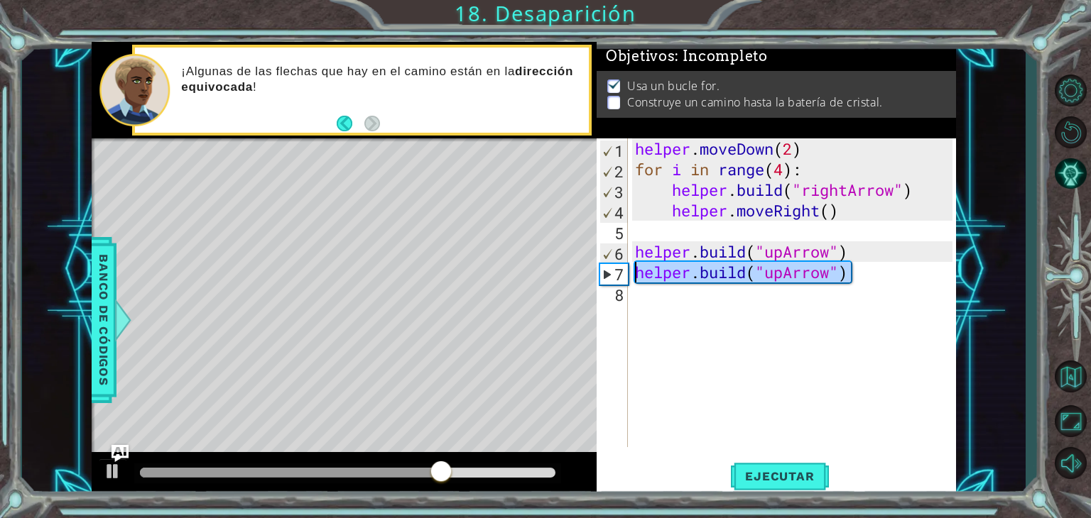
drag, startPoint x: 868, startPoint y: 276, endPoint x: 636, endPoint y: 280, distance: 232.2
click at [636, 280] on div "helper . moveDown ( 2 ) for i in range ( 4 ) : helper . build ( "rightArrow" ) …" at bounding box center [795, 313] width 327 height 350
type textarea "[DOMAIN_NAME]("upArrow")"
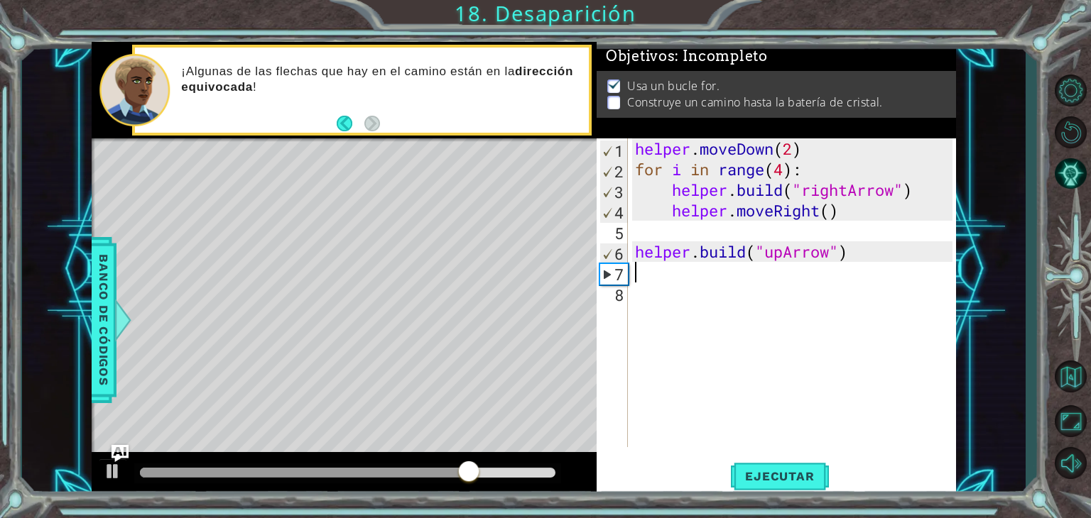
type textarea "[DOMAIN_NAME]("upArrow")"
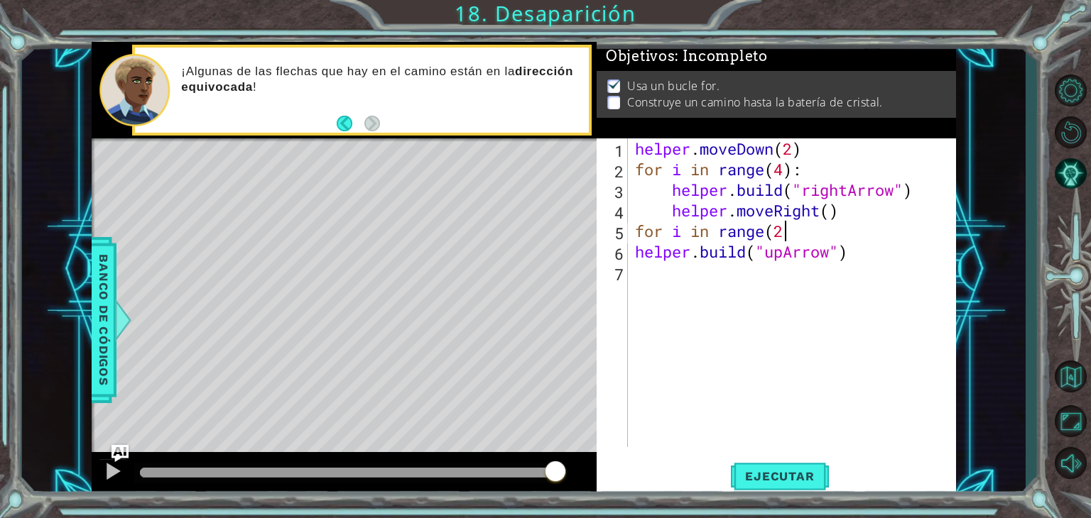
scroll to position [0, 6]
click at [781, 475] on span "Ejecutar" at bounding box center [779, 476] width 97 height 14
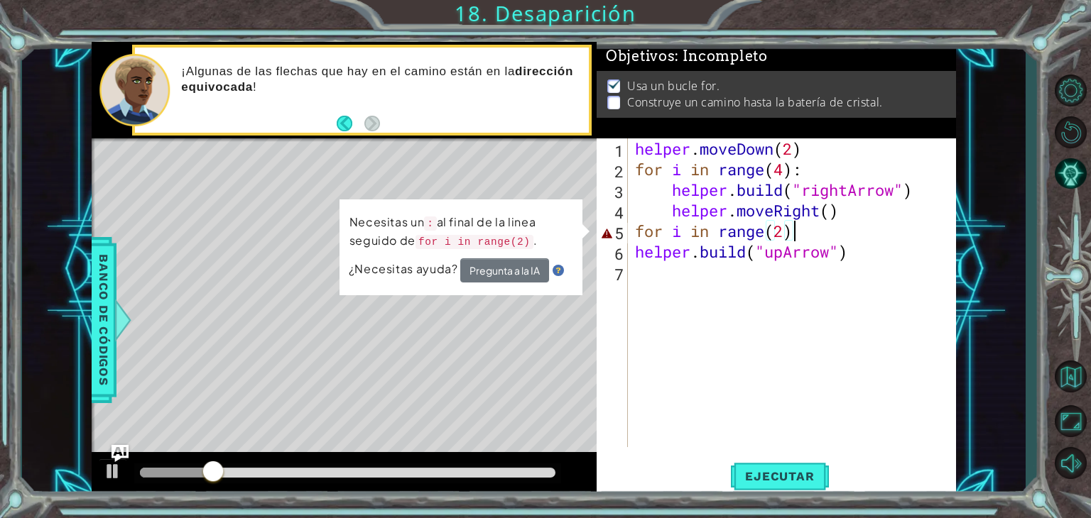
scroll to position [0, 6]
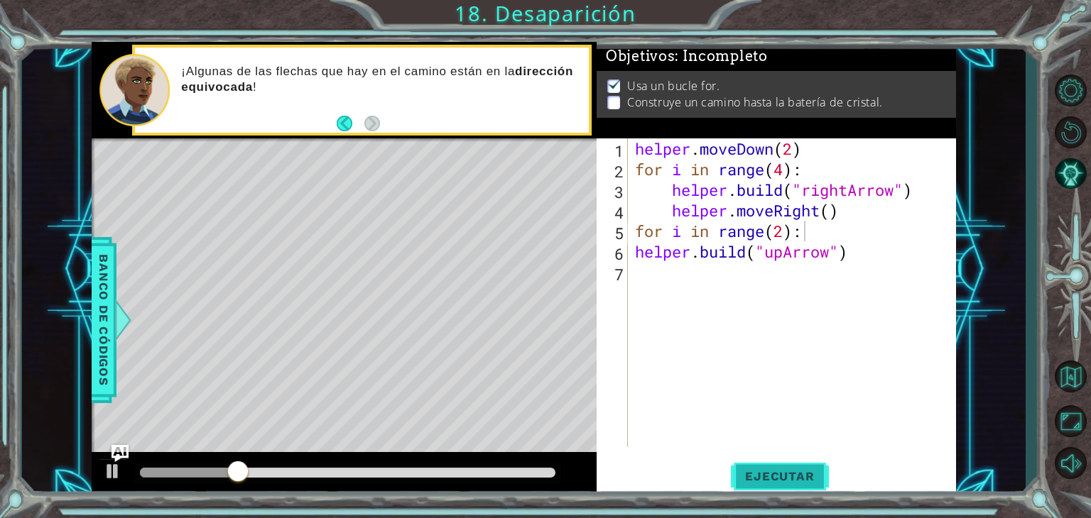
click at [785, 470] on span "Ejecutar" at bounding box center [779, 476] width 97 height 14
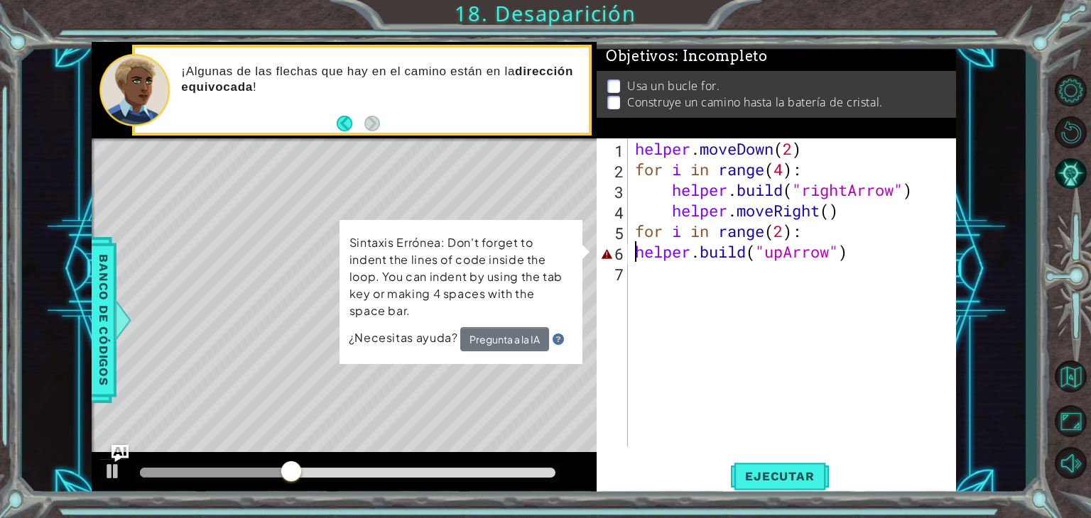
click at [632, 251] on div "helper . moveDown ( 2 ) for i in range ( 4 ) : helper . build ( "rightArrow" ) …" at bounding box center [795, 313] width 327 height 350
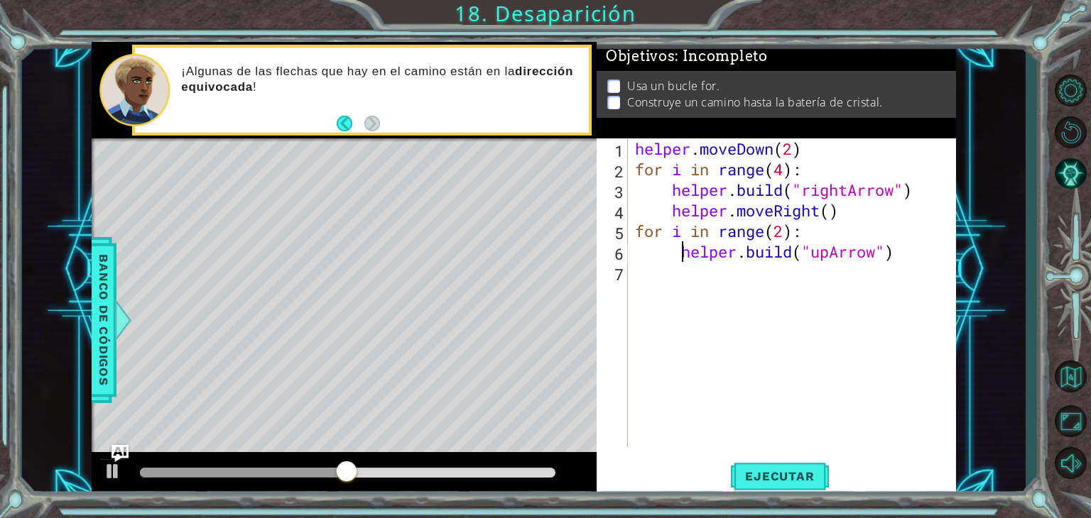
type textarea "[DOMAIN_NAME]("upArrow")"
click at [782, 475] on span "Ejecutar" at bounding box center [779, 476] width 97 height 14
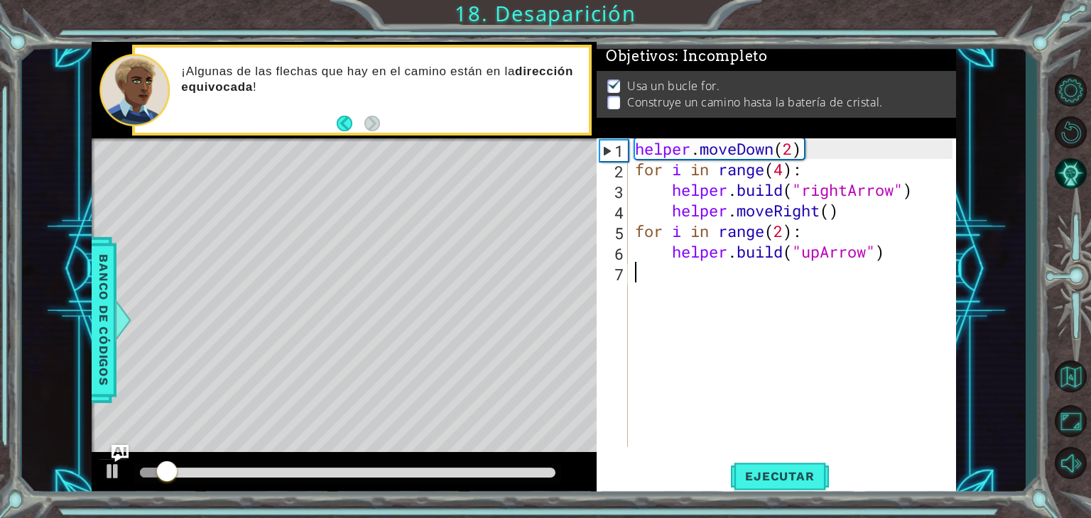
click at [773, 408] on div "helper . moveDown ( 2 ) for i in range ( 4 ) : helper . build ( "rightArrow" ) …" at bounding box center [795, 313] width 327 height 350
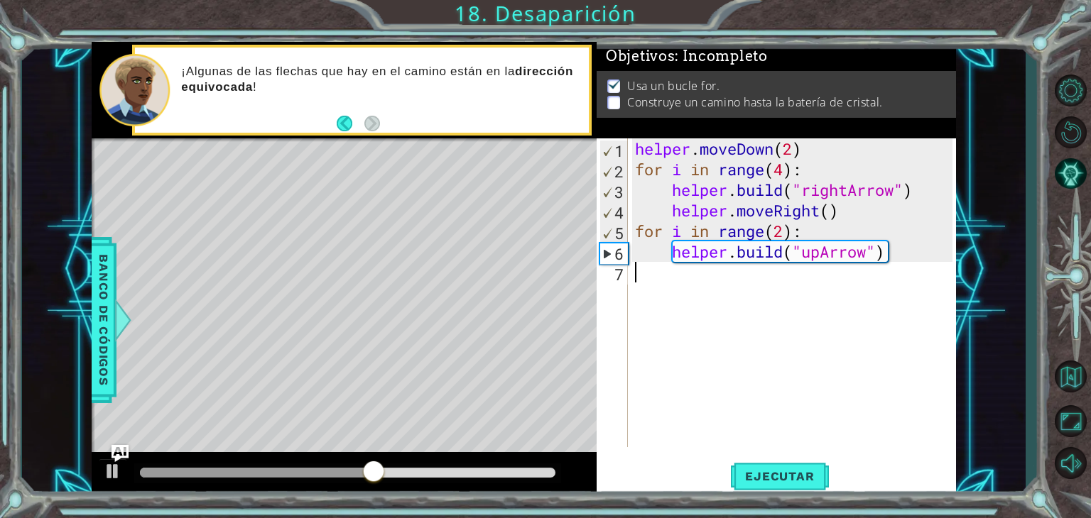
click at [773, 283] on div "helper . moveDown ( 2 ) for i in range ( 4 ) : helper . build ( "rightArrow" ) …" at bounding box center [795, 313] width 327 height 350
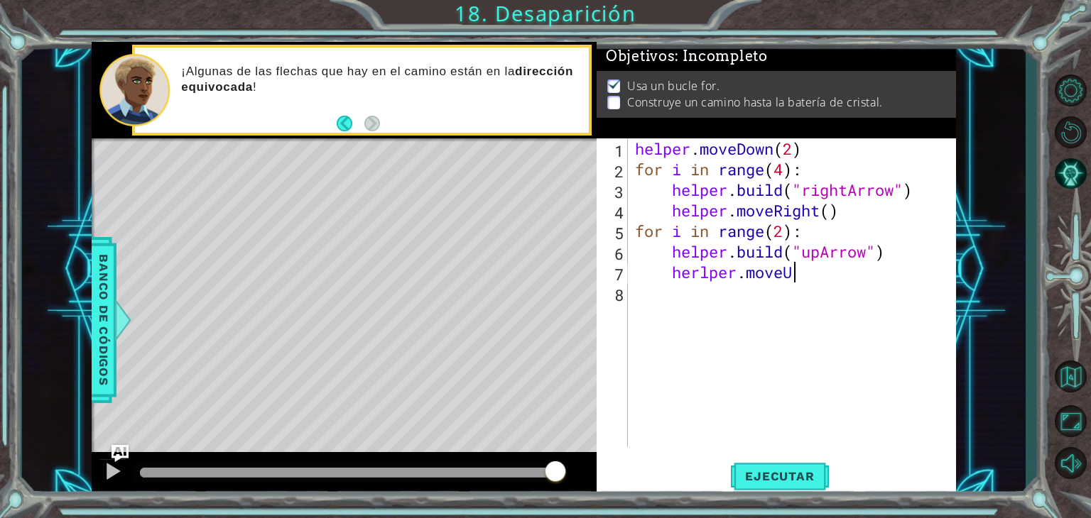
scroll to position [0, 6]
type textarea "herlper.moveUp"
click at [775, 474] on span "Ejecutar" at bounding box center [779, 476] width 97 height 14
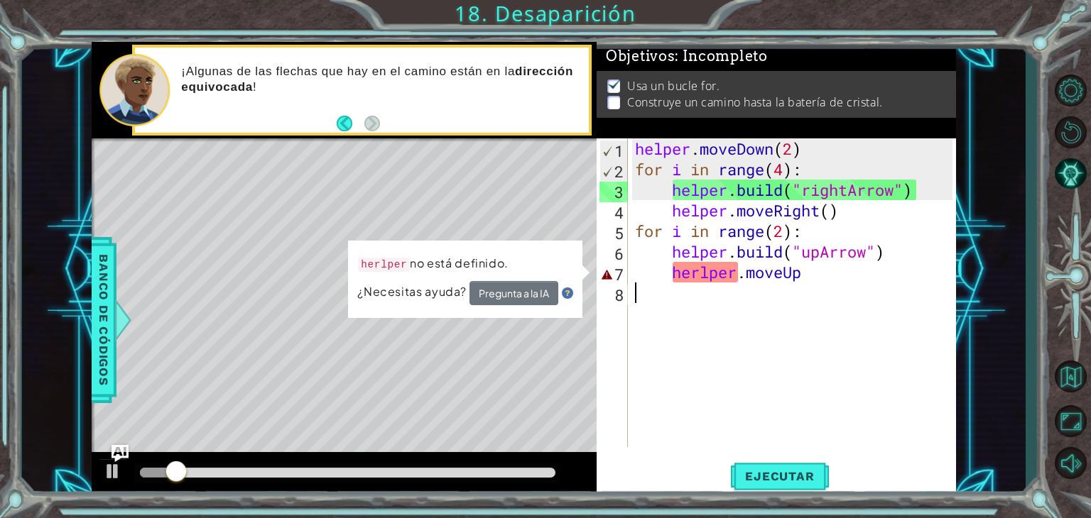
click at [707, 285] on div "helper . moveDown ( 2 ) for i in range ( 4 ) : helper . build ( "rightArrow" ) …" at bounding box center [795, 313] width 327 height 350
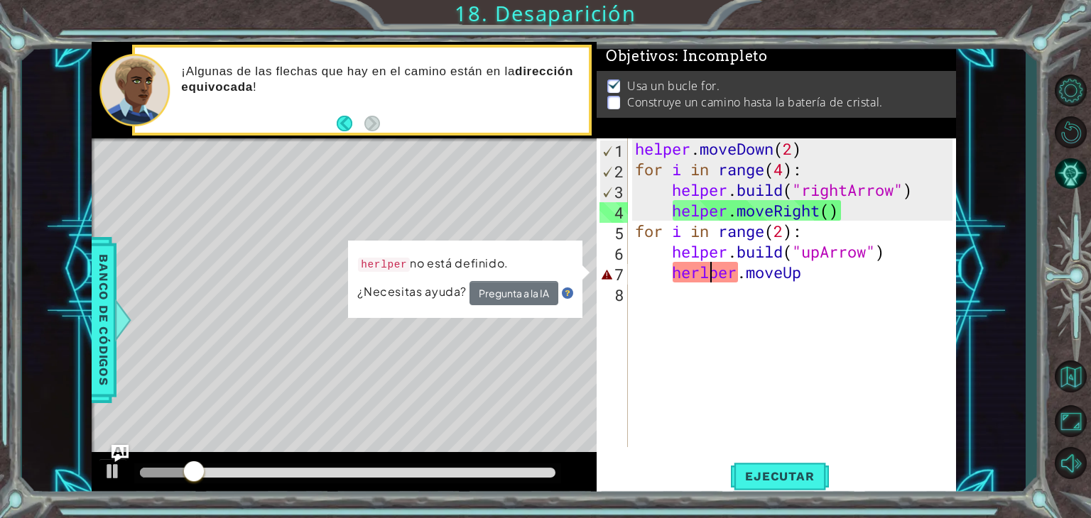
click at [709, 276] on div "helper . moveDown ( 2 ) for i in range ( 4 ) : helper . build ( "rightArrow" ) …" at bounding box center [795, 313] width 327 height 350
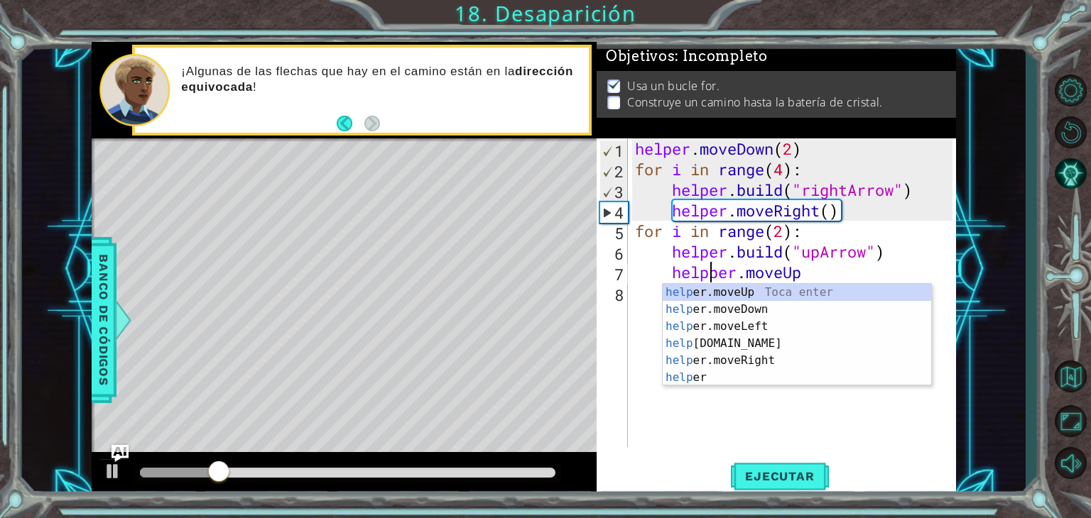
scroll to position [0, 3]
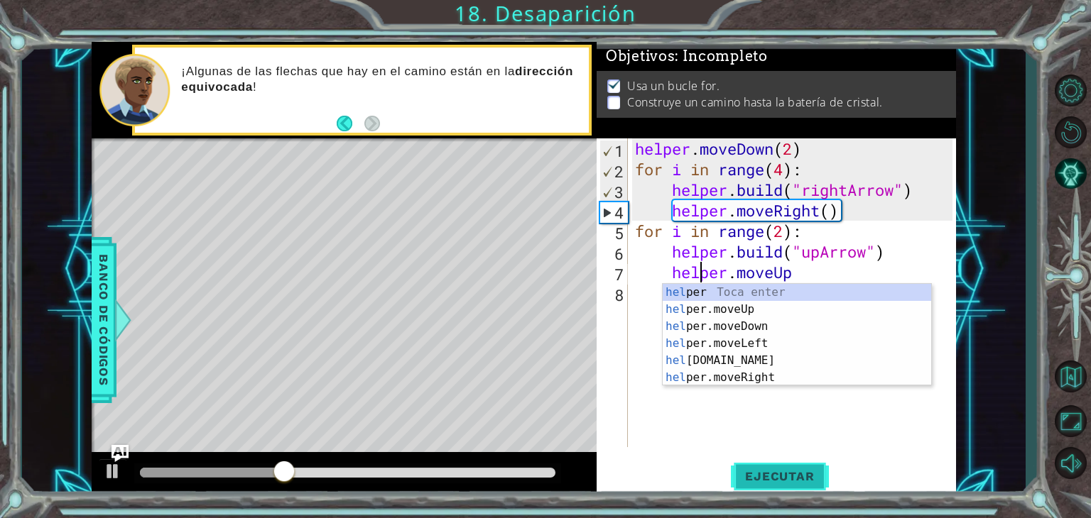
type textarea "helper.moveUp"
click at [764, 474] on span "Ejecutar" at bounding box center [779, 476] width 97 height 14
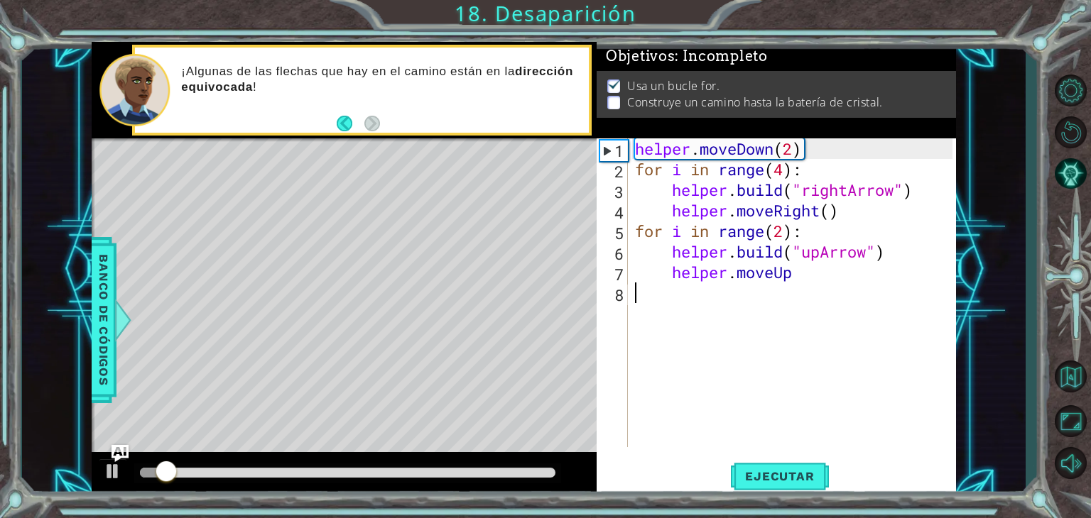
click at [830, 329] on div "helper . moveDown ( 2 ) for i in range ( 4 ) : helper . build ( "rightArrow" ) …" at bounding box center [795, 313] width 327 height 350
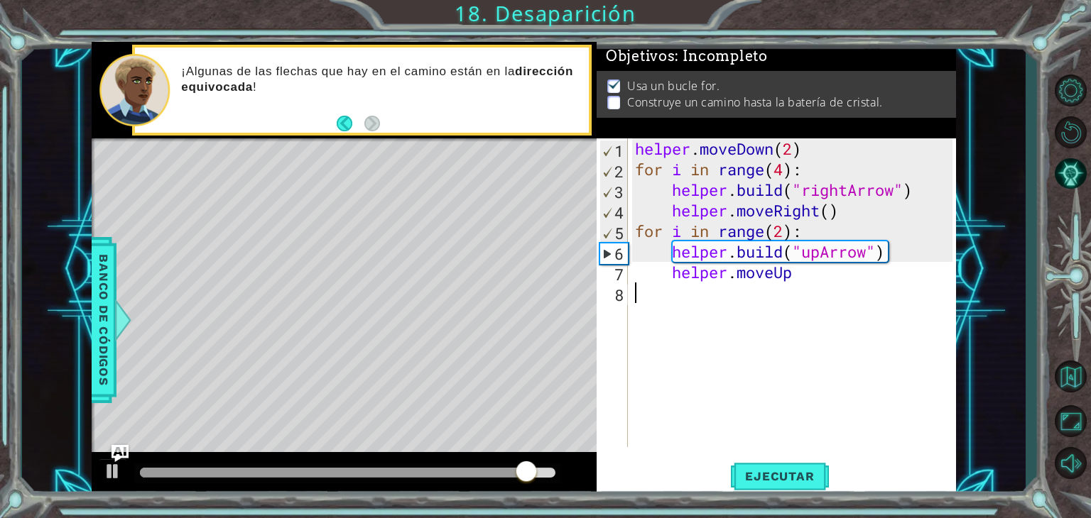
click at [844, 315] on div "helper . moveDown ( 2 ) for i in range ( 4 ) : helper . build ( "rightArrow" ) …" at bounding box center [795, 313] width 327 height 350
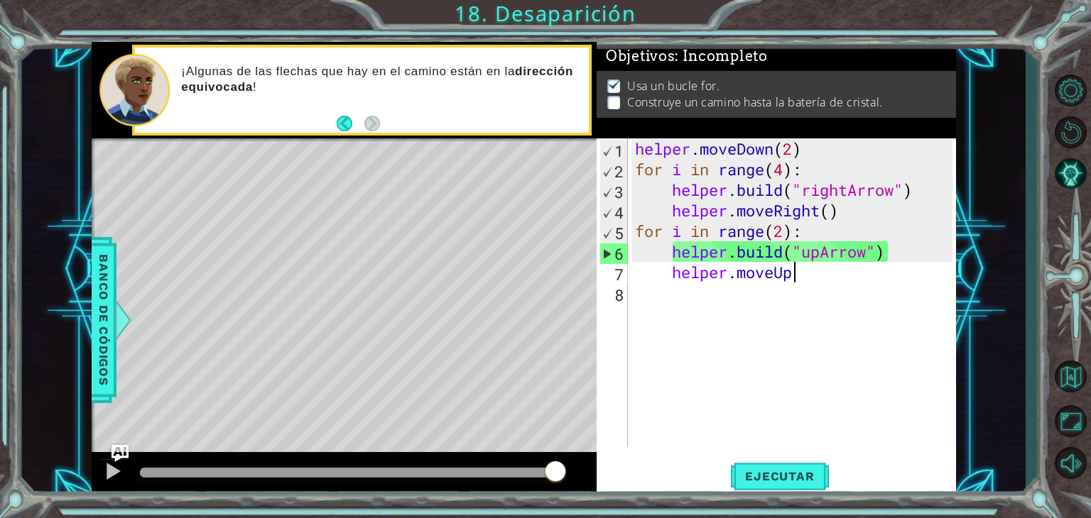
click at [821, 278] on div "helper . moveDown ( 2 ) for i in range ( 4 ) : helper . build ( "rightArrow" ) …" at bounding box center [795, 313] width 327 height 350
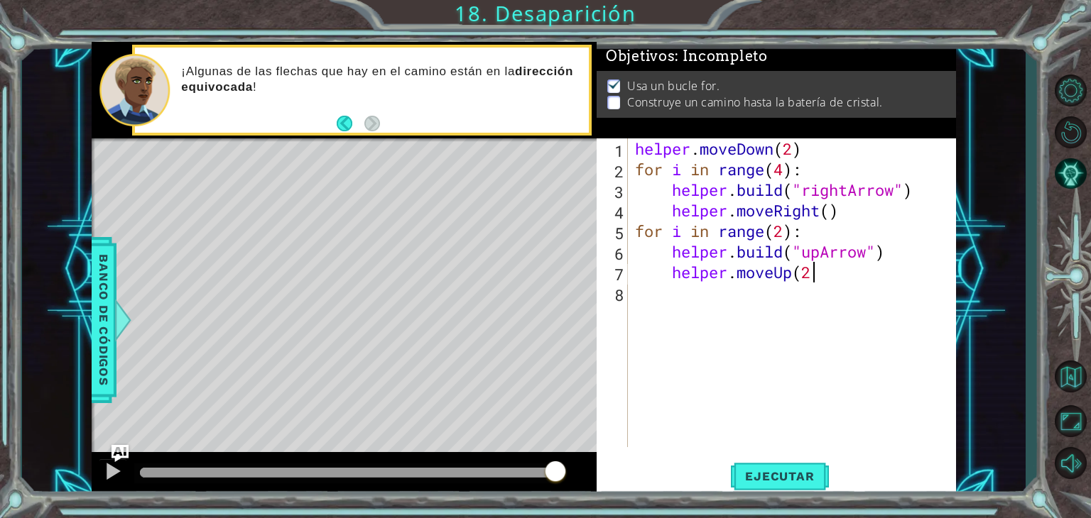
scroll to position [0, 7]
type textarea "helper.moveUp(2)"
click at [783, 469] on span "Ejecutar" at bounding box center [779, 476] width 97 height 14
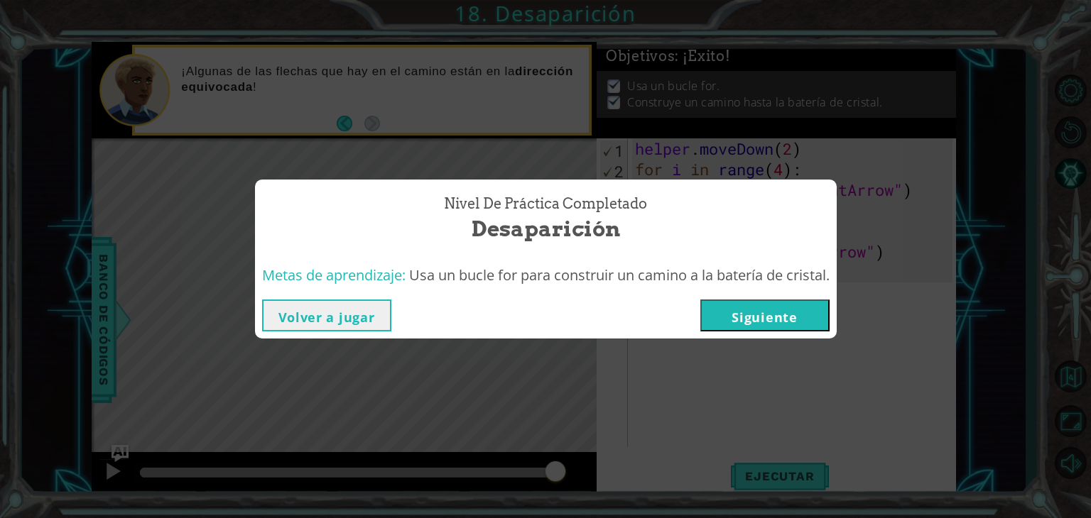
click at [773, 307] on button "Siguiente" at bounding box center [764, 316] width 129 height 32
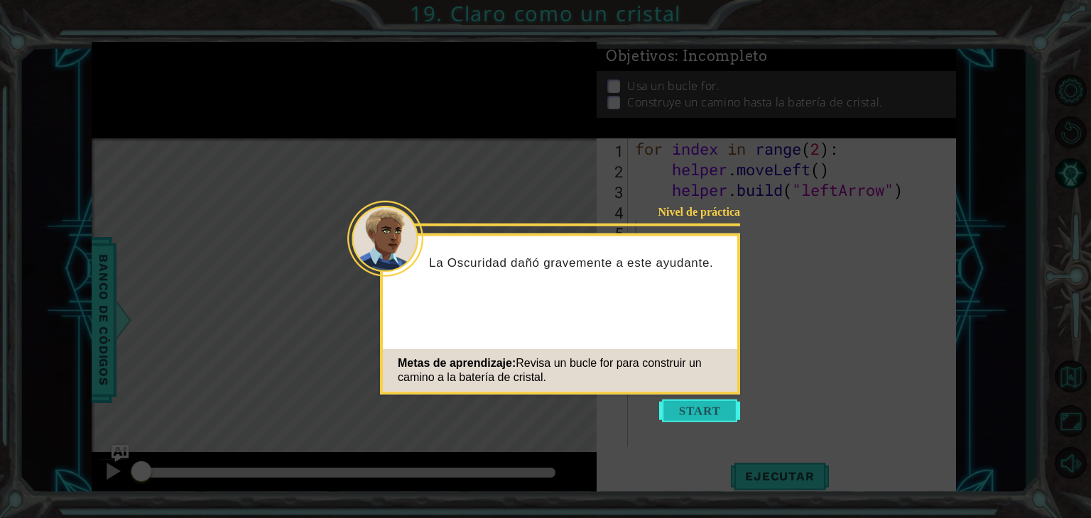
click at [694, 404] on button "Start" at bounding box center [699, 411] width 81 height 23
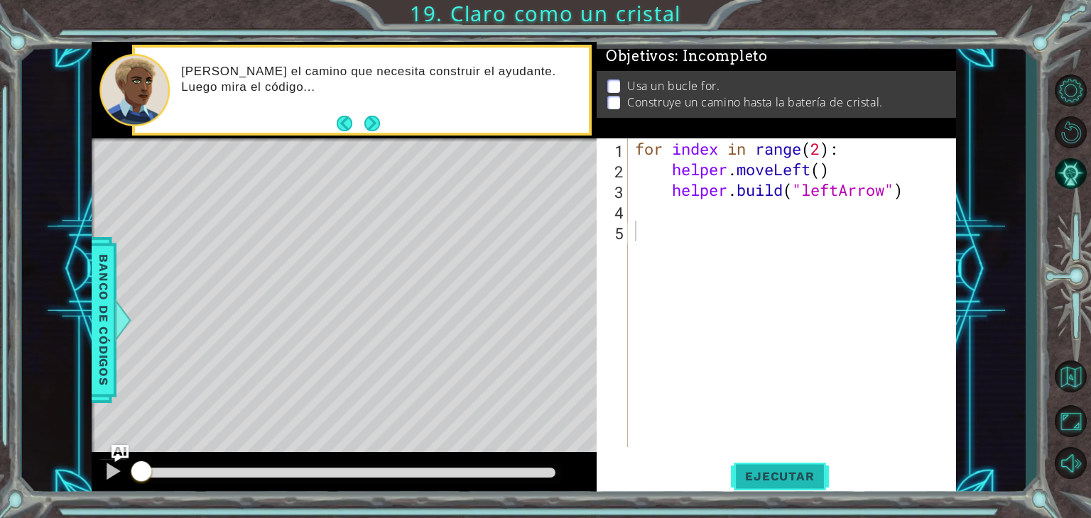
click at [749, 472] on span "Ejecutar" at bounding box center [779, 476] width 97 height 14
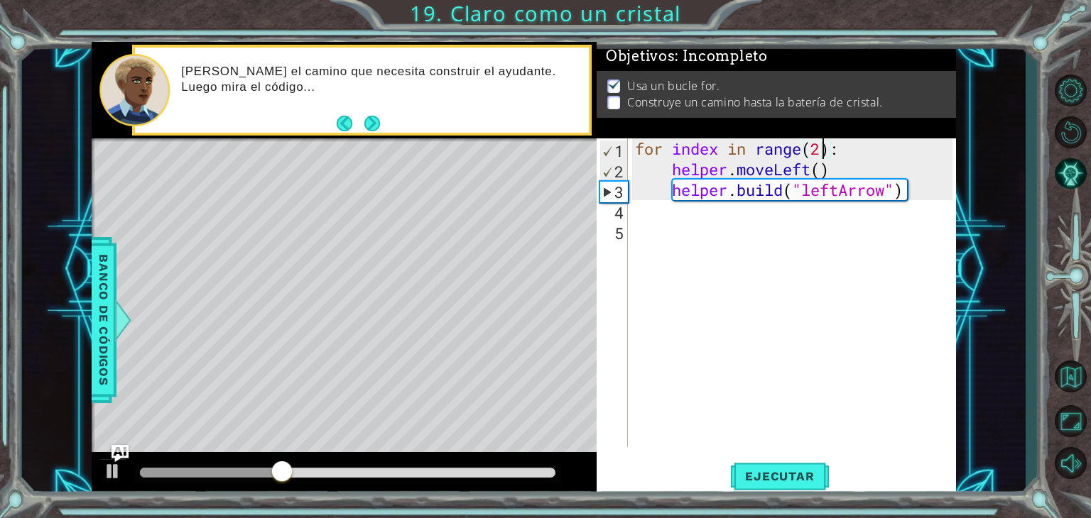
click at [821, 148] on div "for index in range ( 2 ) : helper . moveLeft ( ) helper . build ( "leftArrow" )" at bounding box center [795, 313] width 327 height 350
type textarea "for index in range(4):"
click at [928, 212] on div "for index in range ( 4 ) : helper . moveLeft ( ) helper . build ( "leftArrow" )" at bounding box center [795, 313] width 327 height 350
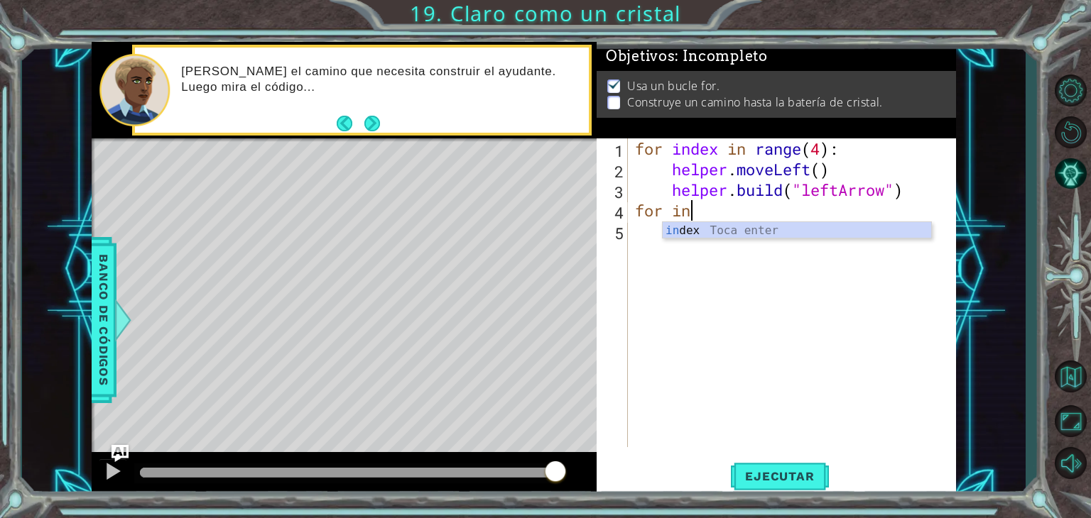
scroll to position [0, 0]
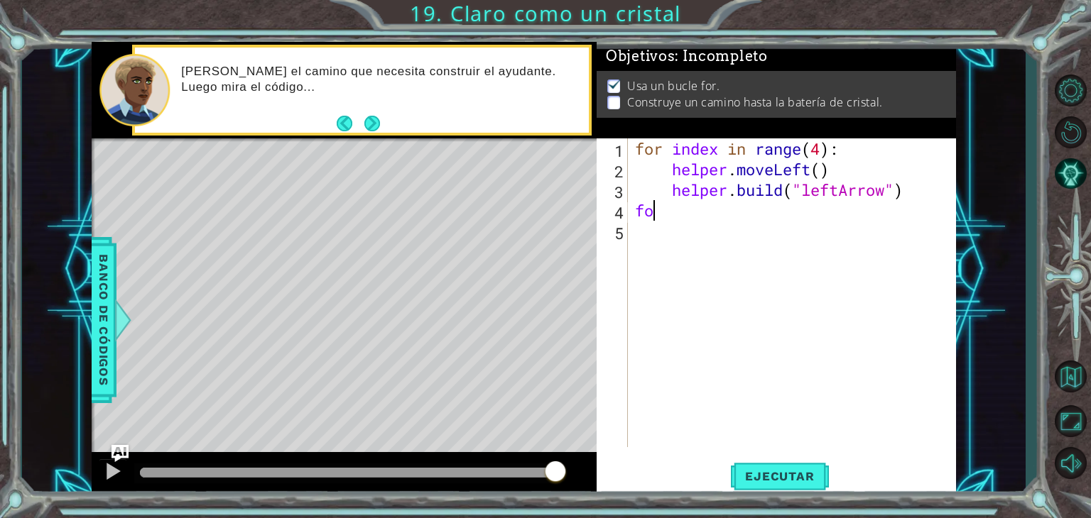
type textarea "f"
click at [822, 146] on div "for index in range ( 4 ) : helper . moveLeft ( ) helper . build ( "leftArrow" )" at bounding box center [795, 313] width 327 height 350
type textarea "for index in range(5):"
click at [787, 467] on button "Ejecutar" at bounding box center [779, 477] width 97 height 36
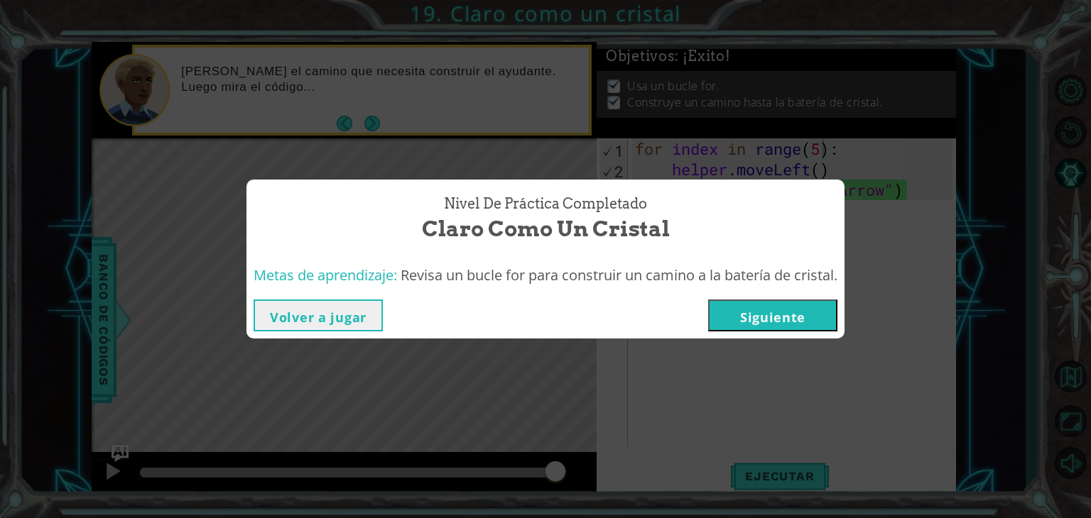
click at [794, 322] on button "Siguiente" at bounding box center [772, 316] width 129 height 32
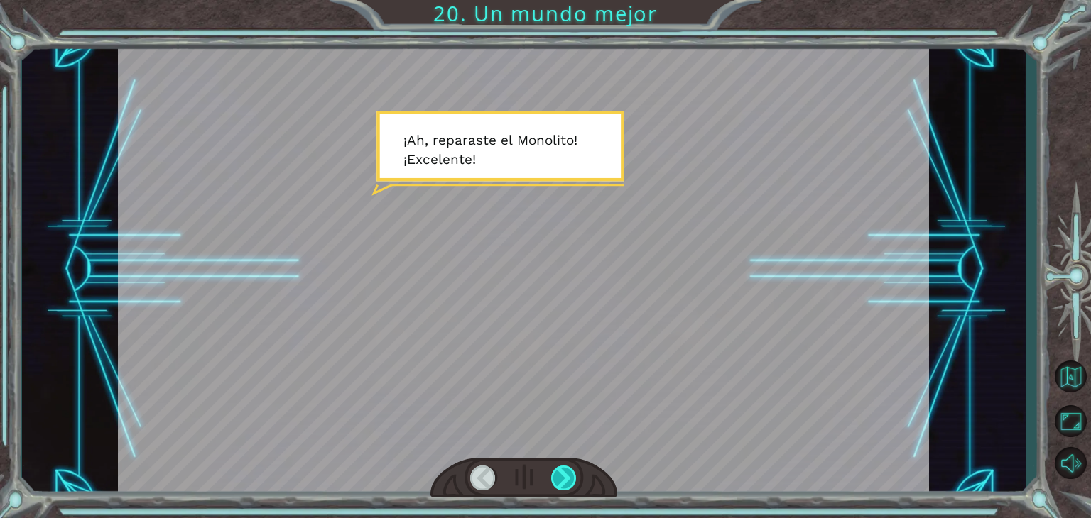
click at [557, 475] on div at bounding box center [564, 478] width 26 height 25
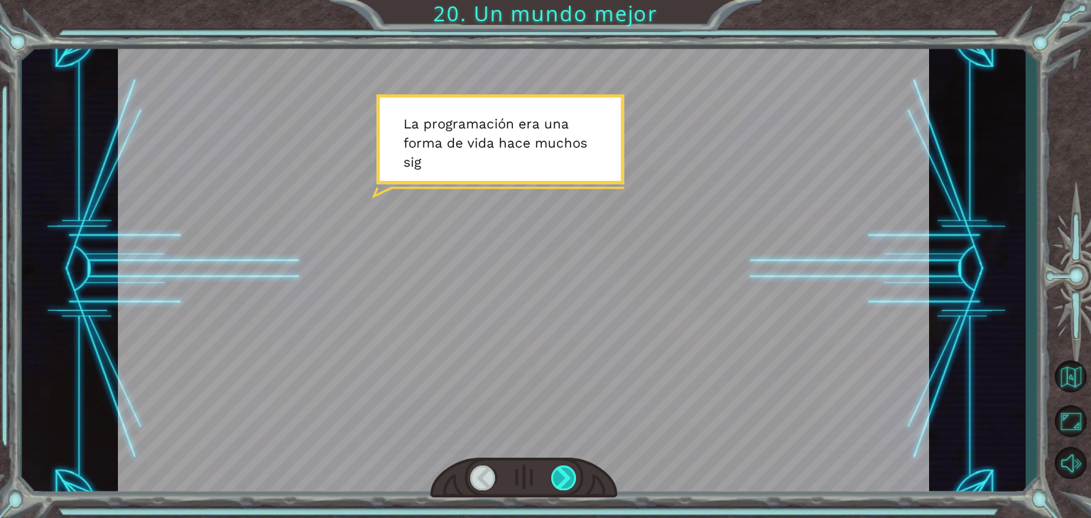
click at [557, 475] on div at bounding box center [564, 478] width 26 height 25
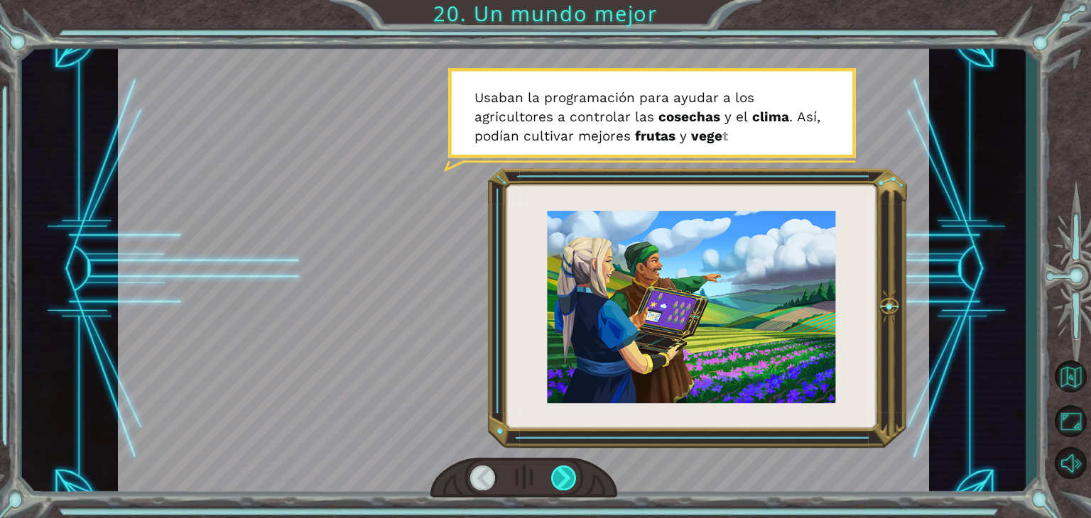
click at [557, 475] on div at bounding box center [564, 478] width 26 height 25
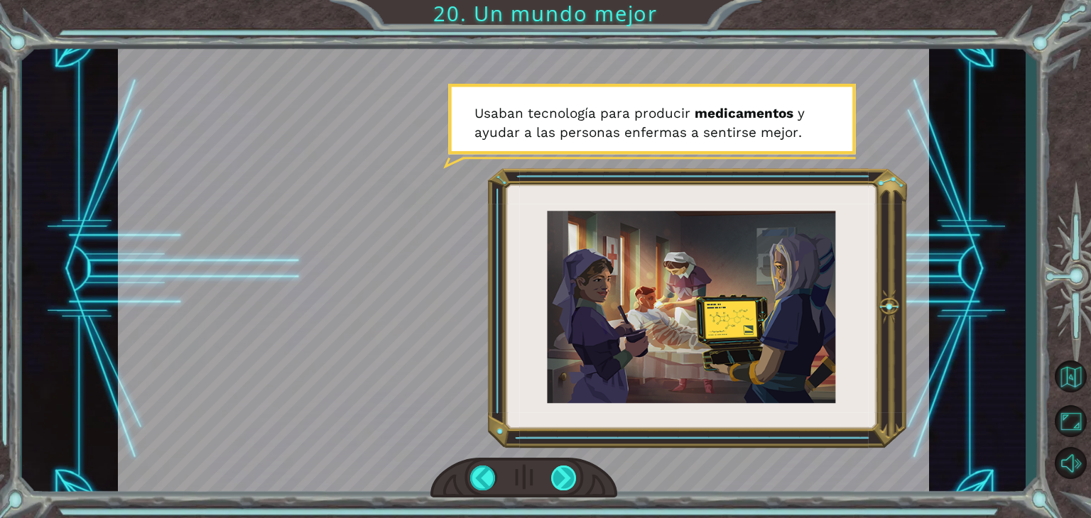
click at [557, 475] on div at bounding box center [564, 478] width 26 height 25
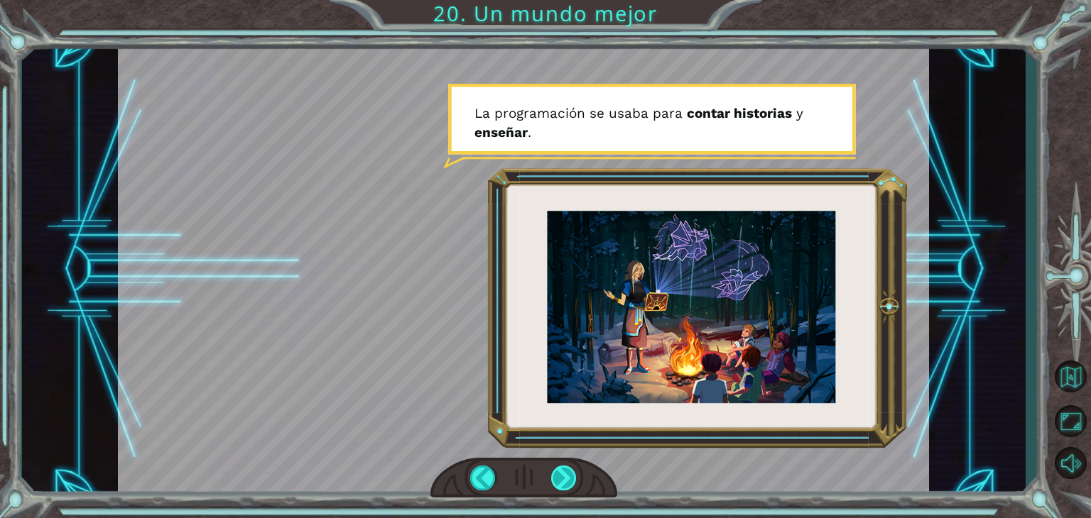
click at [557, 475] on div at bounding box center [564, 478] width 26 height 25
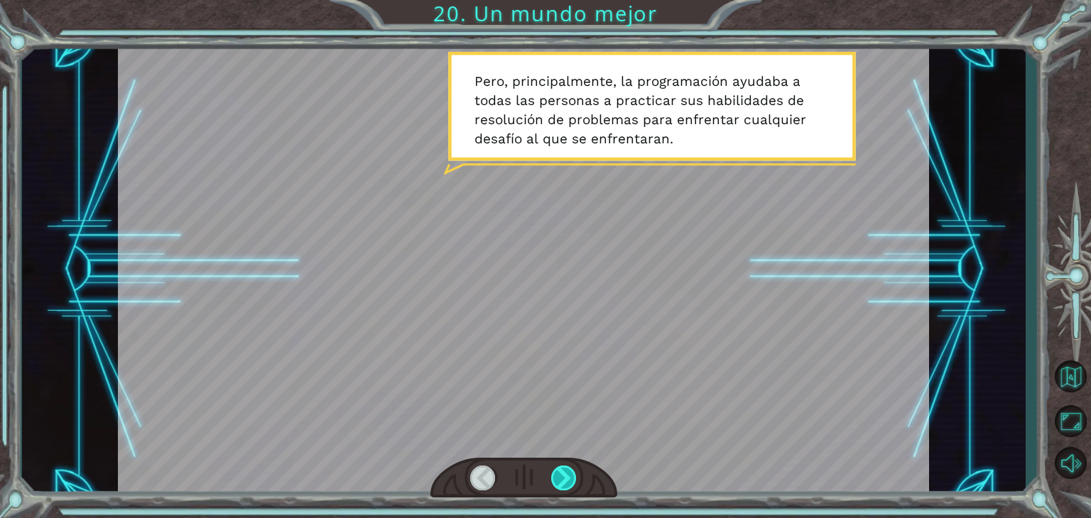
click at [557, 475] on div at bounding box center [564, 478] width 26 height 25
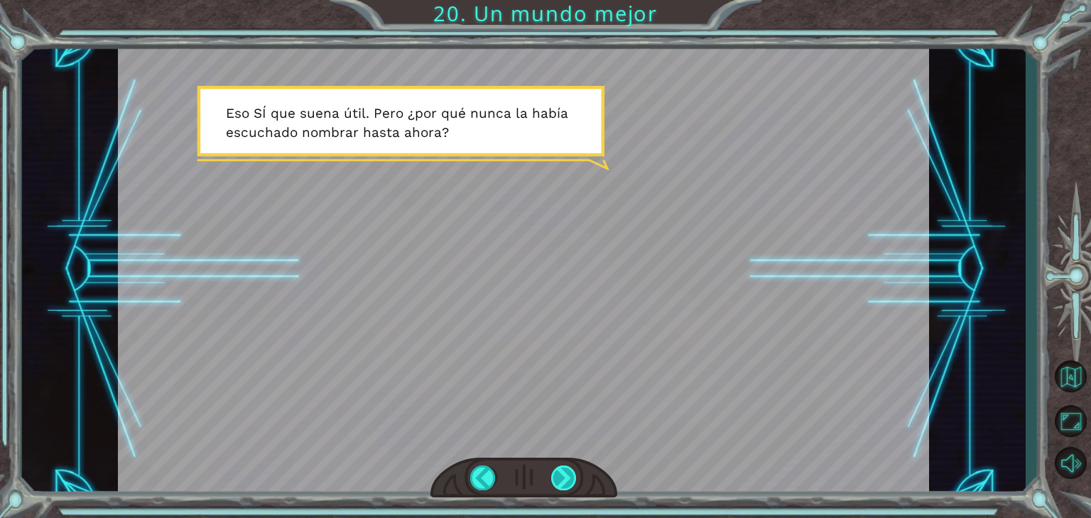
click at [557, 475] on div at bounding box center [564, 478] width 26 height 25
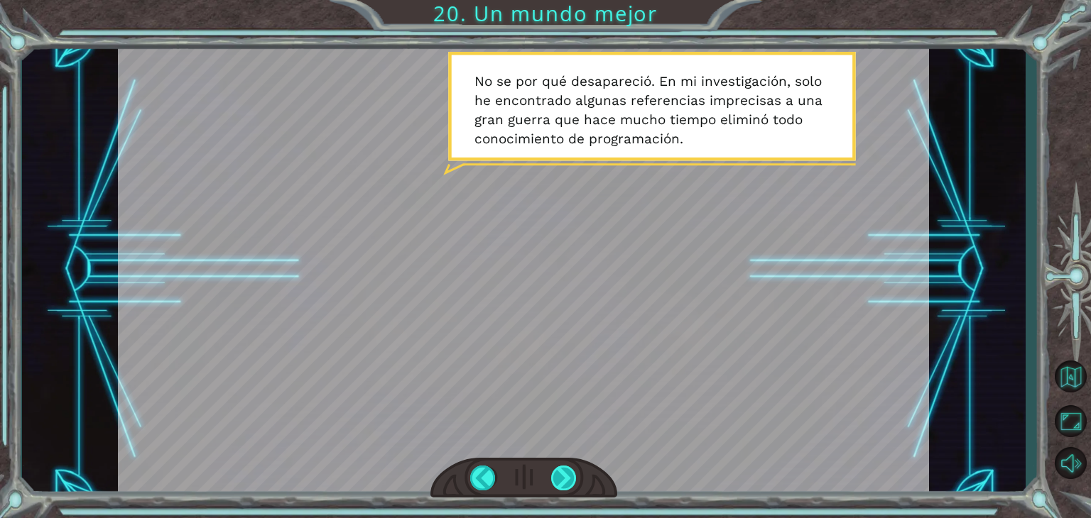
click at [564, 475] on div at bounding box center [564, 478] width 26 height 25
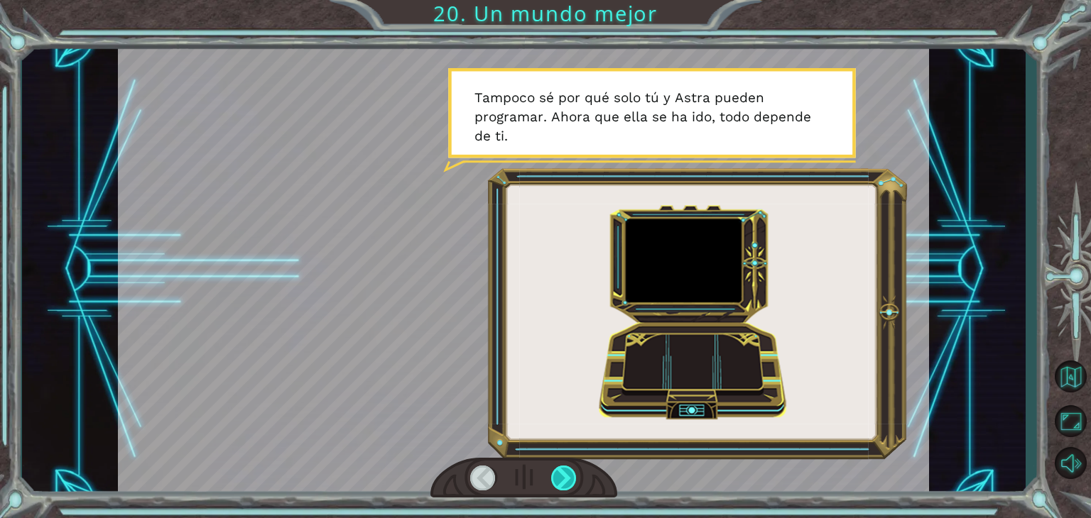
click at [564, 475] on div at bounding box center [564, 478] width 26 height 25
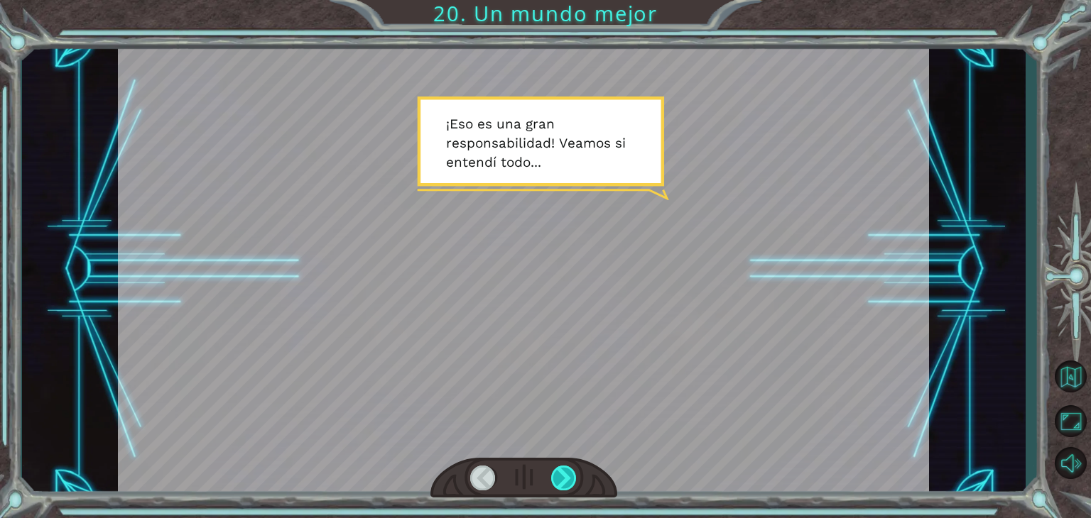
click at [564, 475] on div at bounding box center [564, 478] width 26 height 25
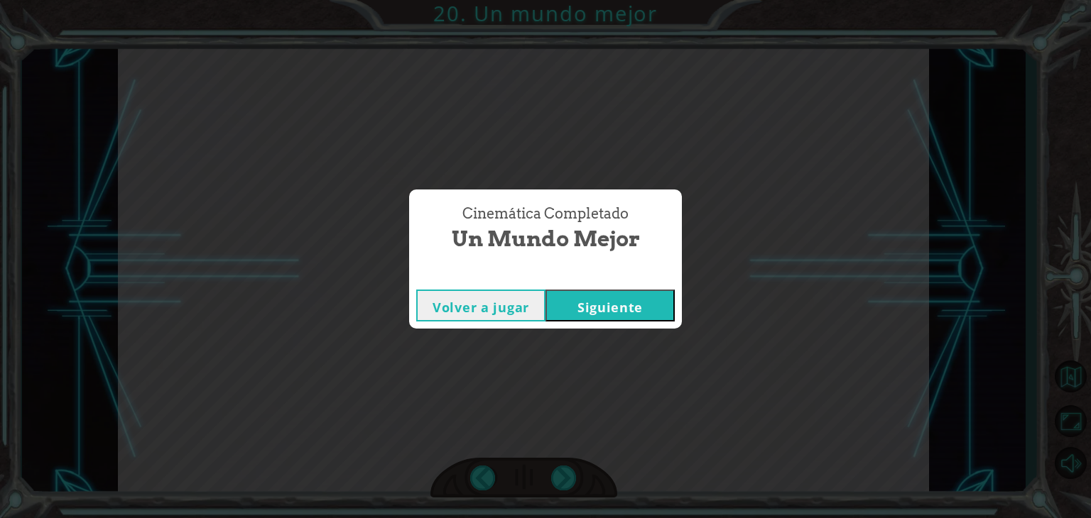
click at [613, 306] on button "Siguiente" at bounding box center [609, 306] width 129 height 32
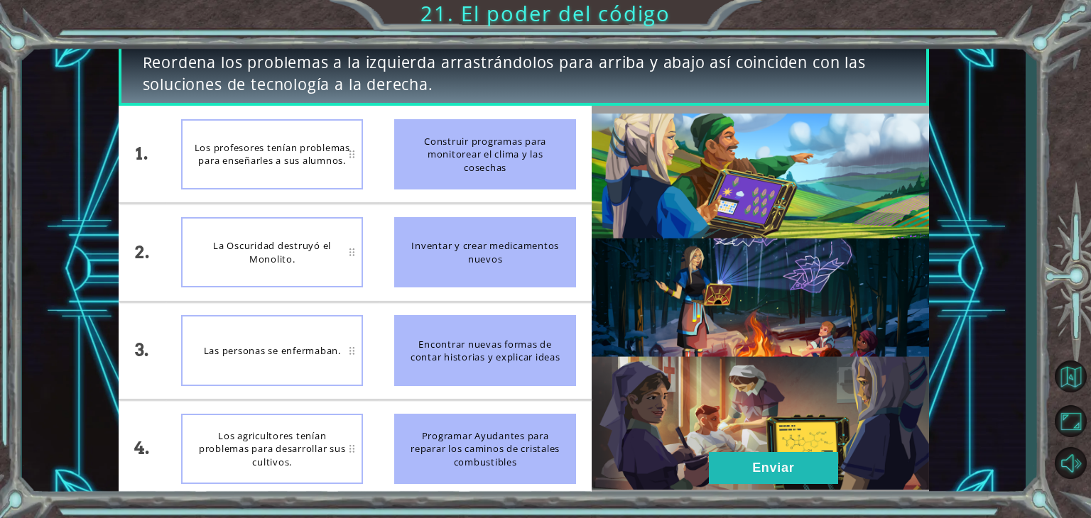
click at [245, 151] on div "Los profesores tenían problemas para enseñarles a sus alumnos." at bounding box center [272, 154] width 182 height 70
click at [373, 213] on li "La Oscuridad destruyó el Monolito." at bounding box center [271, 252] width 213 height 97
drag, startPoint x: 406, startPoint y: 354, endPoint x: 369, endPoint y: 261, distance: 100.7
click at [369, 261] on div "1. 2. 3. 4. Los profesores tenían problemas para enseñarles a sus alumnos. La O…" at bounding box center [356, 302] width 474 height 392
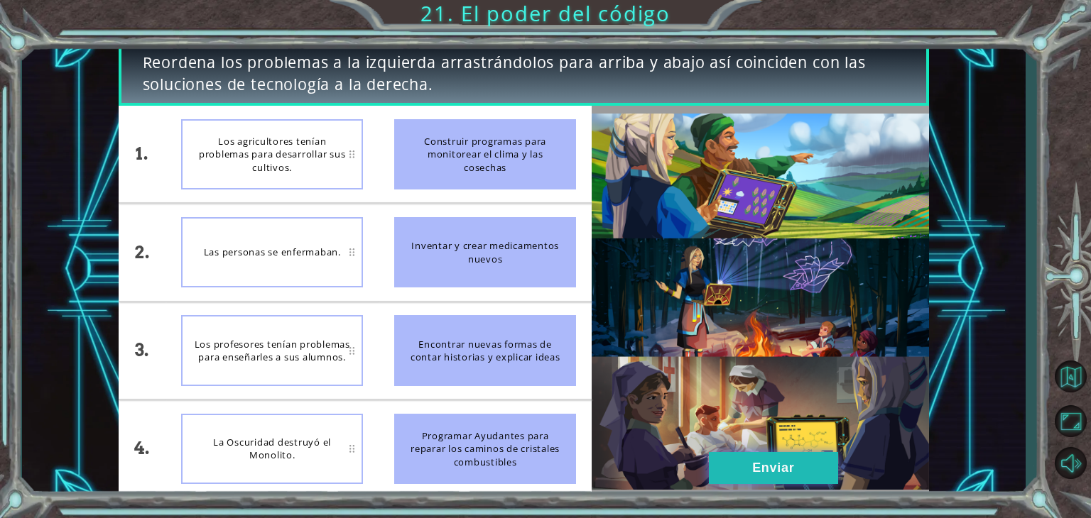
click at [726, 461] on button "Enviar" at bounding box center [773, 468] width 129 height 32
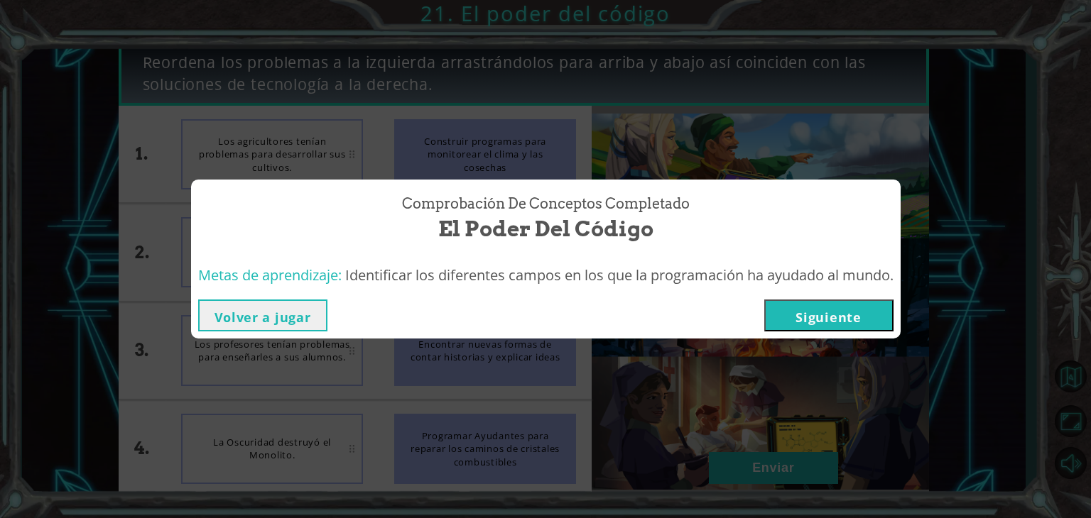
click at [804, 310] on button "Siguiente" at bounding box center [828, 316] width 129 height 32
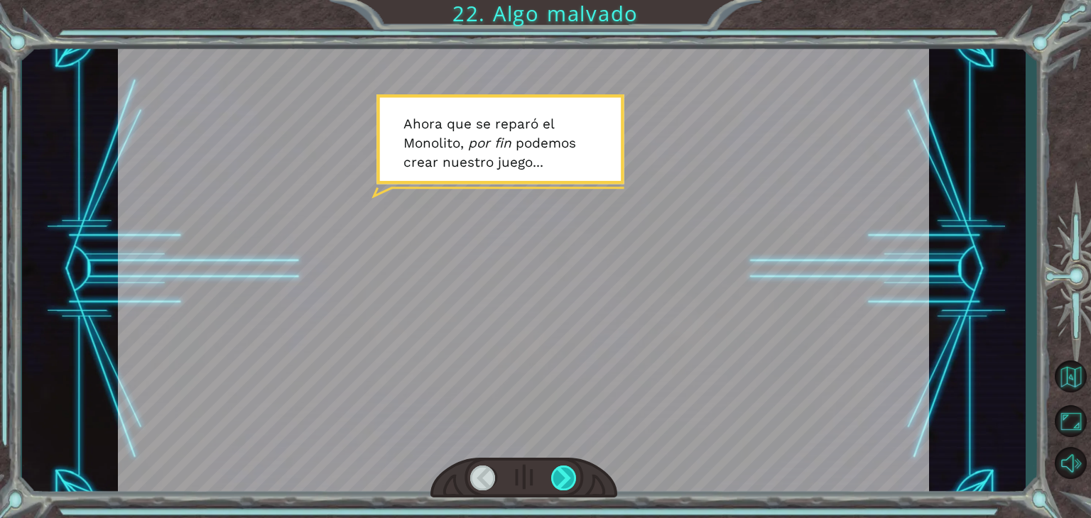
click at [557, 472] on div at bounding box center [564, 478] width 26 height 25
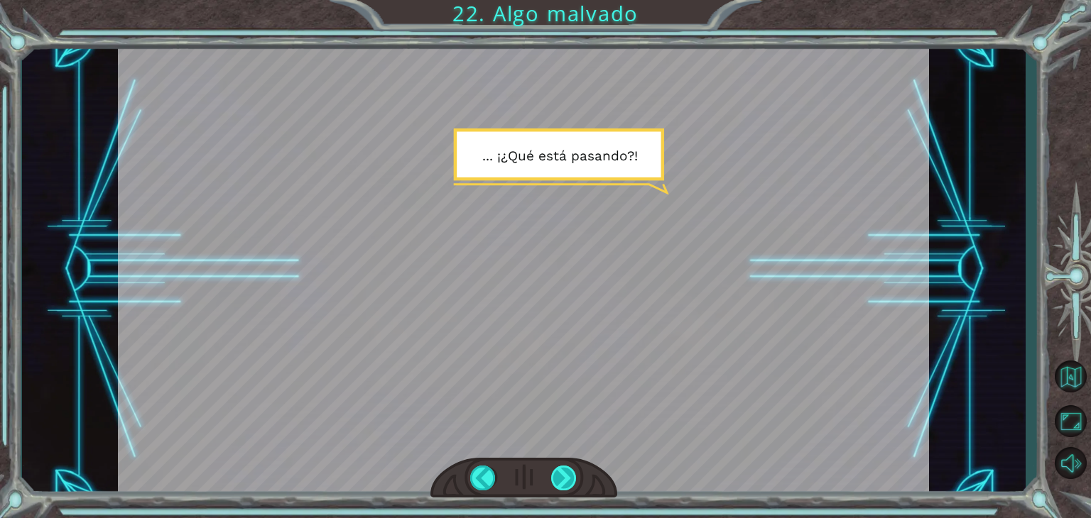
click at [557, 472] on div at bounding box center [564, 478] width 26 height 25
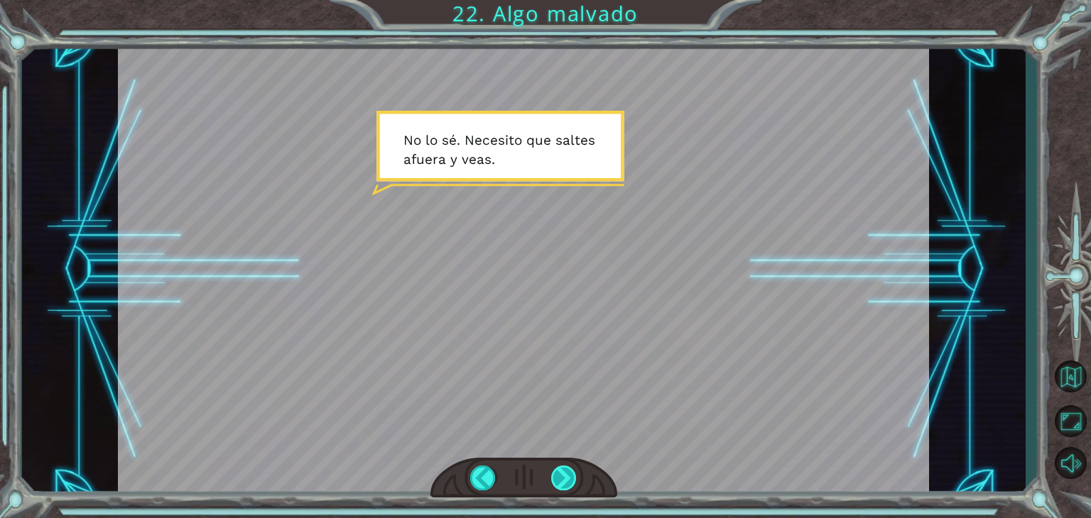
click at [557, 472] on div at bounding box center [564, 478] width 26 height 25
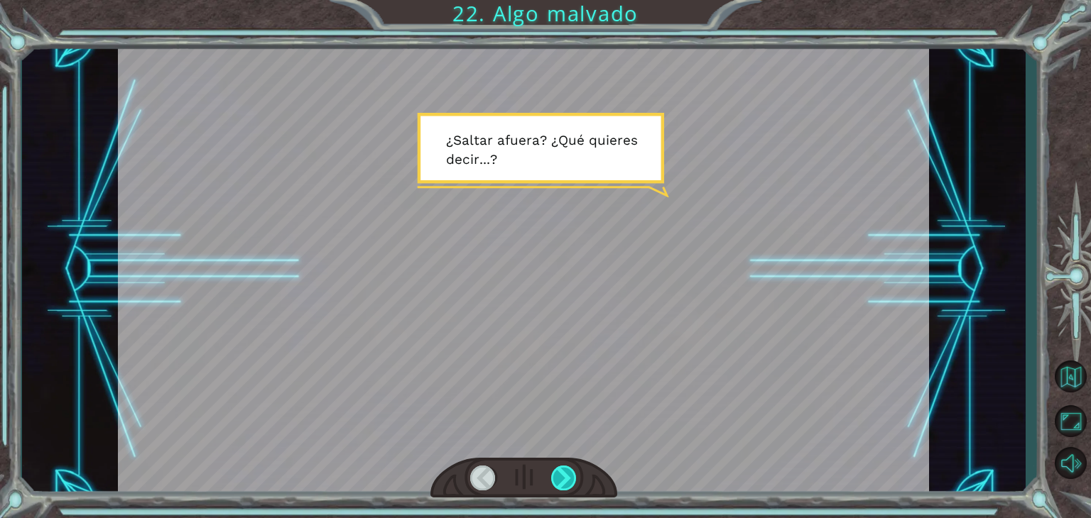
click at [557, 472] on div at bounding box center [564, 478] width 26 height 25
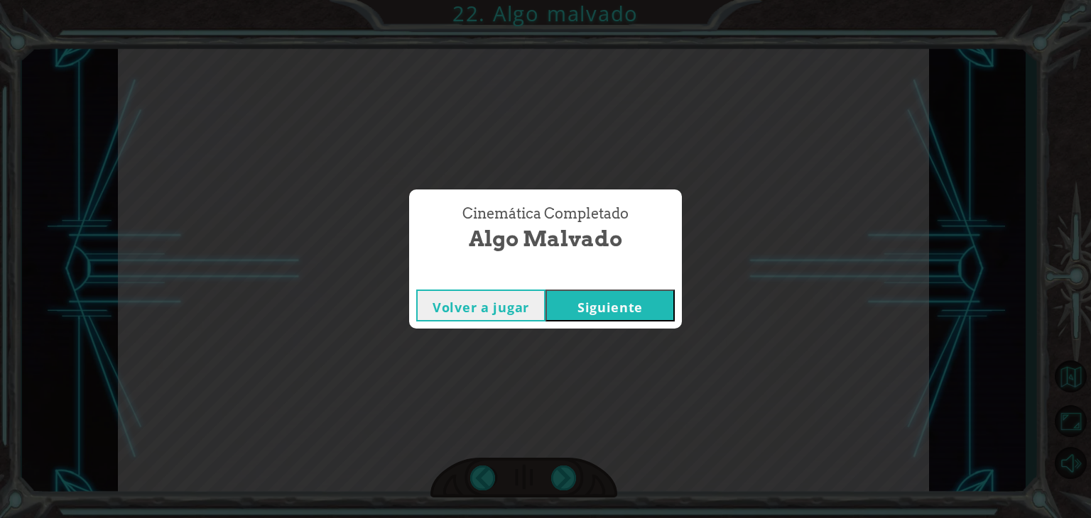
click at [628, 310] on button "Siguiente" at bounding box center [609, 306] width 129 height 32
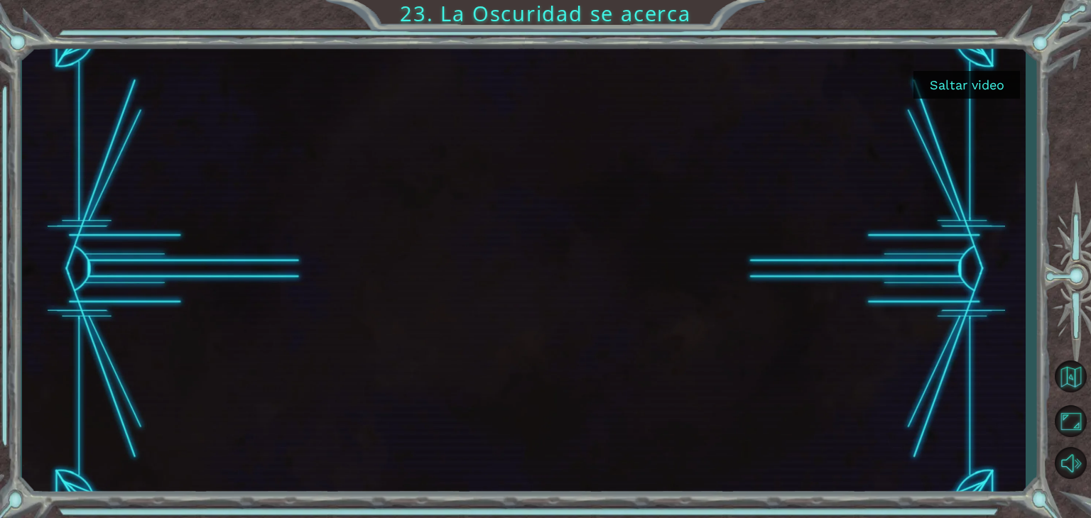
click at [977, 83] on button "Saltar video" at bounding box center [966, 85] width 107 height 28
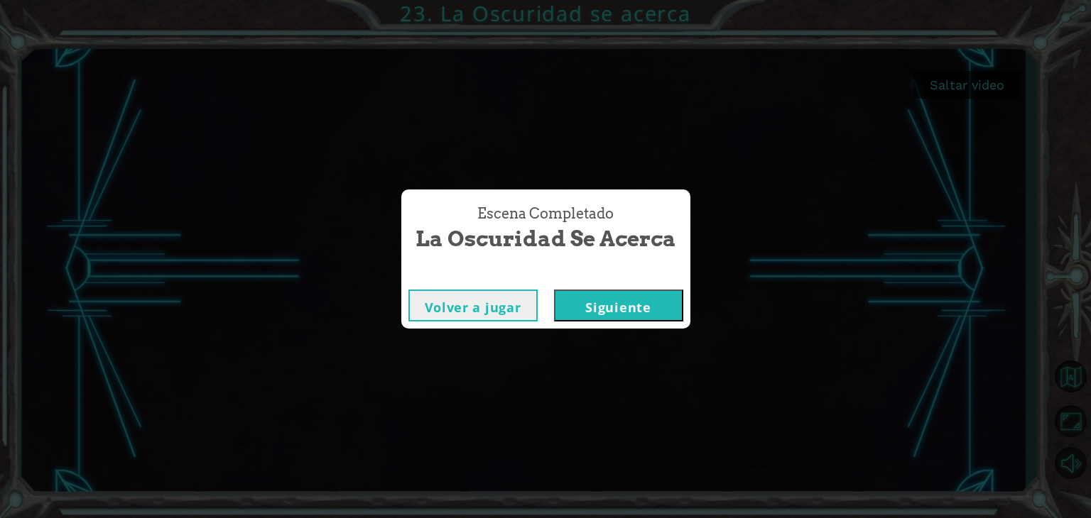
click at [642, 297] on button "Siguiente" at bounding box center [618, 306] width 129 height 32
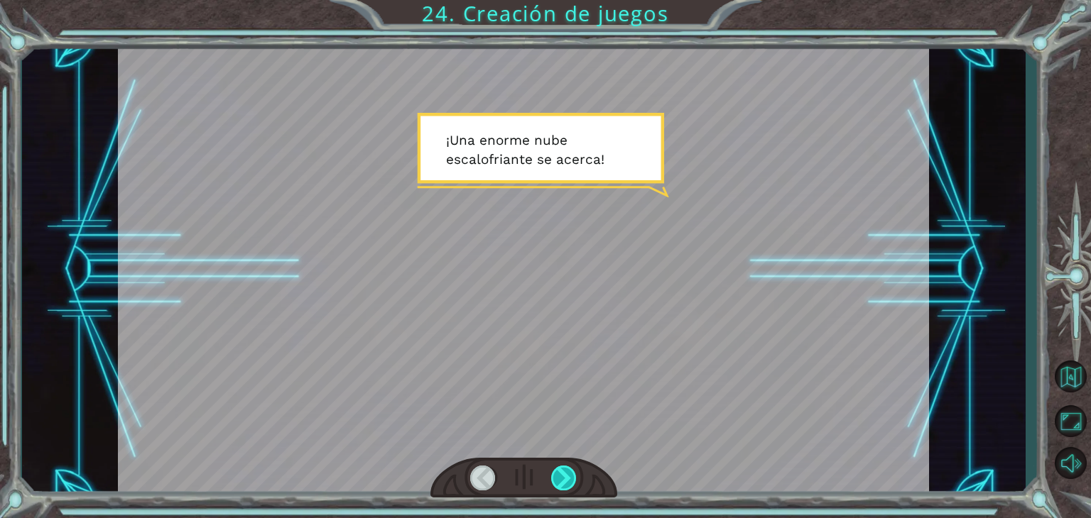
click at [562, 476] on div at bounding box center [564, 478] width 26 height 25
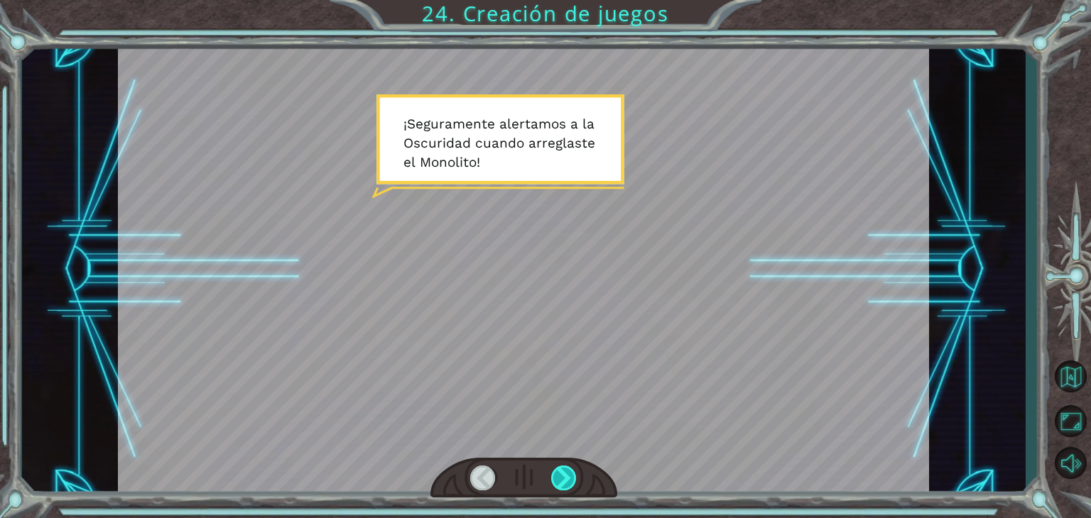
click at [562, 476] on div at bounding box center [564, 478] width 26 height 25
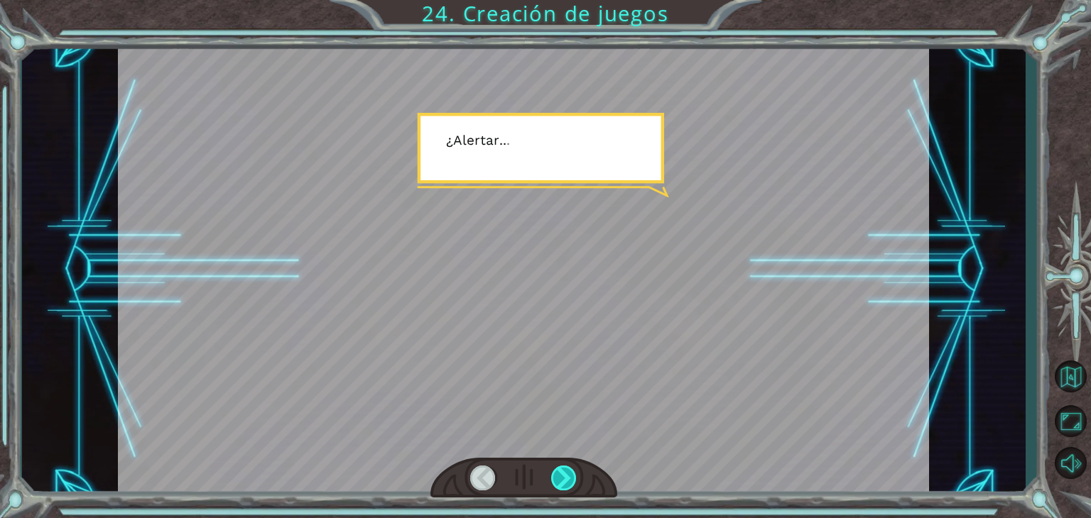
click at [562, 476] on div at bounding box center [564, 478] width 26 height 25
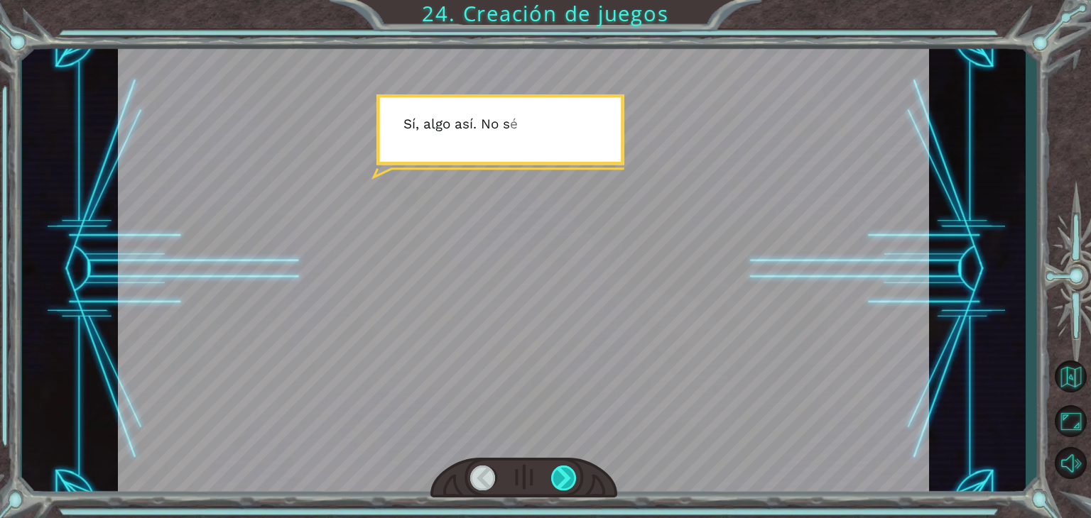
click at [562, 476] on div at bounding box center [564, 478] width 26 height 25
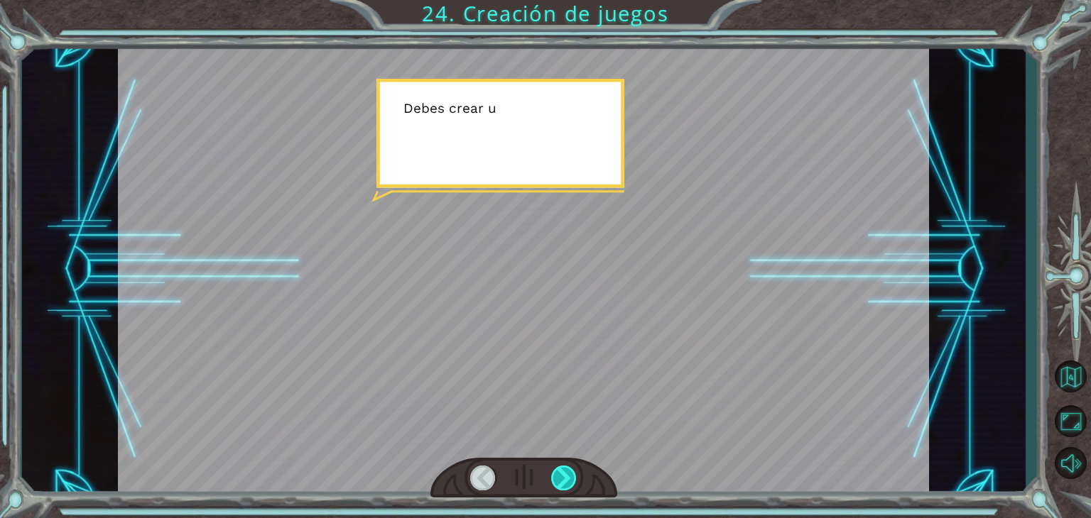
click at [562, 476] on div at bounding box center [564, 478] width 26 height 25
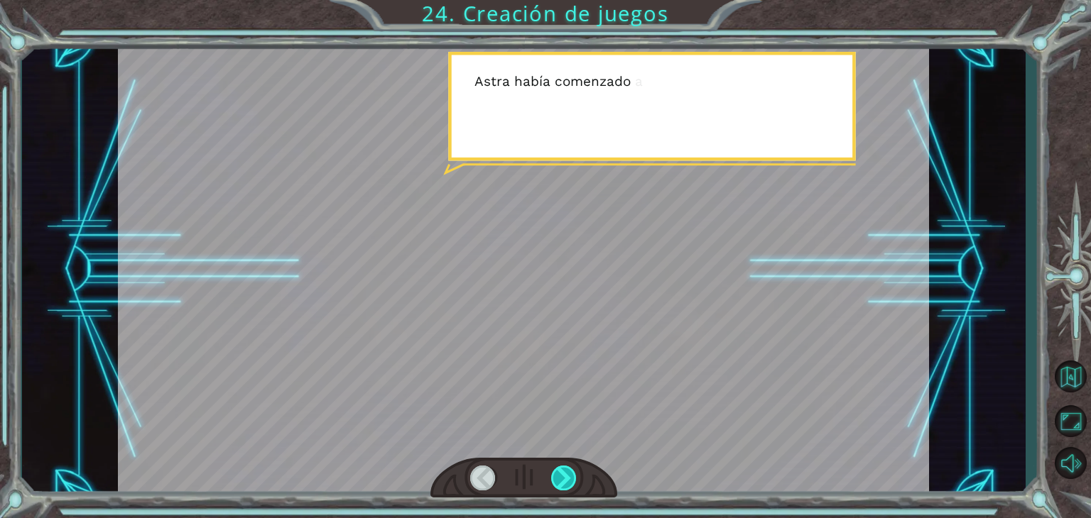
click at [562, 476] on div at bounding box center [564, 478] width 26 height 25
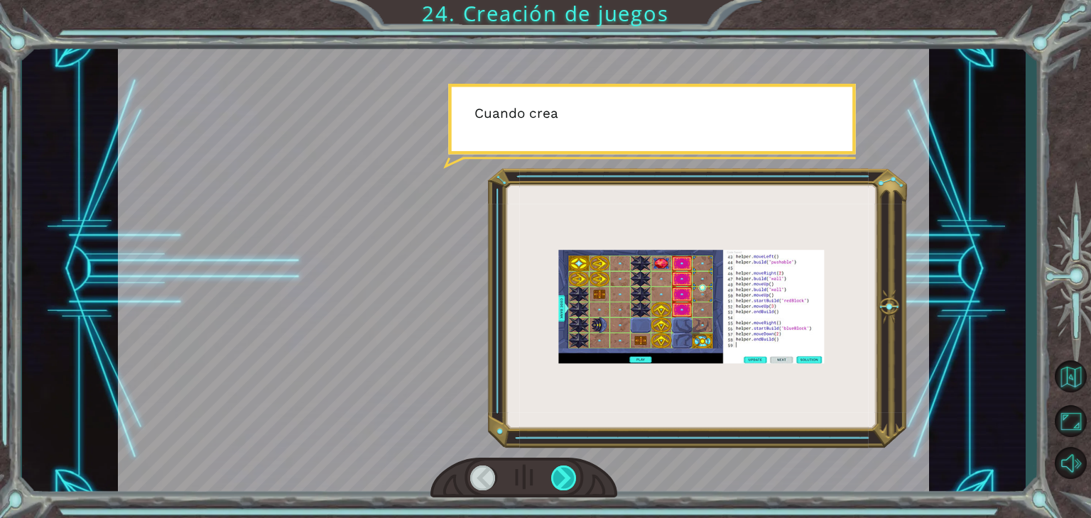
click at [562, 476] on div at bounding box center [564, 478] width 26 height 25
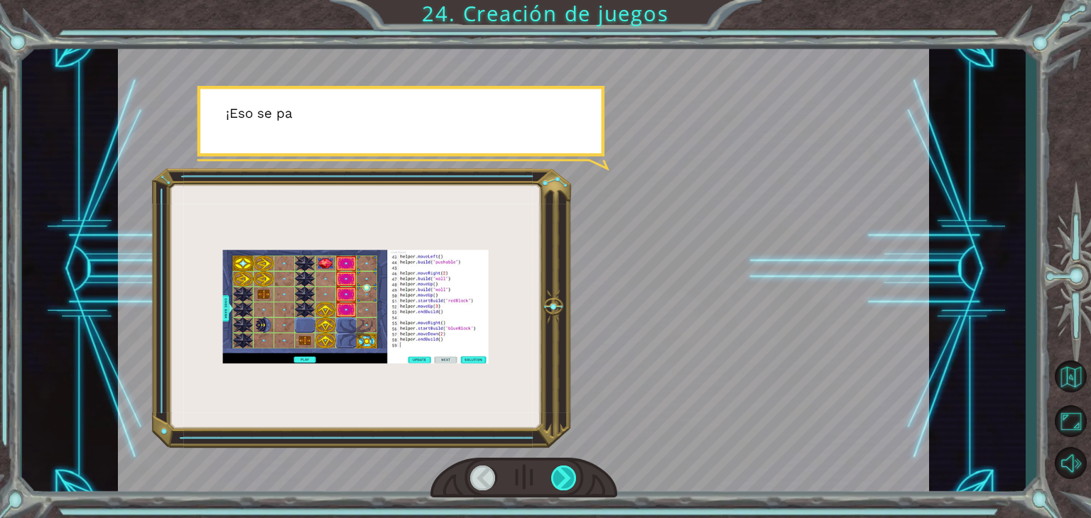
click at [562, 476] on div at bounding box center [564, 478] width 26 height 25
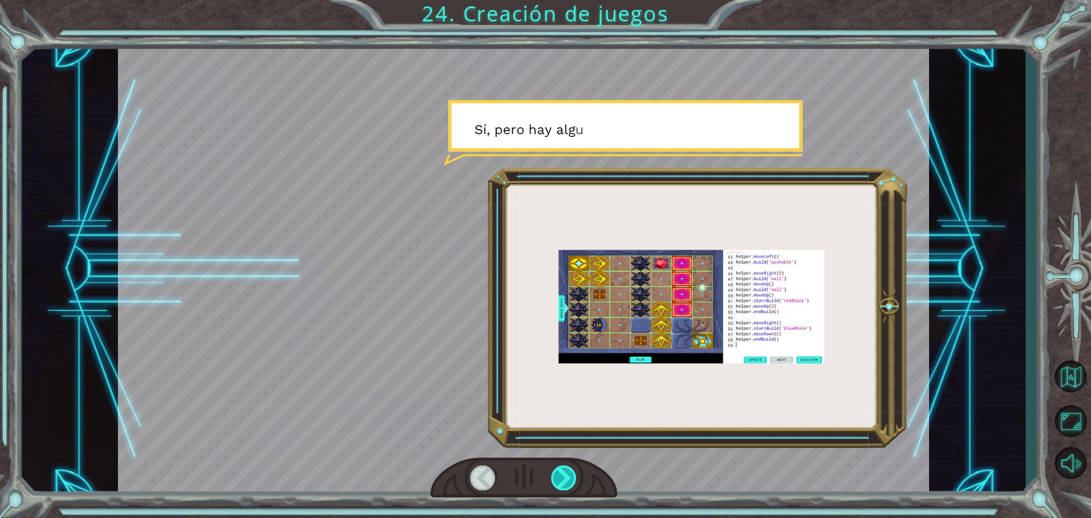
click at [562, 476] on div at bounding box center [564, 478] width 26 height 25
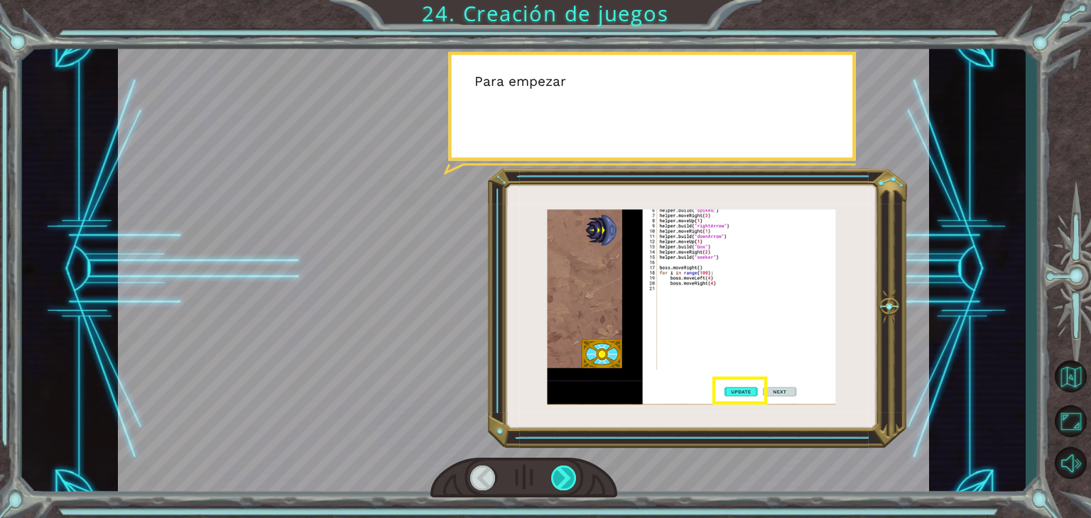
click at [562, 476] on div at bounding box center [564, 478] width 26 height 25
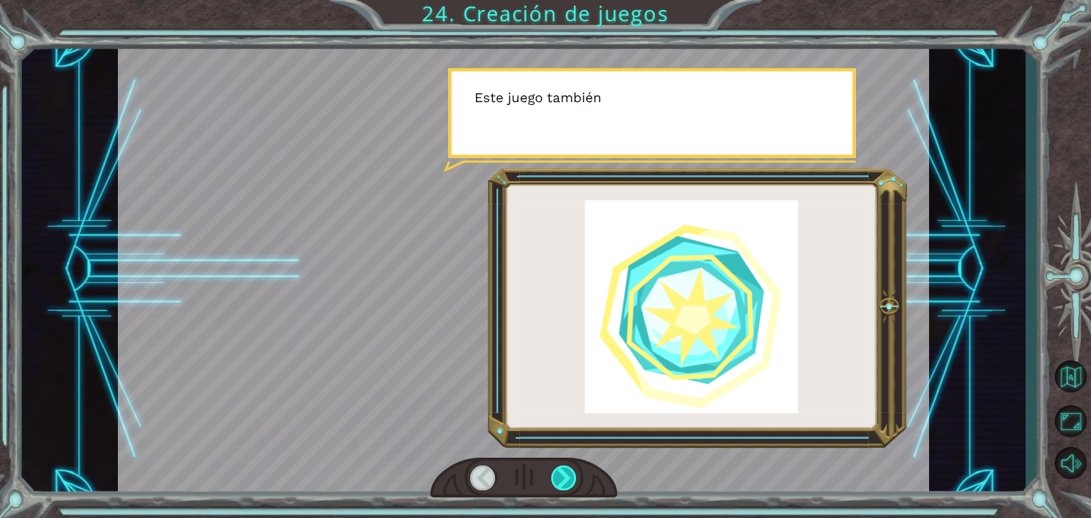
click at [562, 476] on div at bounding box center [564, 478] width 26 height 25
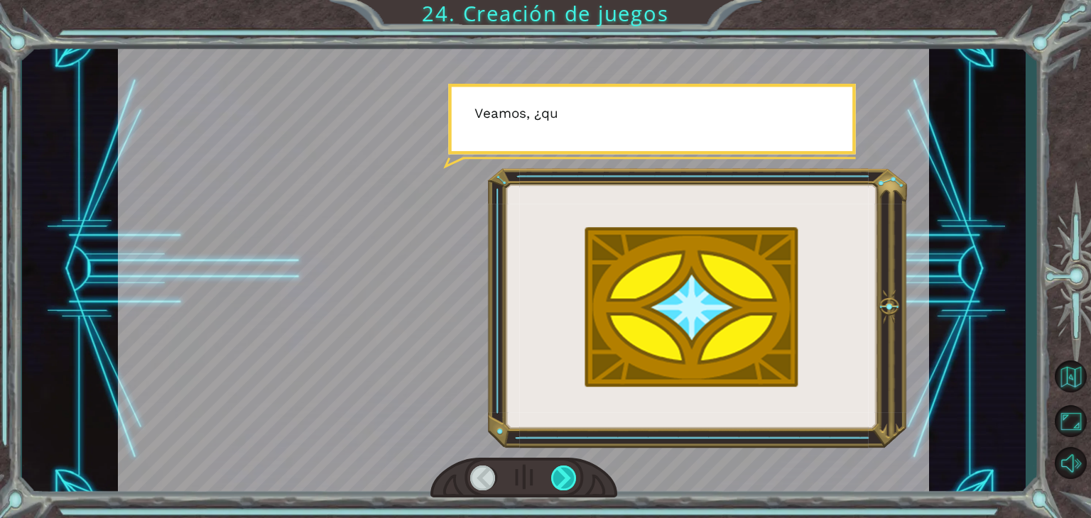
click at [562, 476] on div at bounding box center [564, 478] width 26 height 25
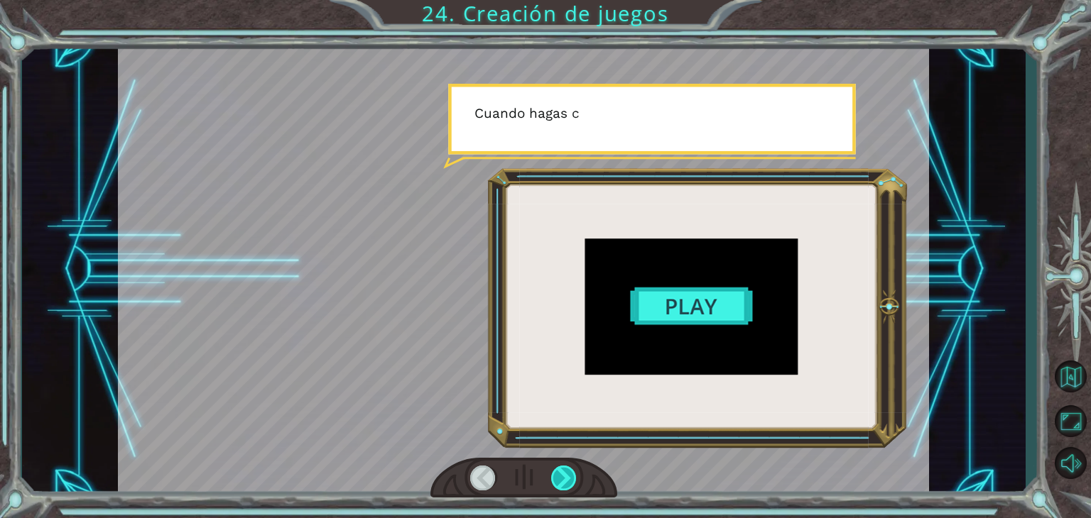
click at [562, 476] on div at bounding box center [564, 478] width 26 height 25
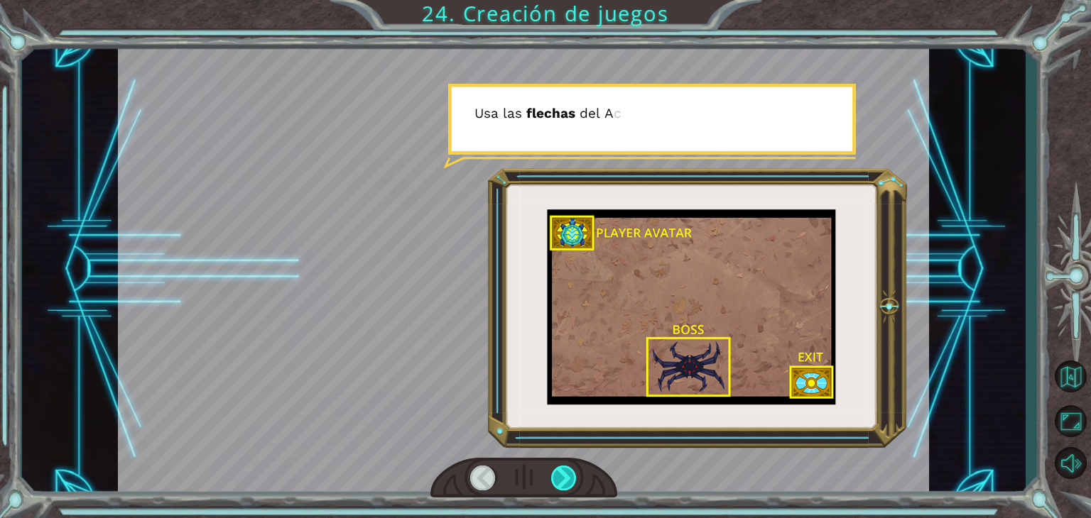
click at [562, 476] on div at bounding box center [564, 478] width 26 height 25
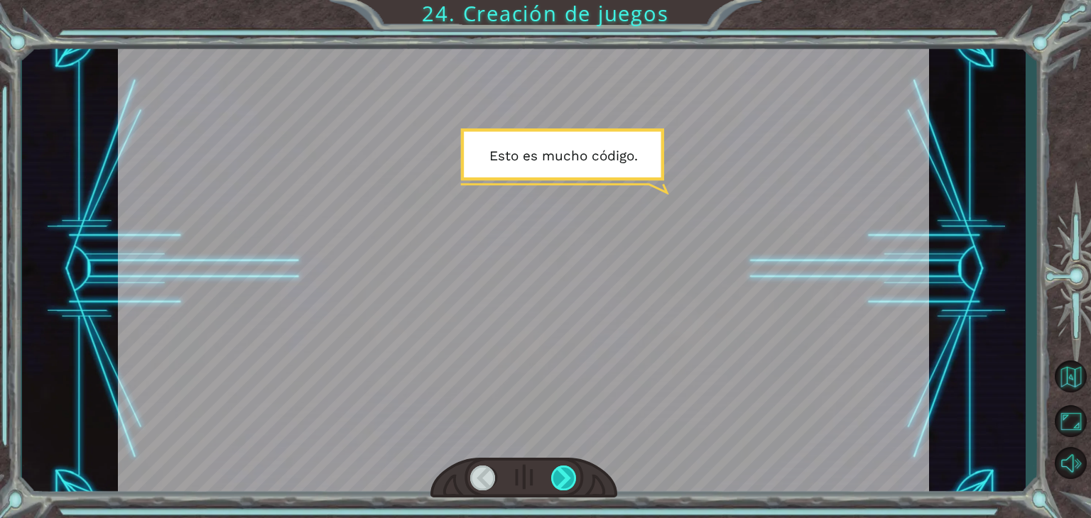
click at [562, 476] on div at bounding box center [564, 478] width 26 height 25
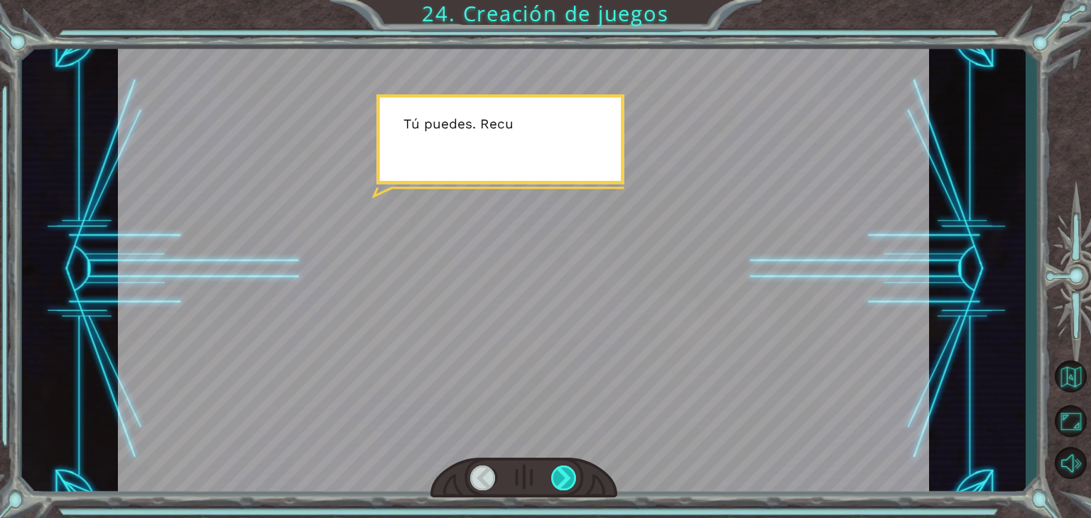
click at [562, 476] on div at bounding box center [564, 478] width 26 height 25
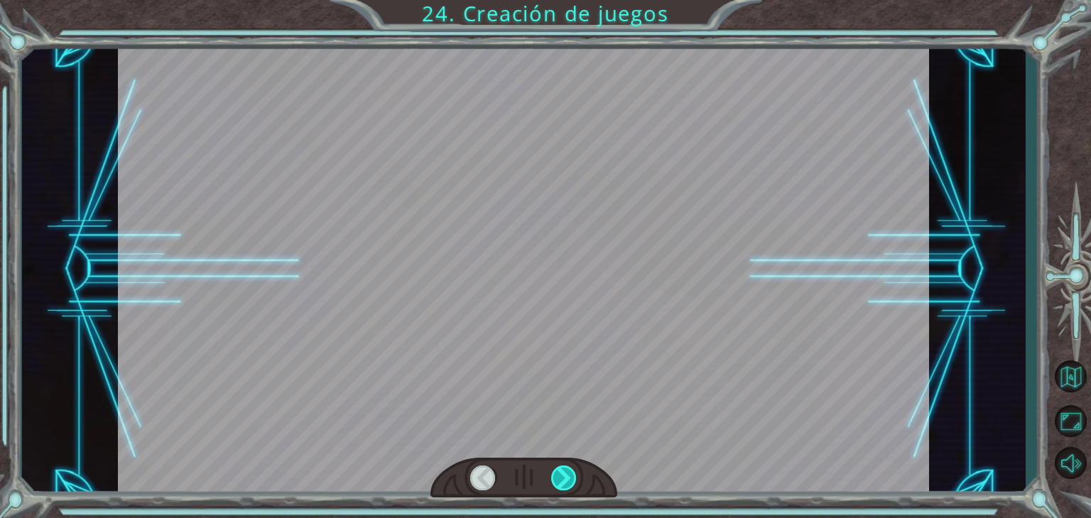
click at [562, 476] on div at bounding box center [564, 478] width 26 height 25
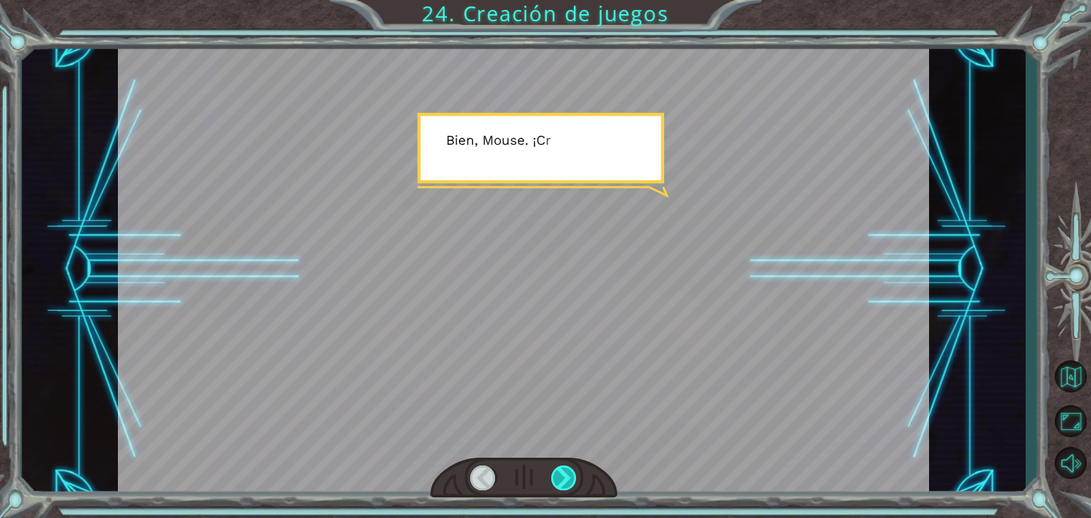
click at [562, 476] on div at bounding box center [564, 478] width 26 height 25
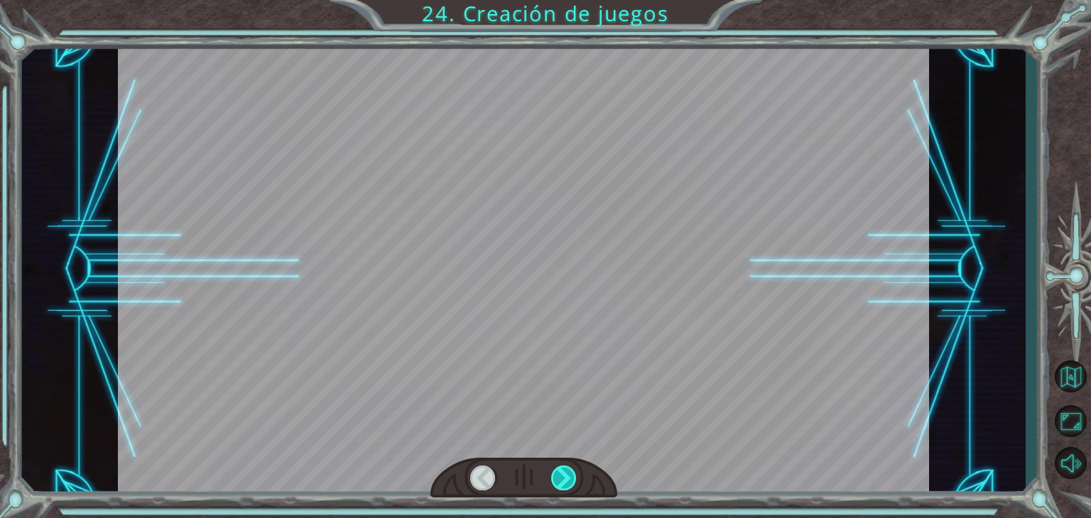
click at [562, 476] on div at bounding box center [564, 478] width 26 height 25
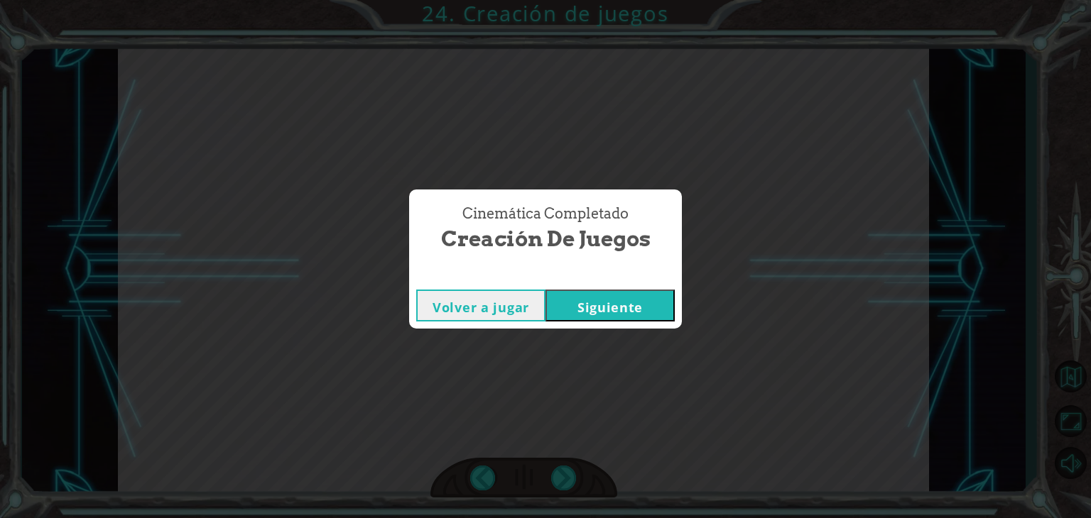
click at [605, 312] on button "Siguiente" at bounding box center [609, 306] width 129 height 32
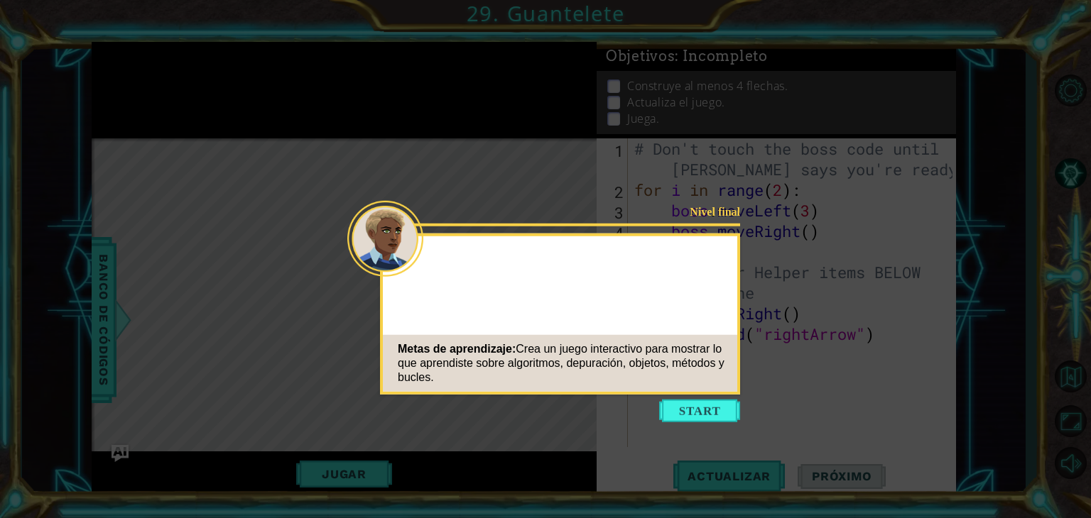
click at [826, 327] on icon at bounding box center [545, 259] width 1091 height 518
click at [697, 408] on button "Start" at bounding box center [699, 411] width 81 height 23
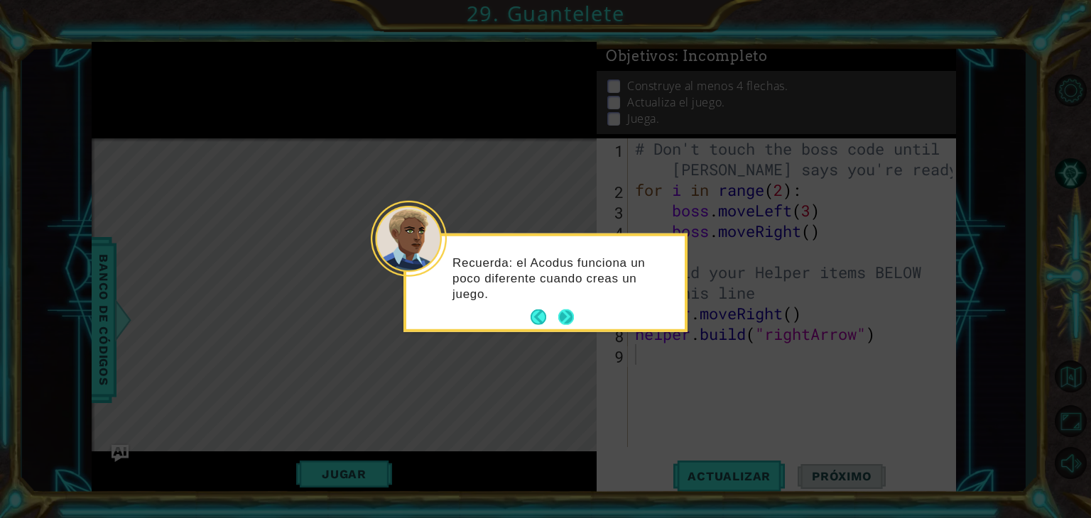
click at [570, 318] on button "Next" at bounding box center [566, 318] width 16 height 16
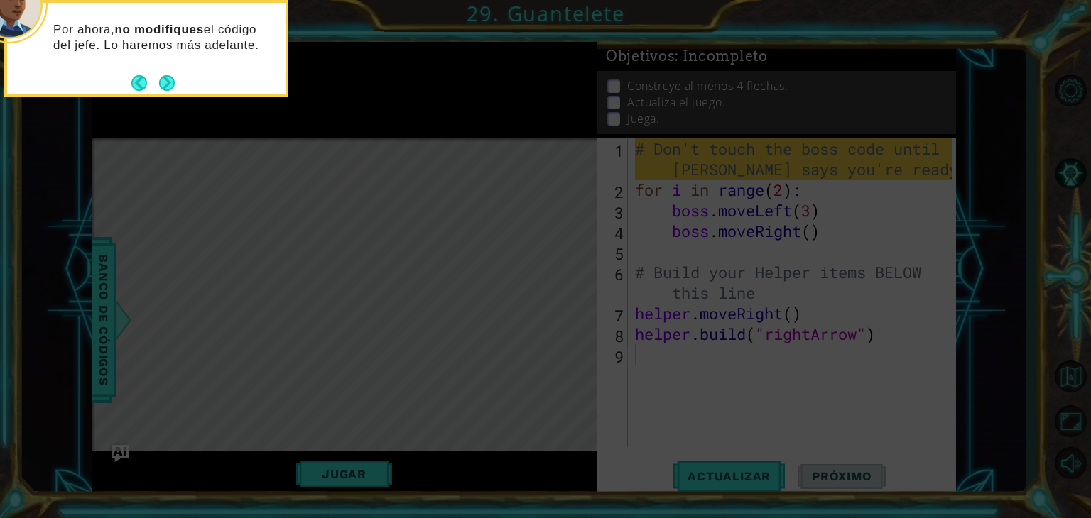
click at [159, 72] on footer at bounding box center [152, 82] width 43 height 21
click at [161, 85] on button "Next" at bounding box center [167, 83] width 18 height 18
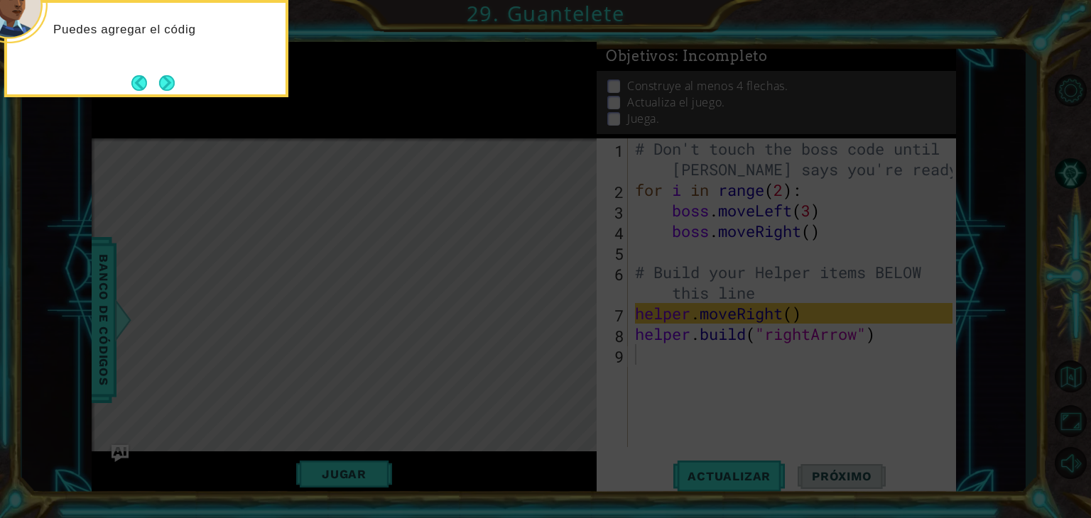
click at [161, 85] on button "Next" at bounding box center [167, 83] width 18 height 18
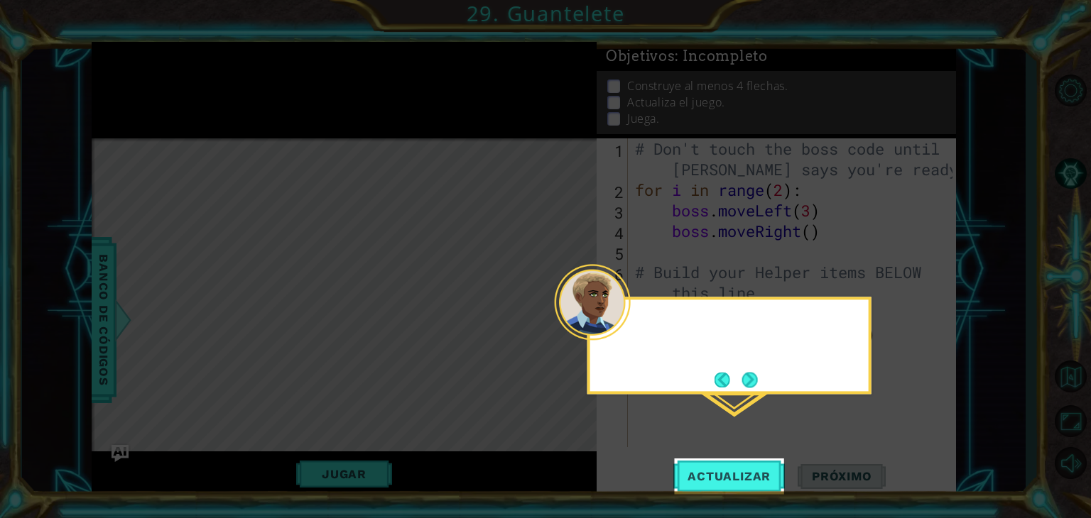
click at [161, 85] on icon at bounding box center [545, 259] width 1091 height 518
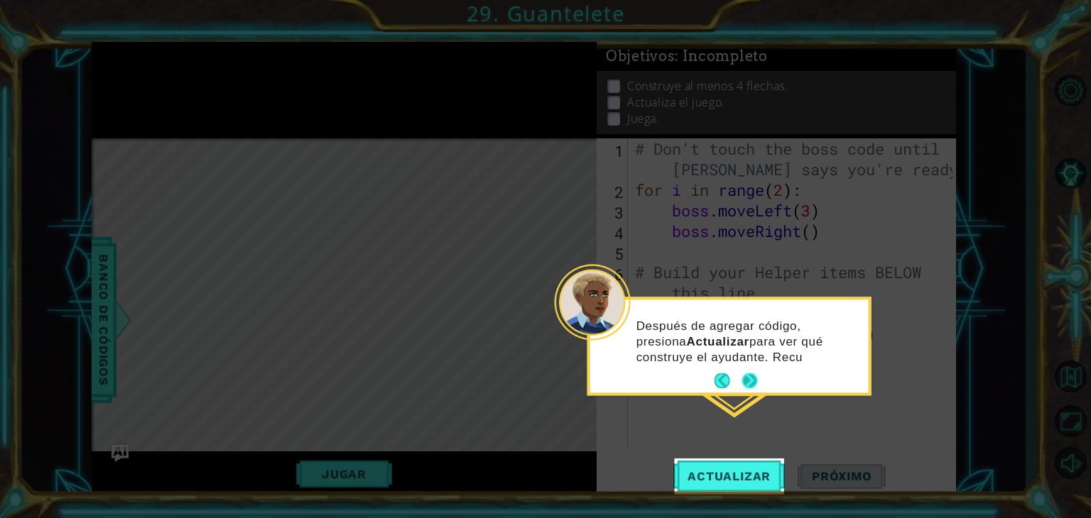
click at [748, 376] on button "Next" at bounding box center [749, 381] width 21 height 21
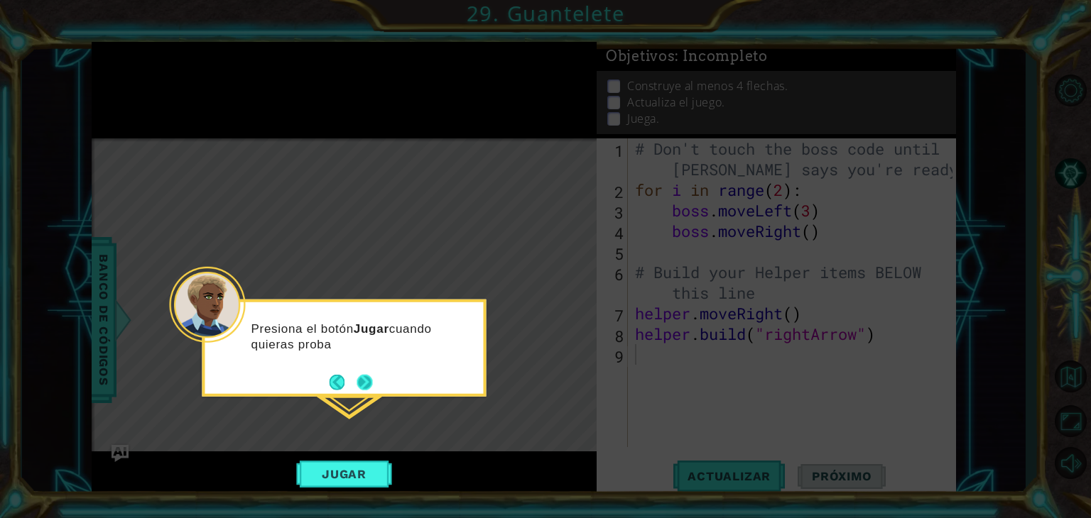
click at [362, 379] on button "Next" at bounding box center [365, 382] width 26 height 26
